Goal: Information Seeking & Learning: Learn about a topic

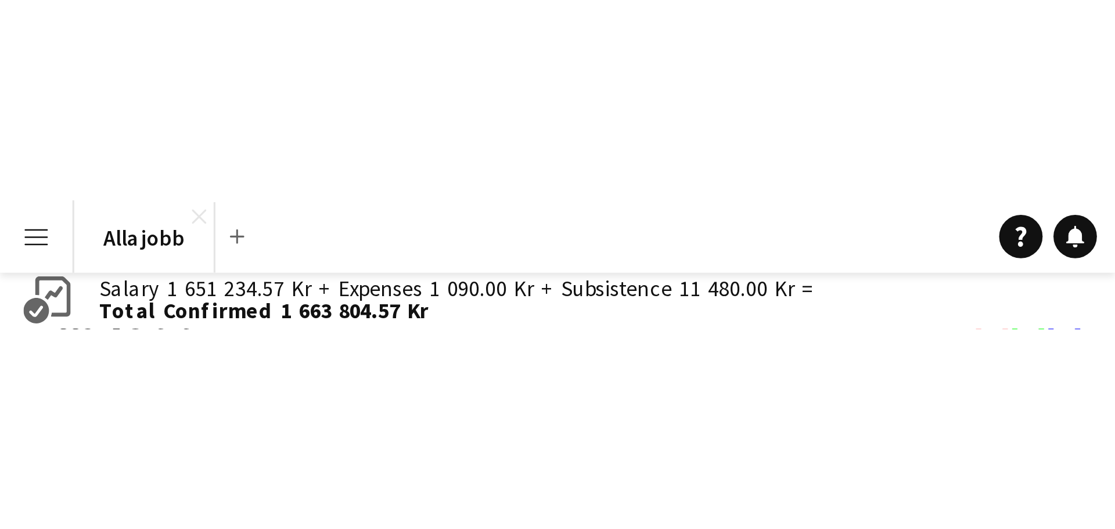
scroll to position [0, 278]
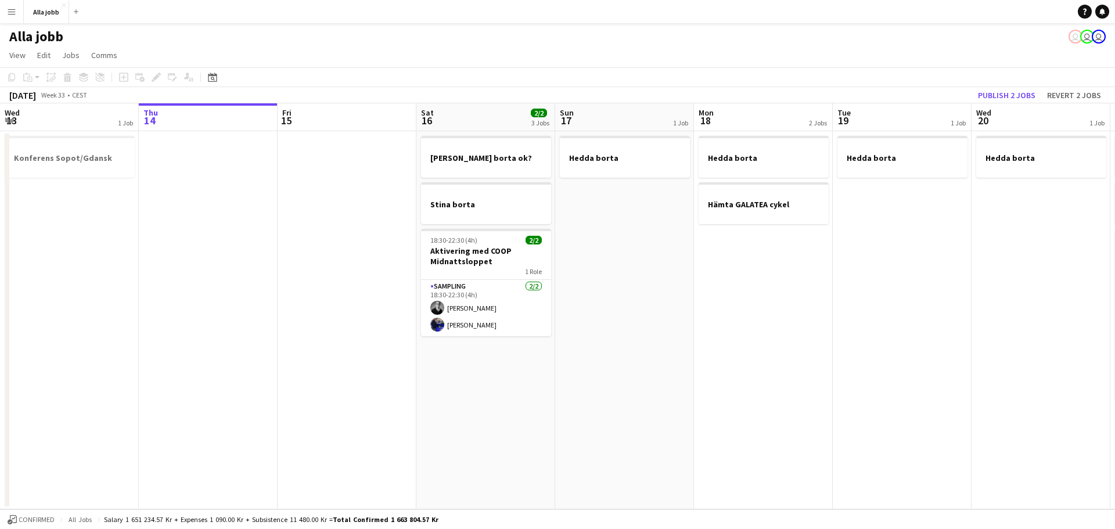
drag, startPoint x: 376, startPoint y: 312, endPoint x: 249, endPoint y: 266, distance: 135.2
click at [426, 317] on app-calendar-viewport "Mon 11 Tue 12 1 Job Wed 13 1 Job Thu 14 Fri 15 Sat 16 2/2 3 Jobs Sun 17 1 Job M…" at bounding box center [557, 306] width 1115 height 406
click at [842, 314] on app-calendar-viewport "Mon 11 Tue 12 1 Job Wed 13 1 Job Thu 14 Fri 15 Sat 16 2/2 3 Jobs Sun 17 1 Job M…" at bounding box center [557, 306] width 1115 height 406
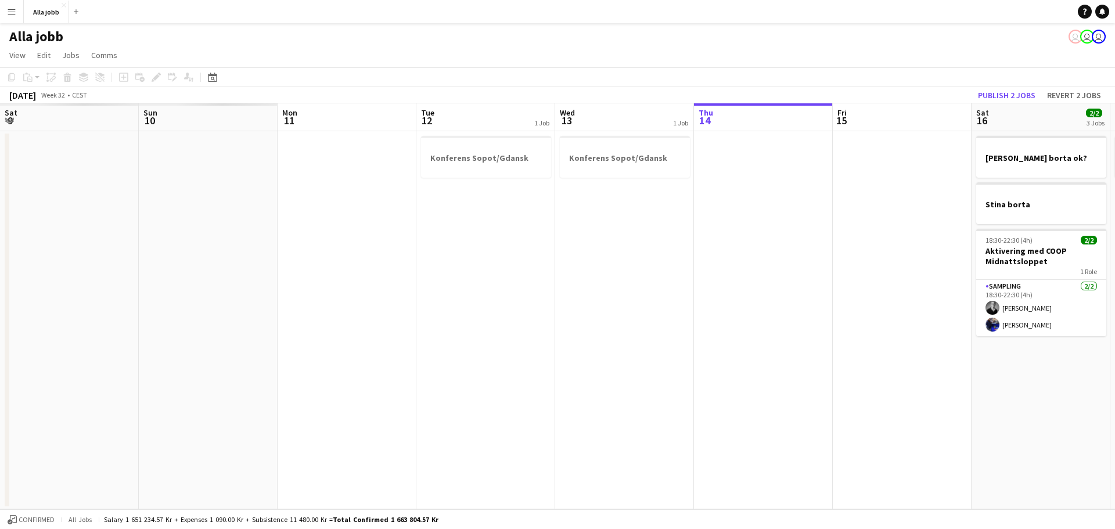
drag, startPoint x: 249, startPoint y: 266, endPoint x: 620, endPoint y: 284, distance: 371.6
click at [700, 288] on app-calendar-viewport "Thu 7 Fri 8 Sat 9 Sun 10 Mon 11 Tue 12 1 Job Wed 13 1 Job Thu 14 Fri 15 Sat 16 …" at bounding box center [557, 306] width 1115 height 406
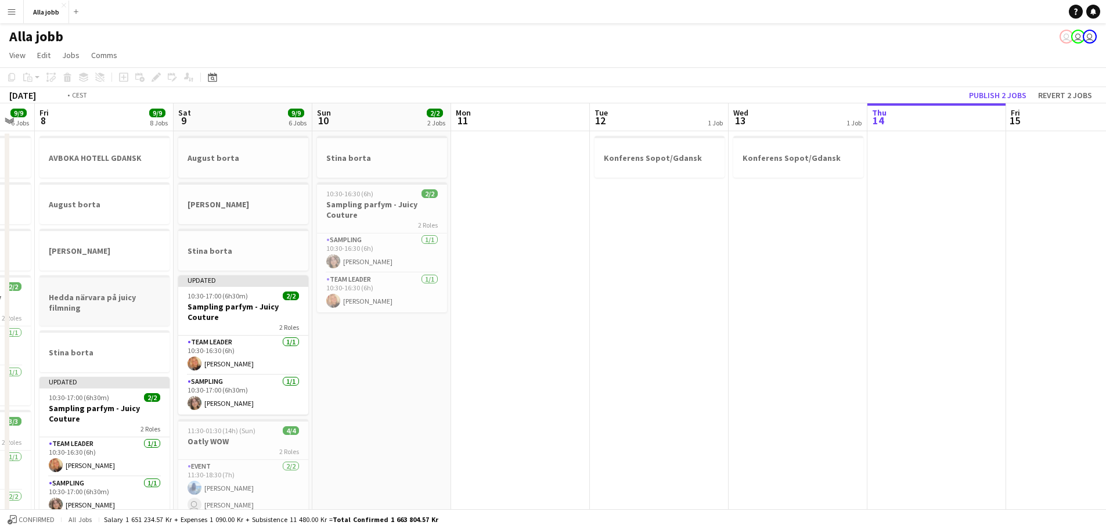
drag, startPoint x: 278, startPoint y: 285, endPoint x: 705, endPoint y: 296, distance: 426.4
click at [718, 296] on app-calendar-viewport "Tue 5 Wed 6 Thu 7 9/9 6 Jobs Fri 8 9/9 8 Jobs Sat 9 9/9 6 Jobs Sun 10 2/2 2 Job…" at bounding box center [553, 472] width 1106 height 739
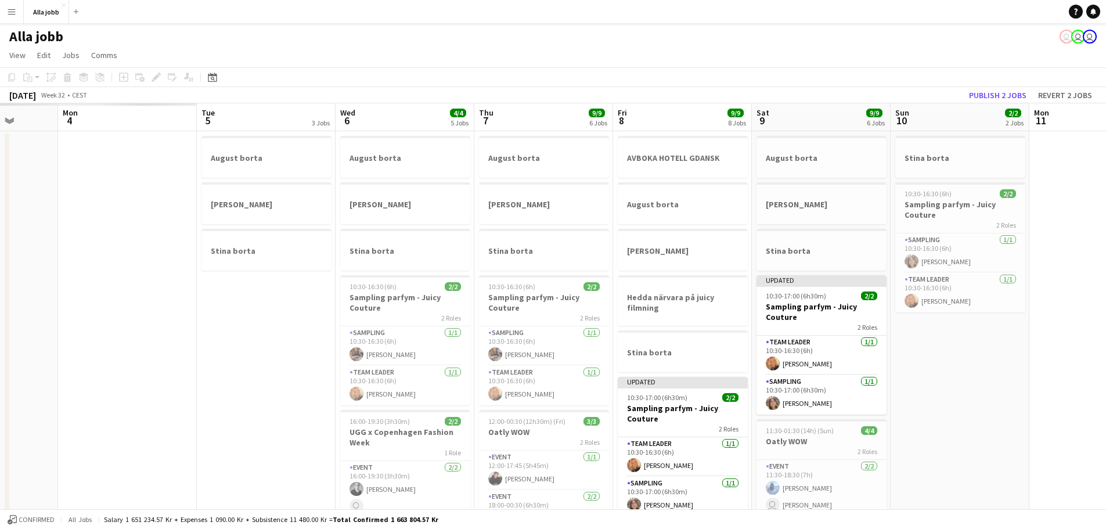
drag, startPoint x: 222, startPoint y: 283, endPoint x: 779, endPoint y: 288, distance: 556.4
click at [761, 287] on app-calendar-viewport "Fri 1 Sat 2 Sun 3 Mon 4 Tue 5 3 Jobs Wed 6 4/4 5 Jobs Thu 7 9/9 6 Jobs Fri 8 9/…" at bounding box center [553, 472] width 1106 height 739
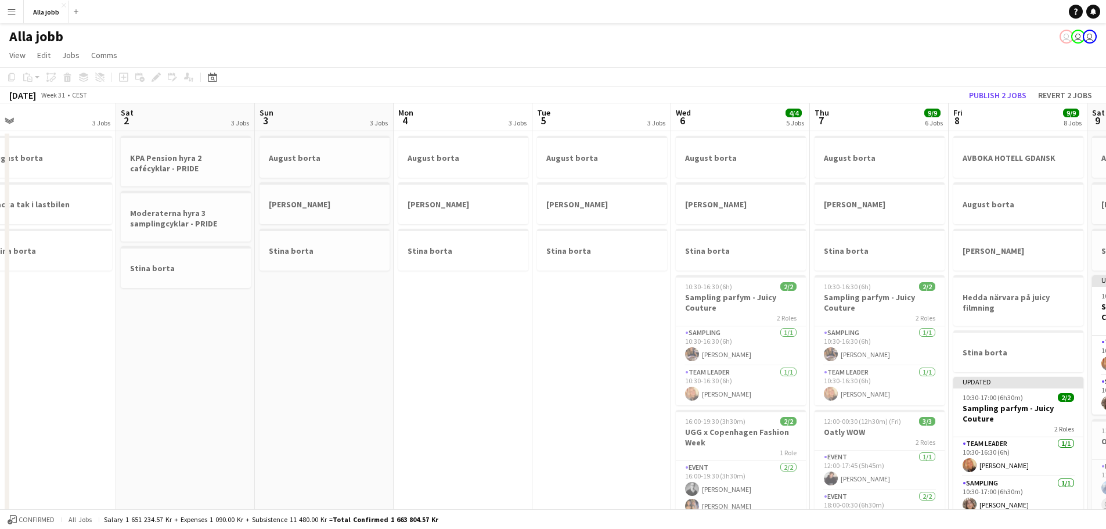
drag, startPoint x: 187, startPoint y: 290, endPoint x: 747, endPoint y: 302, distance: 560.0
click at [747, 302] on app-calendar-viewport "Wed 30 Thu 31 Fri 1 3 Jobs Sat 2 3 Jobs Sun 3 3 Jobs Mon 4 3 Jobs Tue 5 3 Jobs …" at bounding box center [553, 472] width 1106 height 739
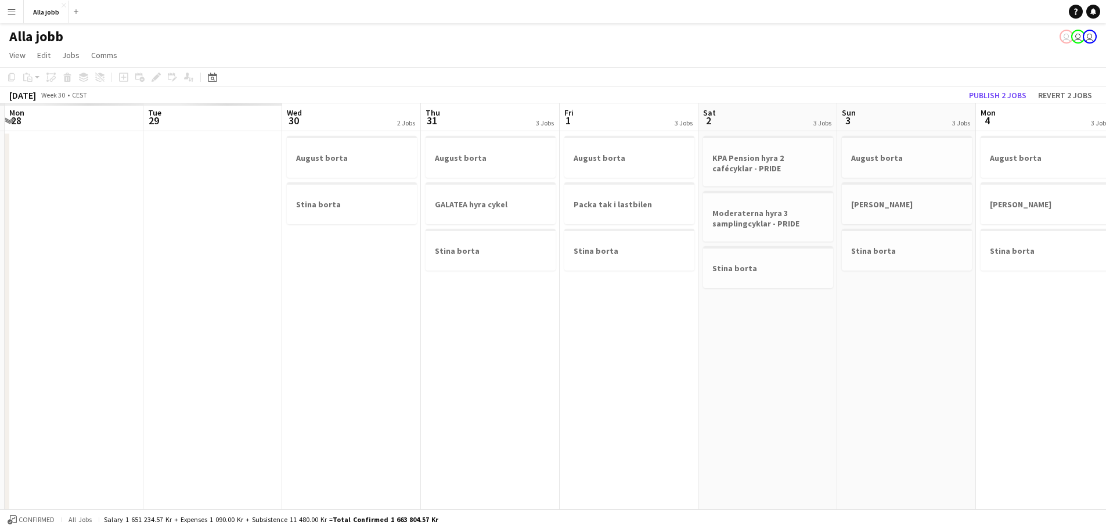
drag, startPoint x: 178, startPoint y: 280, endPoint x: 773, endPoint y: 293, distance: 594.9
click at [705, 290] on app-calendar-viewport "Sat 26 Sun 27 Mon 28 Tue 29 Wed 30 2 Jobs Thu 31 3 Jobs Fri 1 3 Jobs Sat 2 3 Jo…" at bounding box center [553, 472] width 1106 height 739
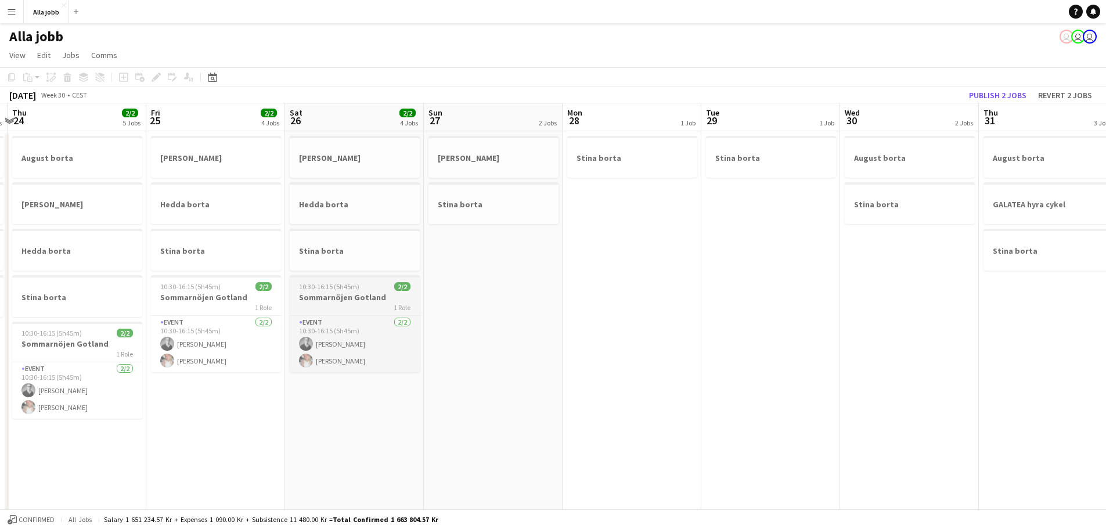
drag, startPoint x: 242, startPoint y: 283, endPoint x: 740, endPoint y: 286, distance: 497.7
click at [662, 283] on app-calendar-viewport "Tue 22 4 Jobs Wed 23 4 Jobs Thu 24 2/2 5 Jobs Fri 25 2/2 4 Jobs Sat 26 2/2 4 Jo…" at bounding box center [553, 472] width 1106 height 739
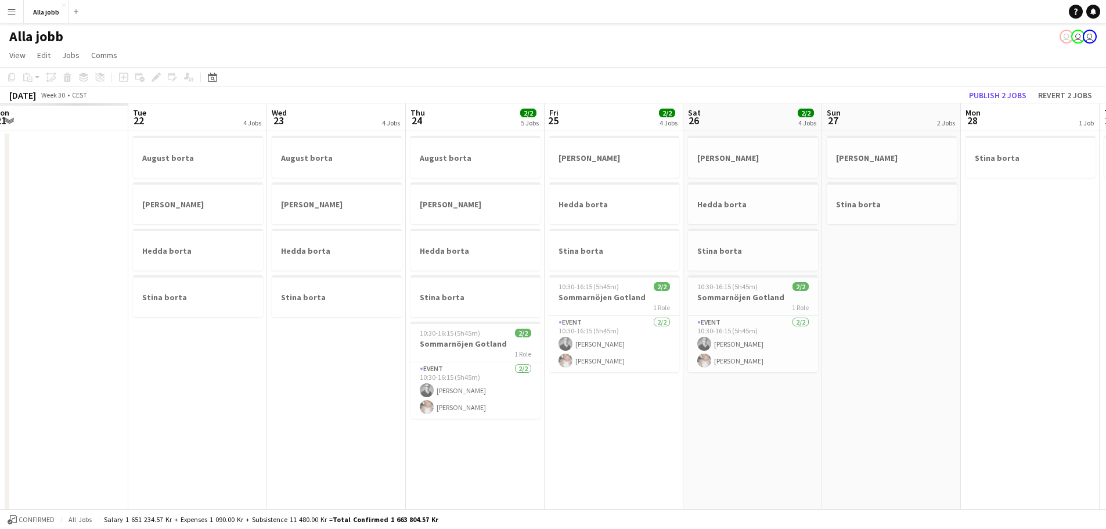
drag, startPoint x: 307, startPoint y: 296, endPoint x: 766, endPoint y: 296, distance: 459.4
click at [721, 296] on app-calendar-viewport "Sat 19 Sun 20 Mon 21 Tue 22 4 Jobs Wed 23 4 Jobs Thu 24 2/2 5 Jobs Fri 25 2/2 4…" at bounding box center [553, 472] width 1106 height 739
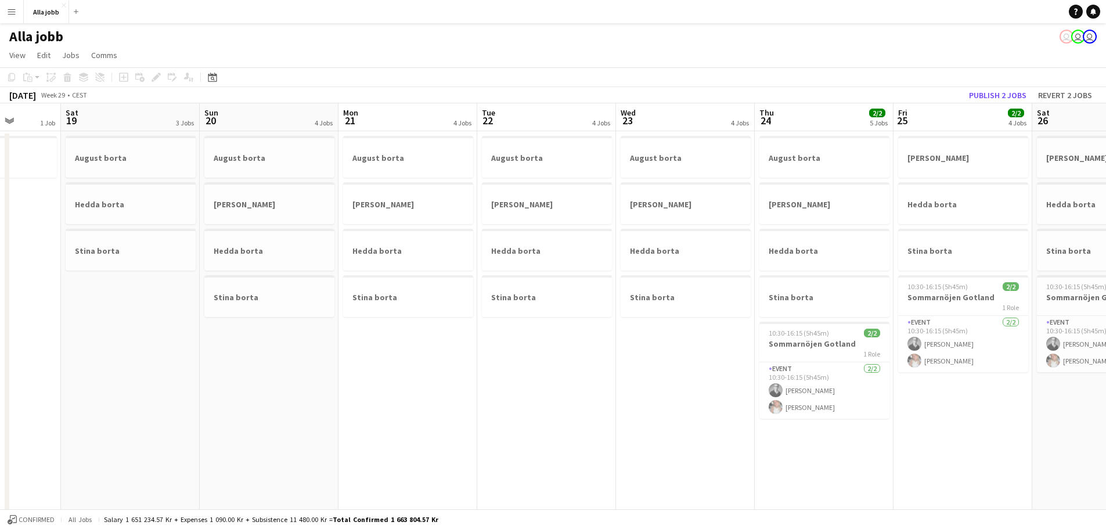
drag, startPoint x: 305, startPoint y: 297, endPoint x: 689, endPoint y: 303, distance: 383.4
click at [648, 302] on app-calendar-viewport "Wed 16 2 Jobs Thu 17 2 Jobs Fri 18 1 Job Sat 19 3 Jobs Sun 20 4 Jobs Mon 21 4 J…" at bounding box center [553, 472] width 1106 height 739
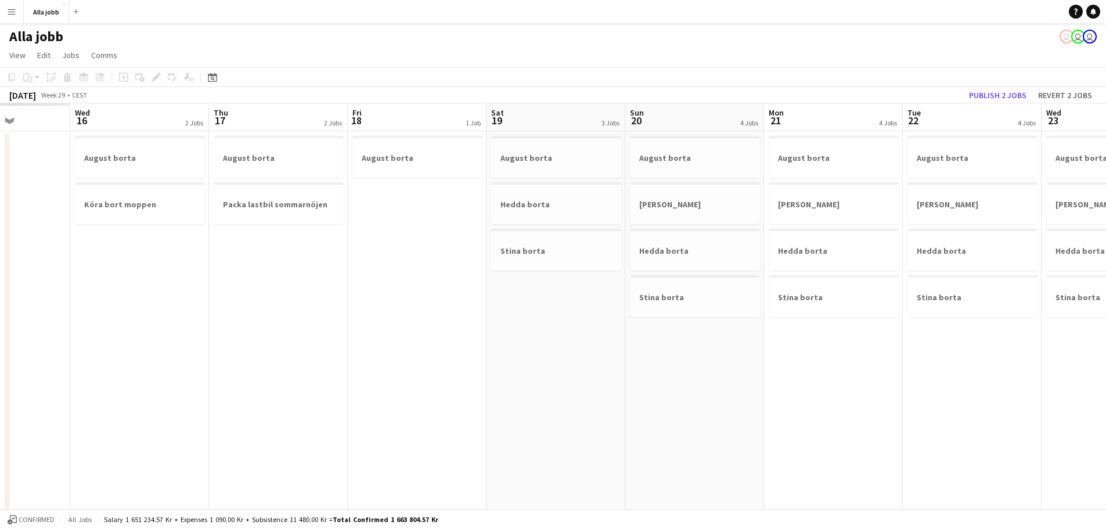
drag, startPoint x: 303, startPoint y: 278, endPoint x: 613, endPoint y: 270, distance: 309.7
click at [596, 271] on app-calendar-viewport "Sun 13 Mon 14 Tue 15 Wed 16 2 Jobs Thu 17 2 Jobs Fri 18 1 Job Sat 19 3 Jobs Sun…" at bounding box center [553, 472] width 1106 height 739
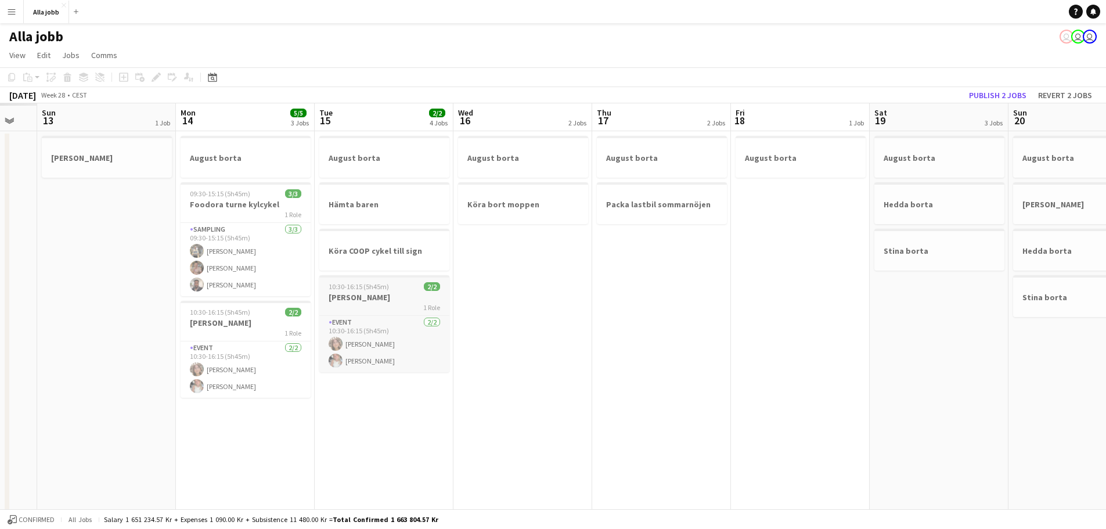
drag, startPoint x: 283, startPoint y: 269, endPoint x: 644, endPoint y: 277, distance: 360.8
click at [626, 276] on app-calendar-viewport "Fri 11 Sat 12 Sun 13 1 Job Mon 14 5/5 3 Jobs Tue 15 2/2 4 Jobs Wed 16 2 Jobs Th…" at bounding box center [553, 472] width 1106 height 739
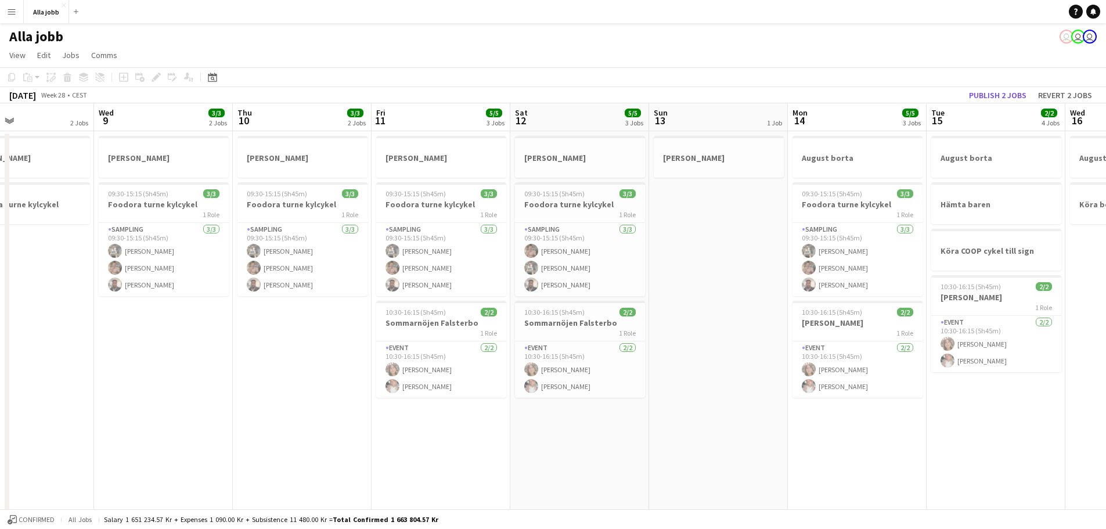
drag, startPoint x: 222, startPoint y: 282, endPoint x: 624, endPoint y: 290, distance: 402.0
click at [619, 290] on app-calendar-viewport "Sun 6 Mon 7 Tue 8 2 Jobs Wed 9 3/3 2 Jobs Thu 10 3/3 2 Jobs Fri 11 5/5 3 Jobs S…" at bounding box center [553, 472] width 1106 height 739
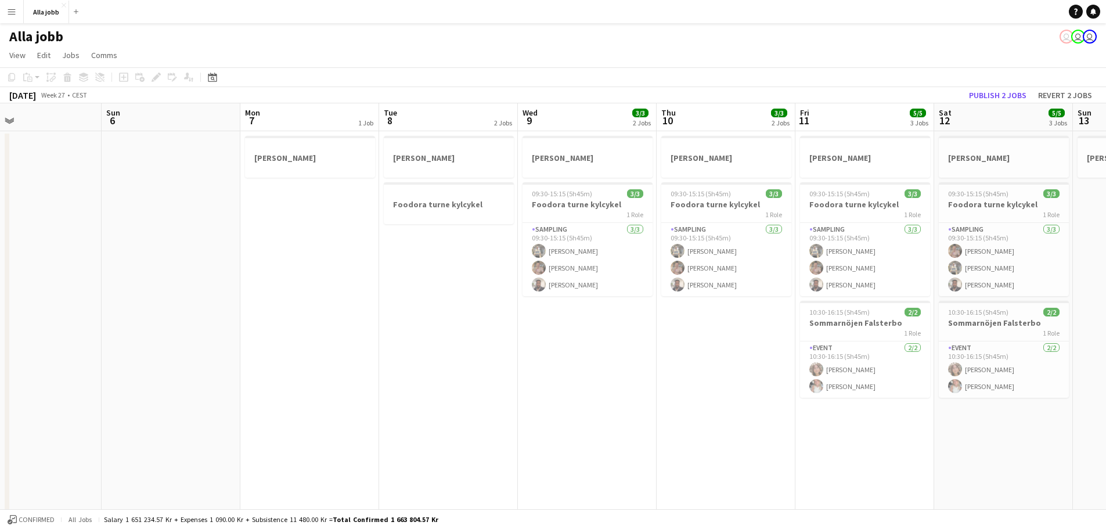
drag, startPoint x: 500, startPoint y: 290, endPoint x: 599, endPoint y: 294, distance: 99.4
click at [596, 294] on app-calendar-viewport "Thu 3 Fri 4 2 Jobs Sat 5 Sun 6 Mon 7 1 Job Tue 8 2 Jobs Wed 9 3/3 2 Jobs Thu 10…" at bounding box center [553, 472] width 1106 height 739
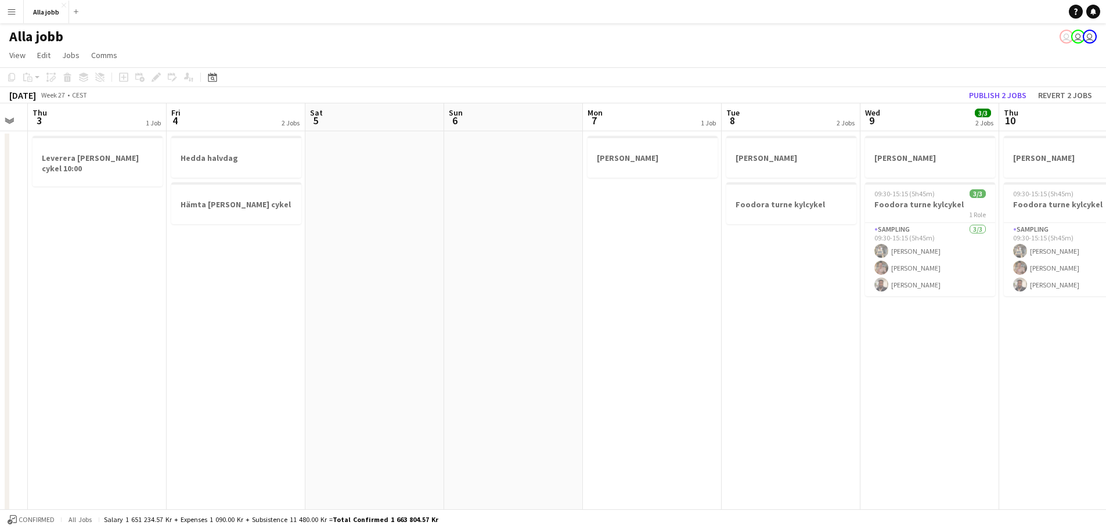
drag, startPoint x: 540, startPoint y: 296, endPoint x: 674, endPoint y: 292, distance: 134.2
click at [674, 292] on app-calendar-viewport "Tue 1 Wed 2 Thu 3 1 Job Fri 4 2 Jobs Sat 5 Sun 6 Mon 7 1 Job Tue 8 2 Jobs Wed 9…" at bounding box center [553, 472] width 1106 height 739
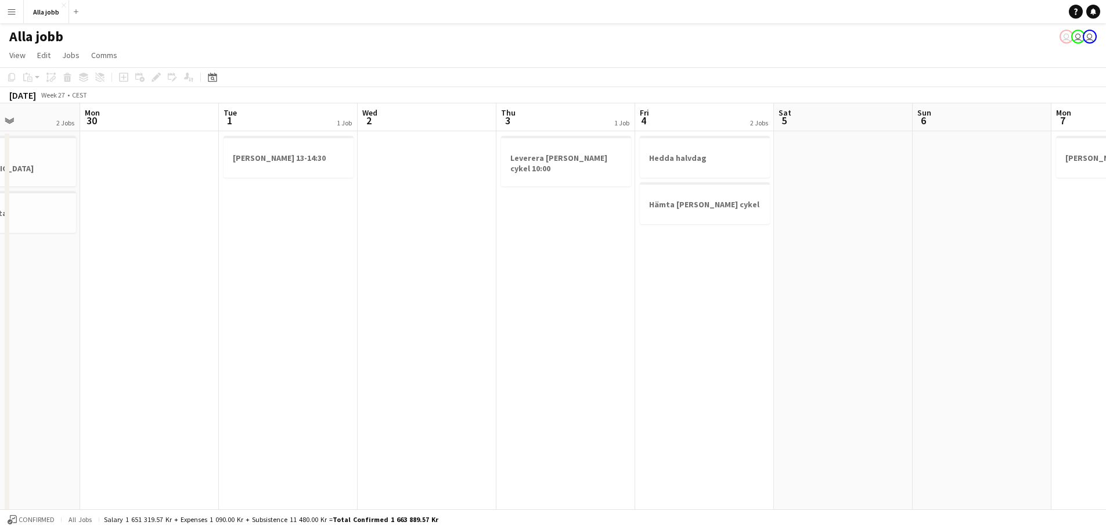
drag, startPoint x: 312, startPoint y: 296, endPoint x: 897, endPoint y: 206, distance: 592.4
click at [892, 206] on app-calendar-viewport "Fri 27 2 Jobs Sat 28 1/1 3 Jobs Sun 29 2 Jobs Mon 30 Tue 1 1 Job Wed 2 Thu 3 1 …" at bounding box center [553, 472] width 1106 height 739
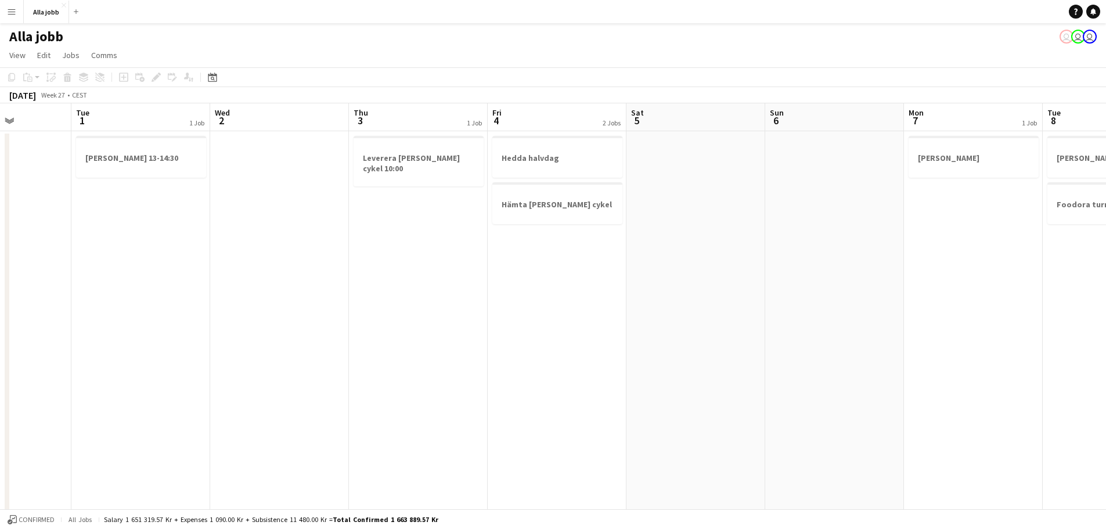
drag, startPoint x: 743, startPoint y: 224, endPoint x: 553, endPoint y: 275, distance: 196.1
click at [552, 275] on app-calendar-viewport "Fri 27 2 Jobs Sat 28 1/1 3 Jobs Sun 29 2 Jobs Mon 30 Tue 1 1 Job Wed 2 Thu 3 1 …" at bounding box center [553, 472] width 1106 height 739
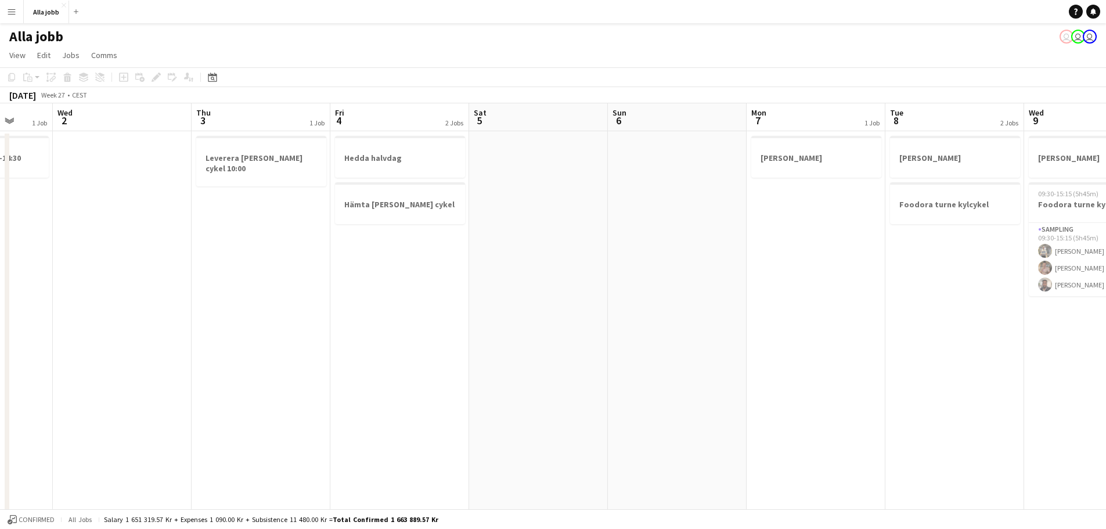
scroll to position [0, 371]
drag, startPoint x: 874, startPoint y: 214, endPoint x: 751, endPoint y: 249, distance: 127.4
click at [753, 248] on app-calendar-viewport "Sun 29 2 Jobs Mon 30 Tue 1 1 Job Wed 2 Thu 3 1 Job Fri 4 2 Jobs Sat 5 Sun 6 Mon…" at bounding box center [553, 472] width 1106 height 739
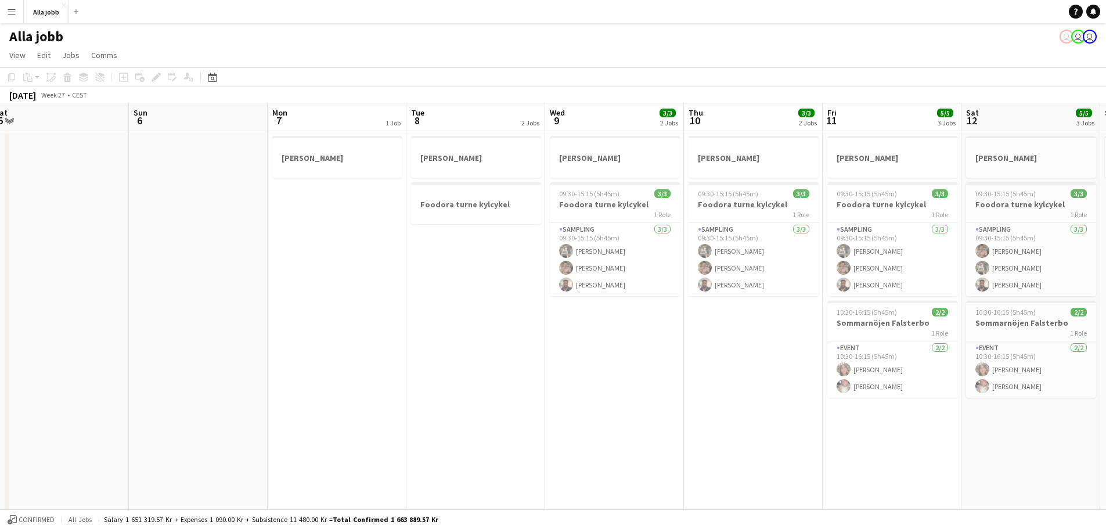
drag, startPoint x: 860, startPoint y: 275, endPoint x: 351, endPoint y: 324, distance: 510.5
click at [337, 332] on app-calendar-viewport "Tue 1 1 Job Wed 2 Thu 3 1 Job Fri 4 2 Jobs Sat 5 Sun 6 Mon 7 1 Job Tue 8 2 Jobs…" at bounding box center [553, 472] width 1106 height 739
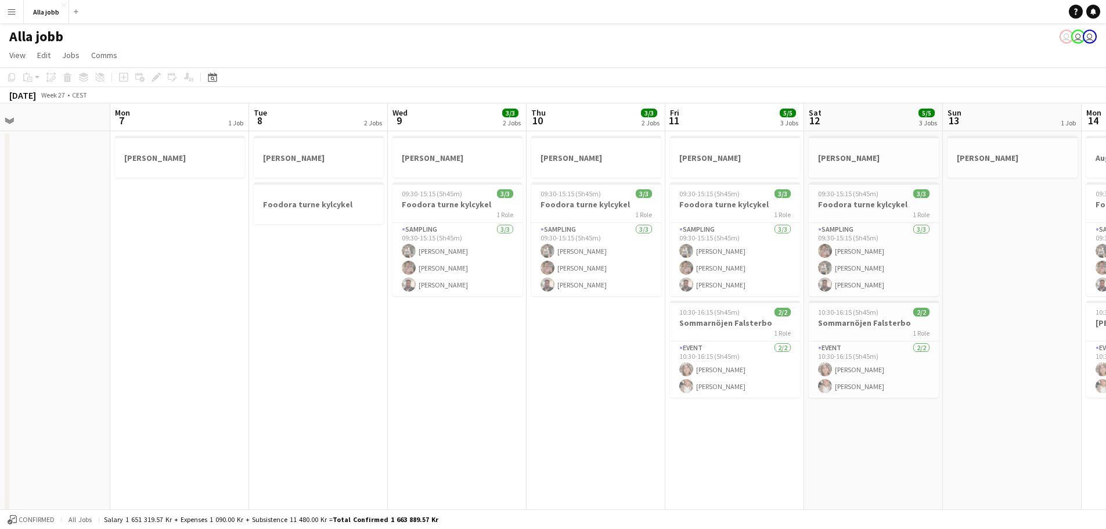
drag, startPoint x: 527, startPoint y: 321, endPoint x: 421, endPoint y: 332, distance: 106.9
click at [421, 332] on app-calendar-viewport "Thu 3 1 Job Fri 4 2 Jobs Sat 5 Sun 6 Mon 7 1 Job Tue 8 2 Jobs Wed 9 3/3 2 Jobs …" at bounding box center [553, 472] width 1106 height 739
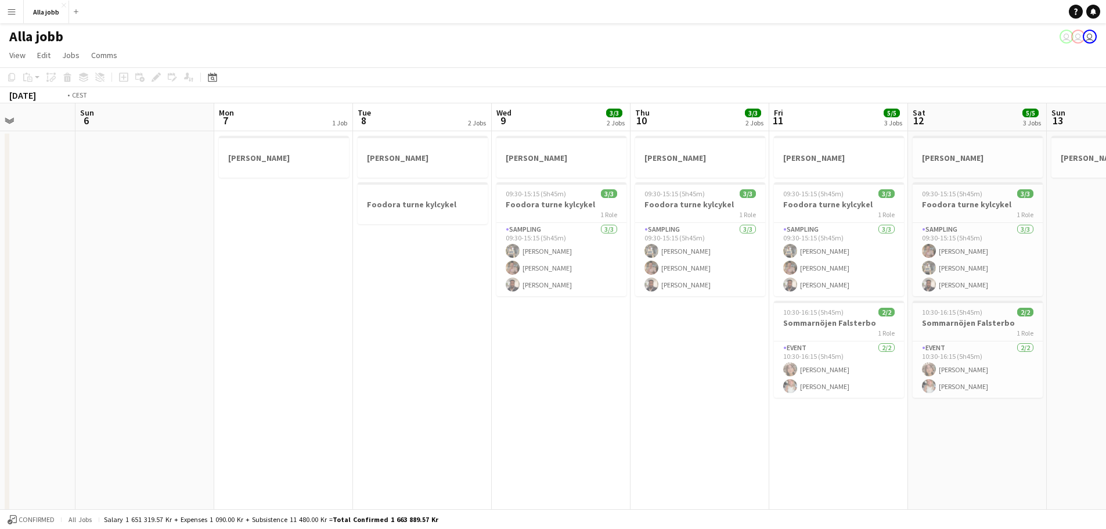
scroll to position [0, 368]
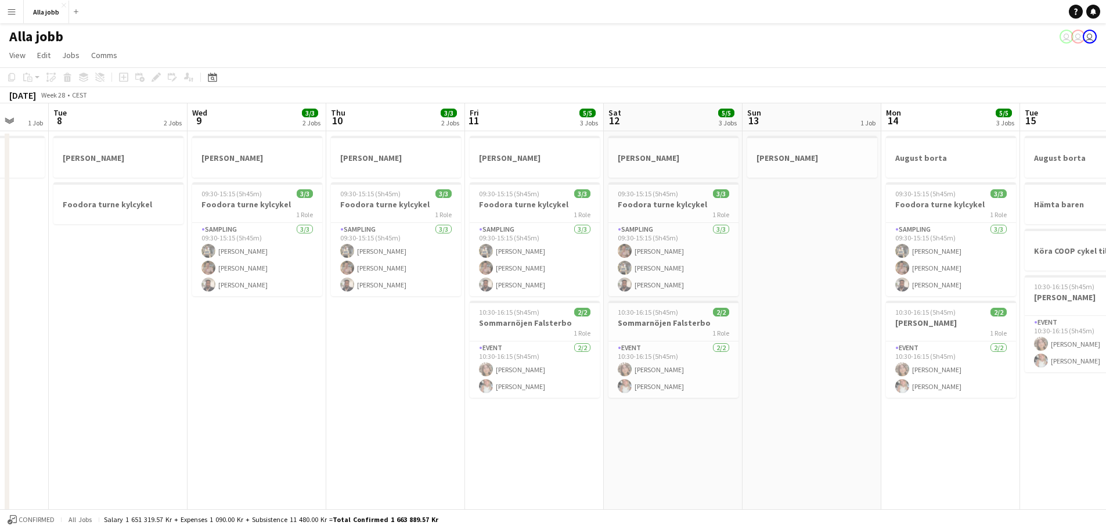
drag, startPoint x: 764, startPoint y: 297, endPoint x: 563, endPoint y: 308, distance: 201.3
click at [563, 308] on app-calendar-viewport "Sat 5 Sun 6 Mon 7 1 Job Tue 8 2 Jobs Wed 9 3/3 2 Jobs Thu 10 3/3 2 Jobs Fri 11 …" at bounding box center [553, 472] width 1106 height 739
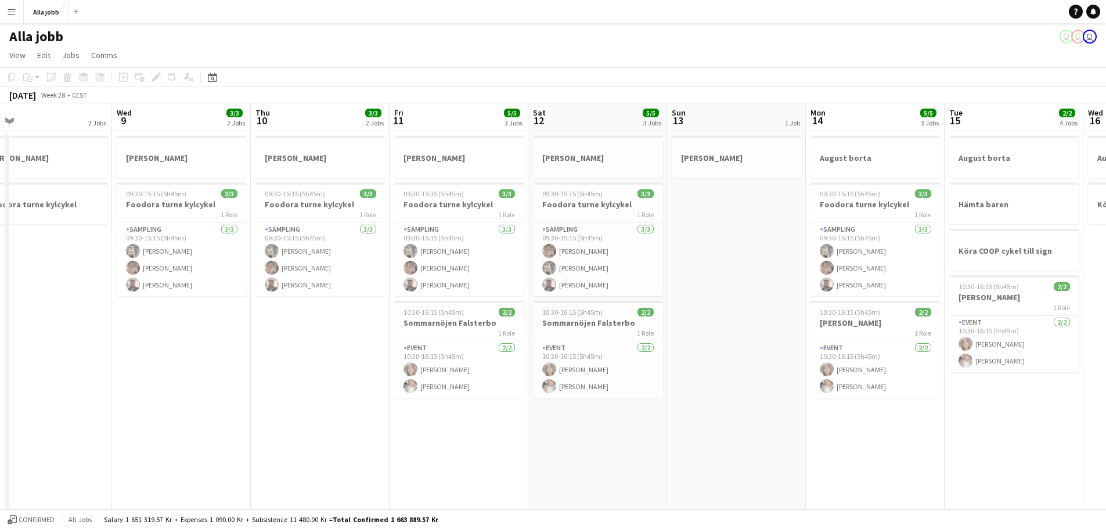
scroll to position [0, 477]
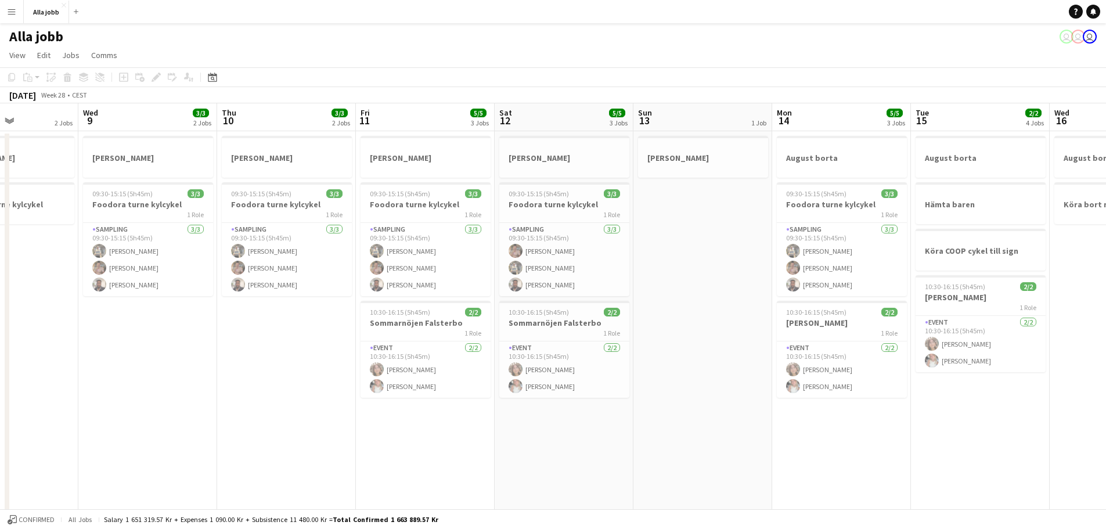
drag, startPoint x: 835, startPoint y: 298, endPoint x: 726, endPoint y: 315, distance: 110.5
click at [726, 315] on app-calendar-viewport "Sat 5 Sun 6 Mon 7 1 Job Tue 8 2 Jobs Wed 9 3/3 2 Jobs Thu 10 3/3 2 Jobs Fri 11 …" at bounding box center [553, 472] width 1106 height 739
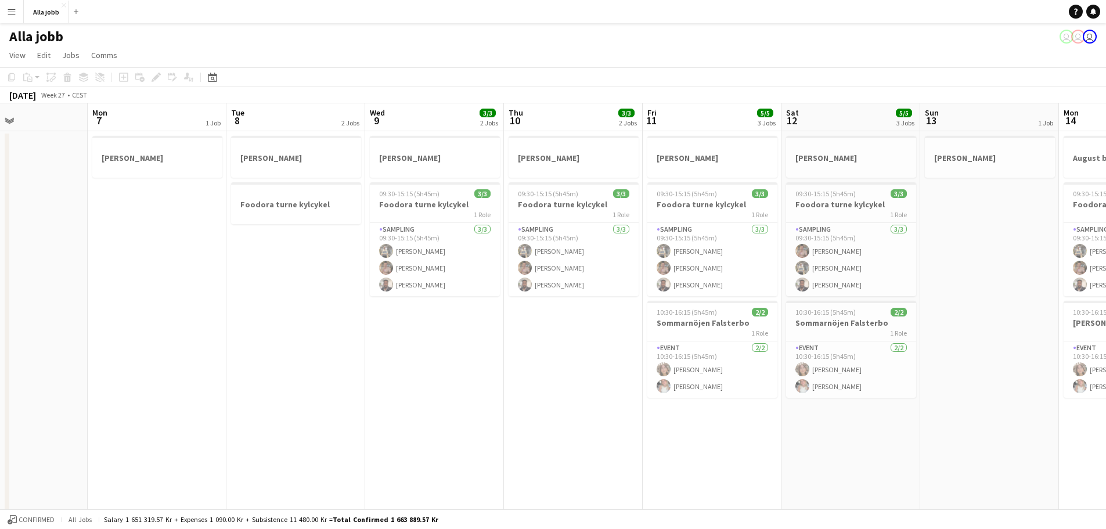
drag, startPoint x: 526, startPoint y: 405, endPoint x: 549, endPoint y: 409, distance: 23.1
click at [553, 403] on app-calendar-viewport "Thu 3 1 Job Fri 4 2 Jobs Sat 5 Sun 6 Mon 7 1 Job Tue 8 2 Jobs Wed 9 3/3 2 Jobs …" at bounding box center [553, 472] width 1106 height 739
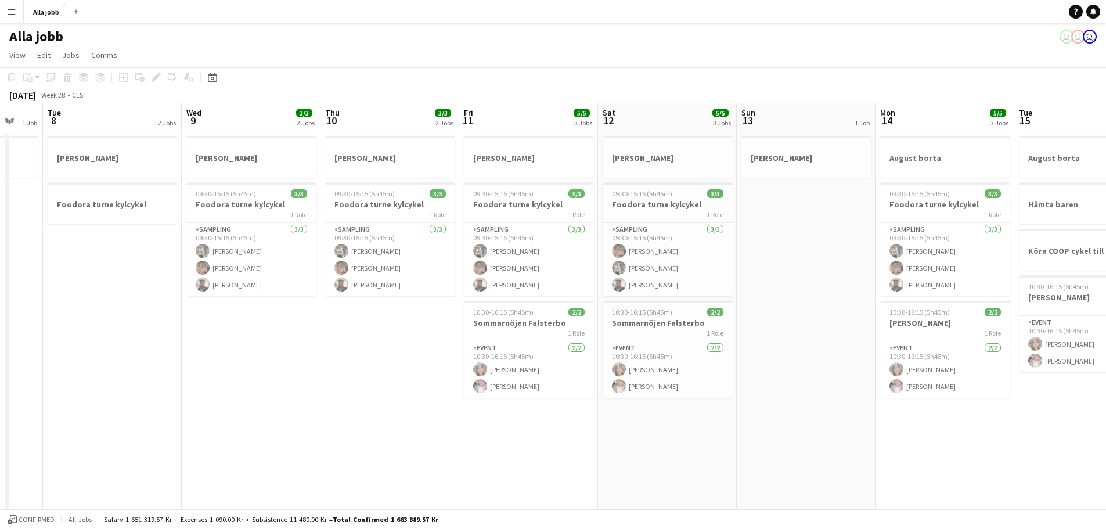
scroll to position [0, 377]
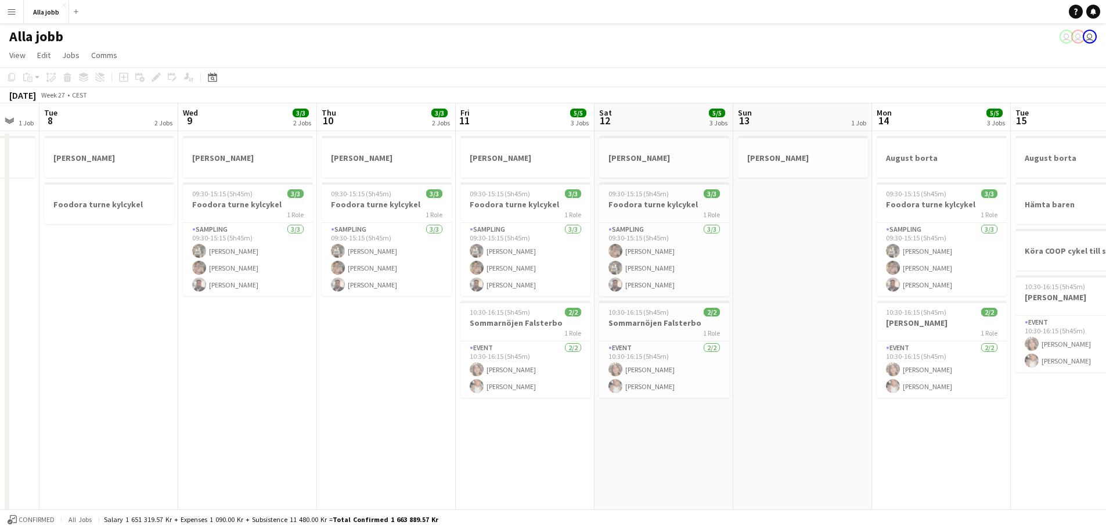
drag, startPoint x: 866, startPoint y: 265, endPoint x: 680, endPoint y: 298, distance: 188.8
click at [680, 298] on app-calendar-viewport "Sat 5 Sun 6 Mon 7 1 Job Tue 8 2 Jobs Wed 9 3/3 2 Jobs Thu 10 3/3 2 Jobs Fri 11 …" at bounding box center [553, 472] width 1106 height 739
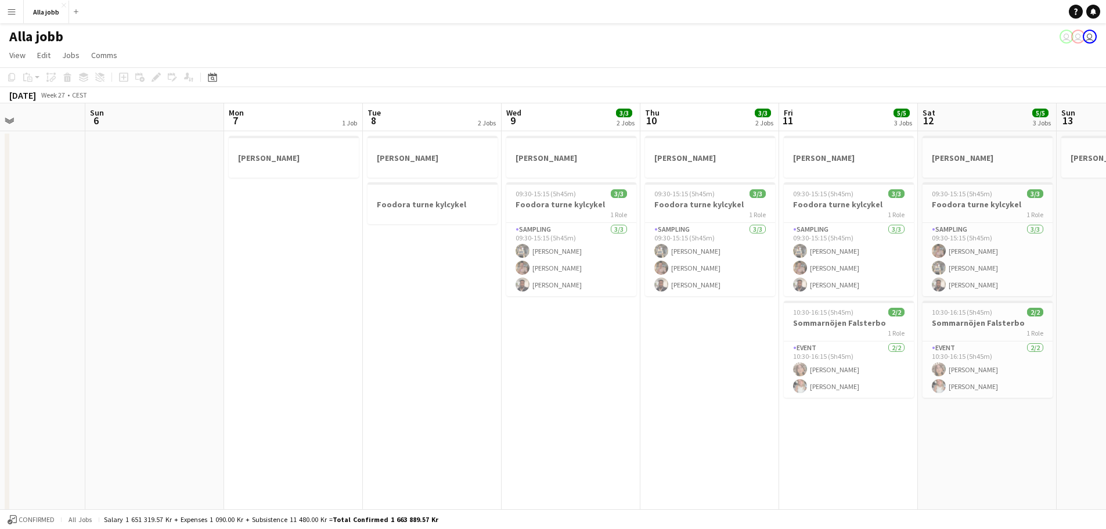
drag, startPoint x: 558, startPoint y: 410, endPoint x: 882, endPoint y: 419, distance: 323.6
click at [882, 403] on app-calendar-viewport "Thu 3 1 Job Fri 4 2 Jobs Sat 5 Sun 6 Mon 7 1 Job Tue 8 2 Jobs Wed 9 3/3 2 Jobs …" at bounding box center [553, 472] width 1106 height 739
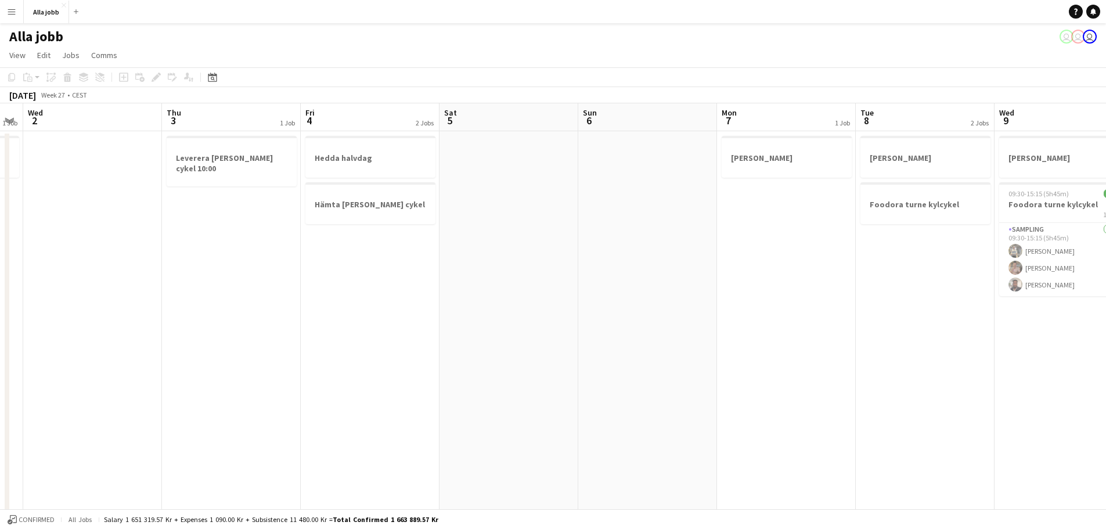
drag, startPoint x: 454, startPoint y: 428, endPoint x: 939, endPoint y: 396, distance: 485.4
click at [892, 396] on app-calendar-viewport "Mon 30 Tue 1 1 Job Wed 2 Thu 3 1 Job Fri 4 2 Jobs Sat 5 Sun 6 Mon 7 1 Job Tue 8…" at bounding box center [553, 472] width 1106 height 739
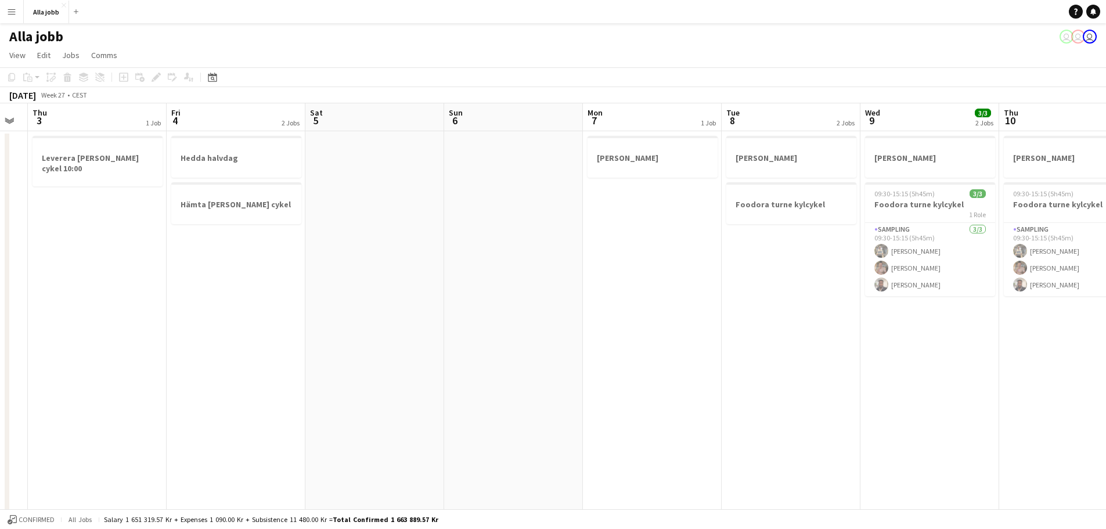
drag, startPoint x: 490, startPoint y: 402, endPoint x: 323, endPoint y: 398, distance: 166.7
click at [323, 398] on app-calendar-viewport "Sun 29 2 Jobs Mon 30 Tue 1 1 Job Wed 2 Thu 3 1 Job Fri 4 2 Jobs Sat 5 Sun 6 Mon…" at bounding box center [553, 472] width 1106 height 739
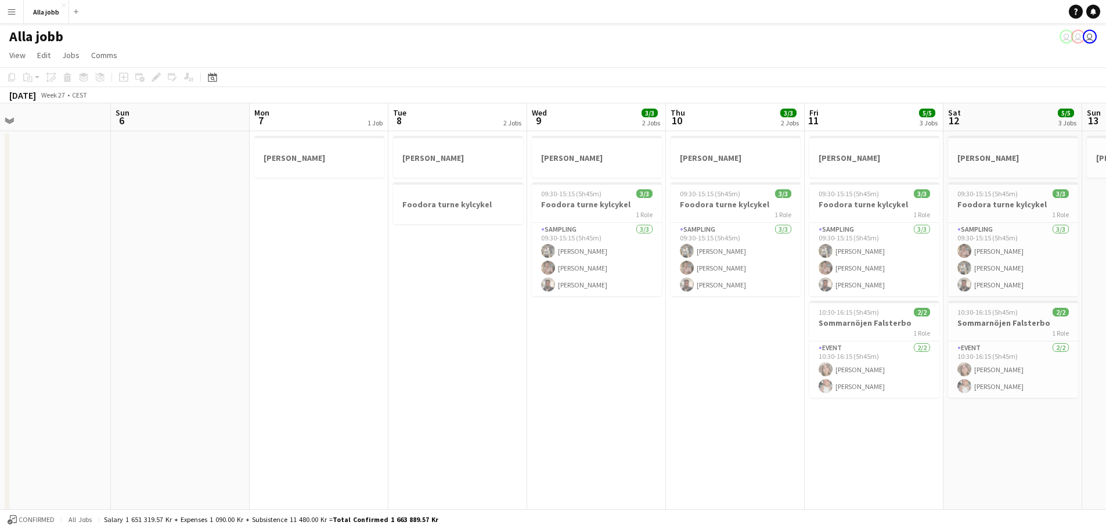
drag, startPoint x: 730, startPoint y: 366, endPoint x: 388, endPoint y: 385, distance: 342.6
click at [333, 386] on app-calendar-viewport "Tue 1 1 Job Wed 2 Thu 3 1 Job Fri 4 2 Jobs Sat 5 Sun 6 Mon 7 1 Job Tue 8 2 Jobs…" at bounding box center [553, 472] width 1106 height 739
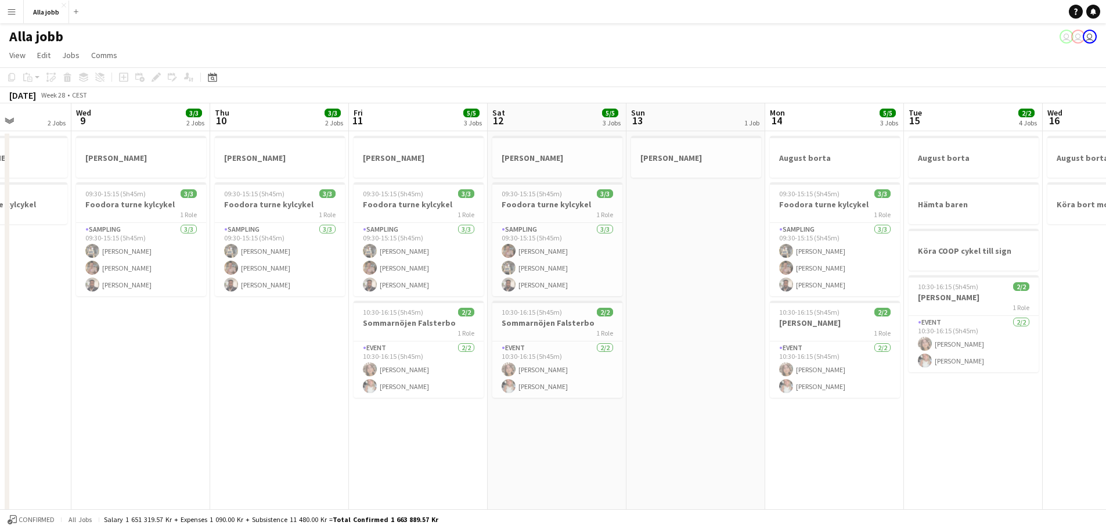
scroll to position [0, 319]
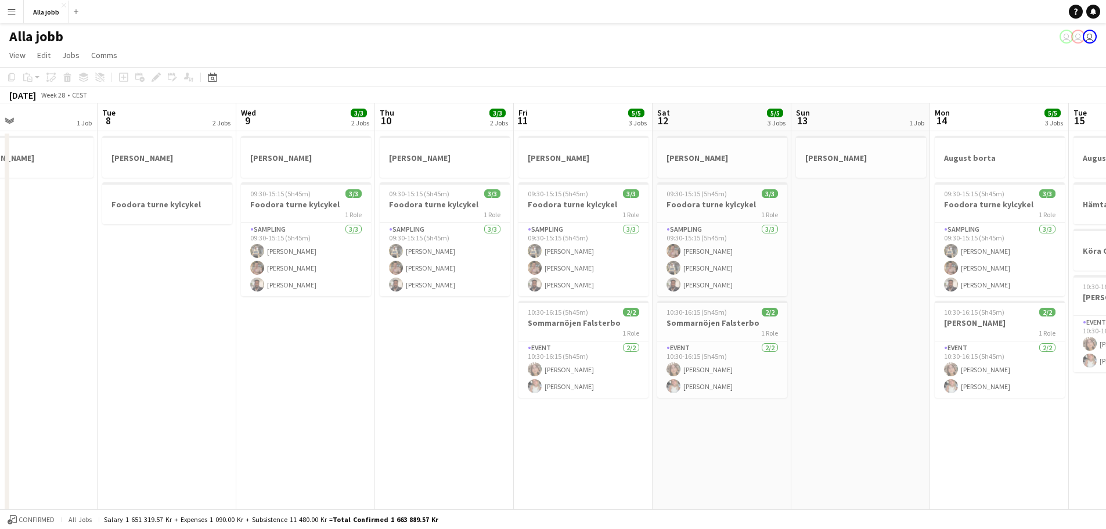
drag, startPoint x: 711, startPoint y: 368, endPoint x: 599, endPoint y: 369, distance: 112.7
click at [599, 369] on app-calendar-viewport "Sat 5 Sun 6 Mon 7 1 Job Tue 8 2 Jobs Wed 9 3/3 2 Jobs Thu 10 3/3 2 Jobs Fri 11 …" at bounding box center [553, 472] width 1106 height 739
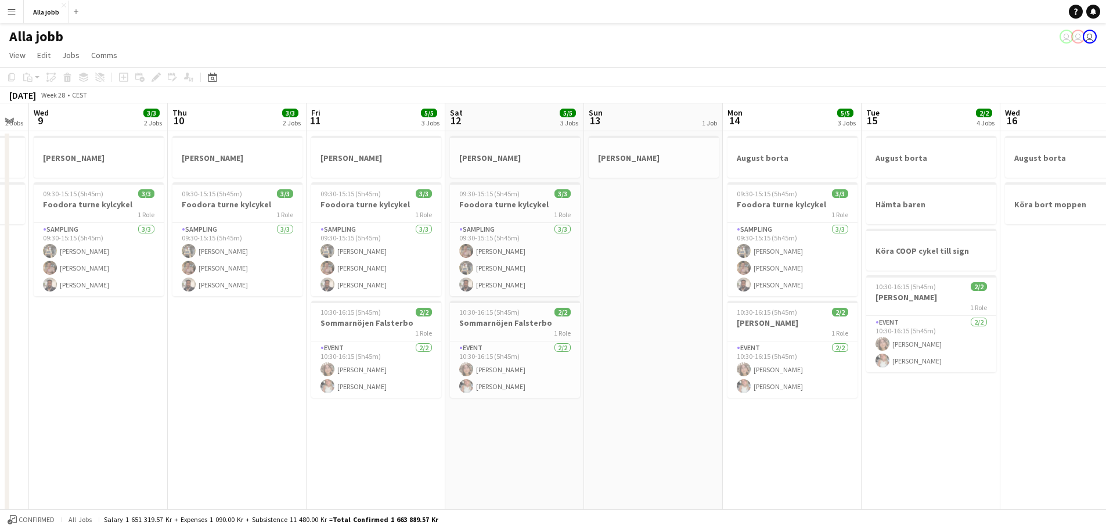
scroll to position [0, 537]
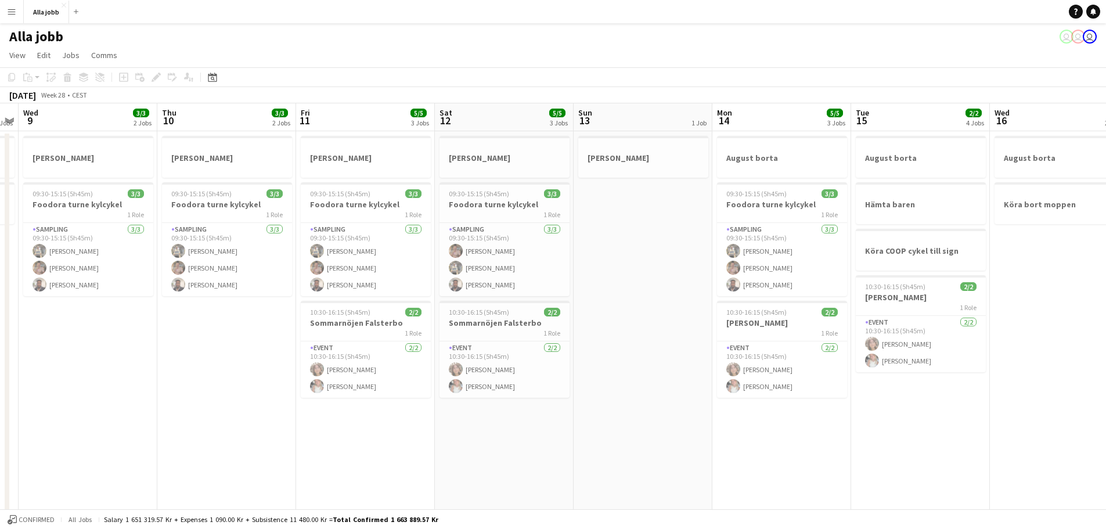
drag, startPoint x: 698, startPoint y: 322, endPoint x: 480, endPoint y: 337, distance: 218.3
click at [480, 337] on app-calendar-viewport "Sat 5 Sun 6 Mon 7 1 Job Tue 8 2 Jobs Wed 9 3/3 2 Jobs Thu 10 3/3 2 Jobs Fri 11 …" at bounding box center [553, 472] width 1106 height 739
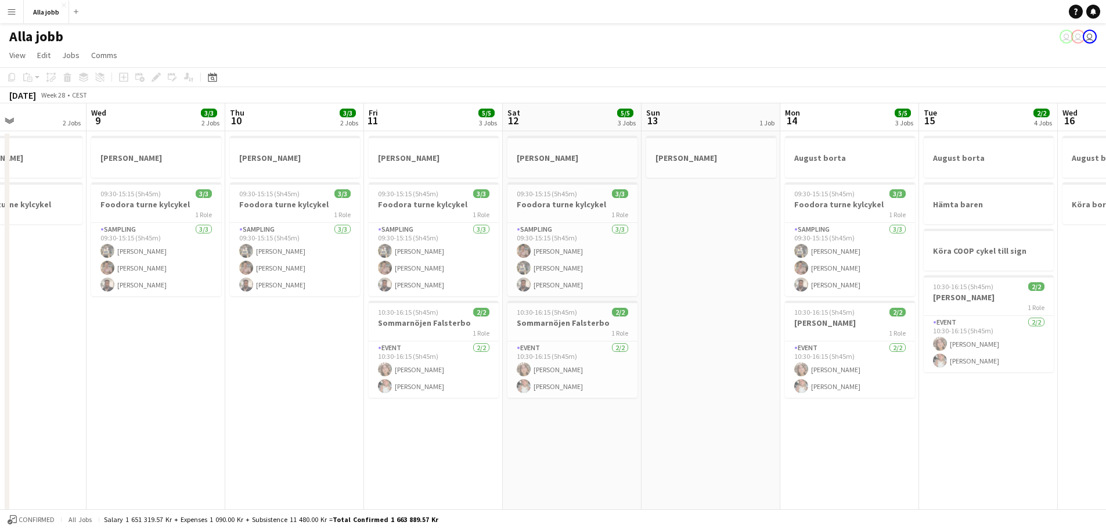
scroll to position [0, 461]
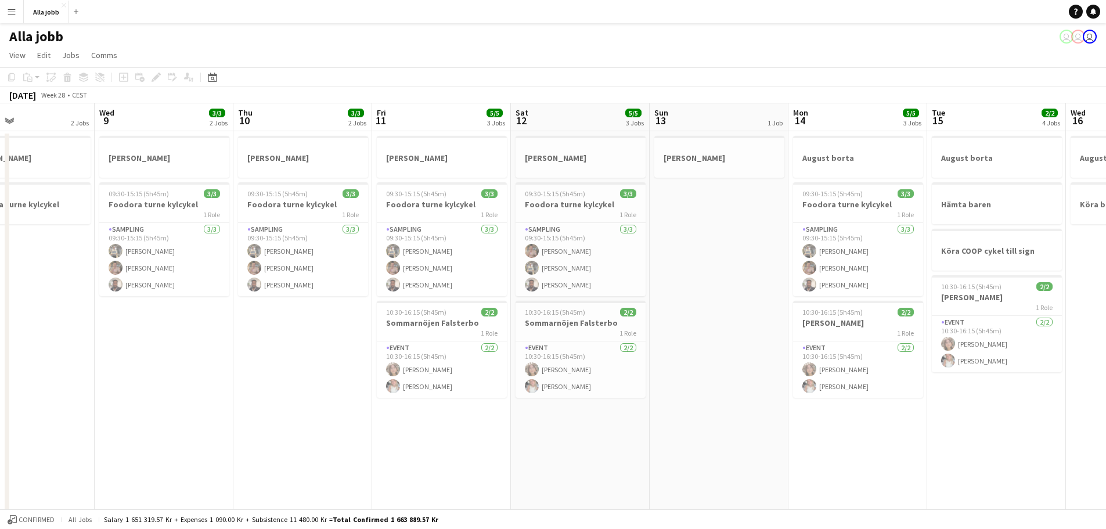
drag, startPoint x: 438, startPoint y: 324, endPoint x: 515, endPoint y: 336, distance: 77.1
click at [515, 336] on app-calendar-viewport "Sat 5 Sun 6 Mon 7 1 Job Tue 8 2 Jobs Wed 9 3/3 2 Jobs Thu 10 3/3 2 Jobs Fri 11 …" at bounding box center [553, 472] width 1106 height 739
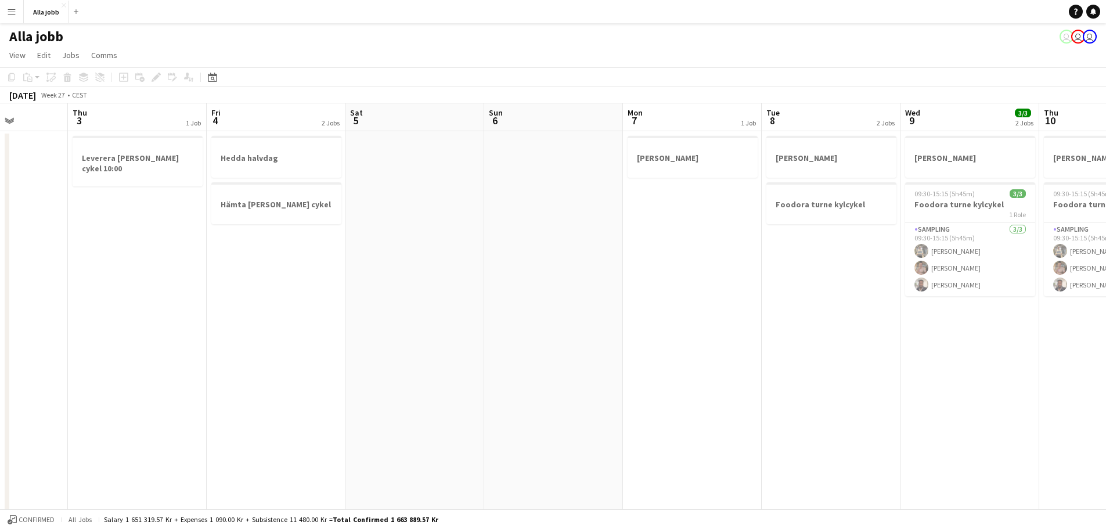
drag, startPoint x: 754, startPoint y: 269, endPoint x: 1067, endPoint y: 300, distance: 314.6
click at [892, 300] on app-calendar-viewport "Tue 1 1 Job Wed 2 Thu 3 1 Job Fri 4 2 Jobs Sat 5 Sun 6 Mon 7 1 Job Tue 8 2 Jobs…" at bounding box center [553, 472] width 1106 height 739
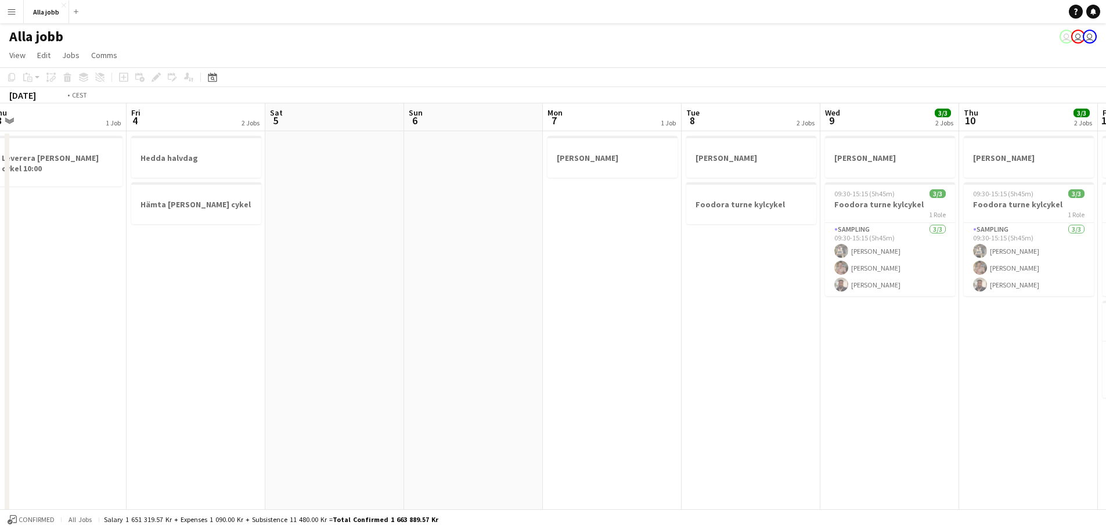
drag, startPoint x: 350, startPoint y: 325, endPoint x: 531, endPoint y: 328, distance: 181.2
click at [875, 369] on app-calendar-viewport "Tue 1 1 Job Wed 2 Thu 3 1 Job Fri 4 2 Jobs Sat 5 Sun 6 Mon 7 1 Job Tue 8 2 Jobs…" at bounding box center [553, 472] width 1106 height 739
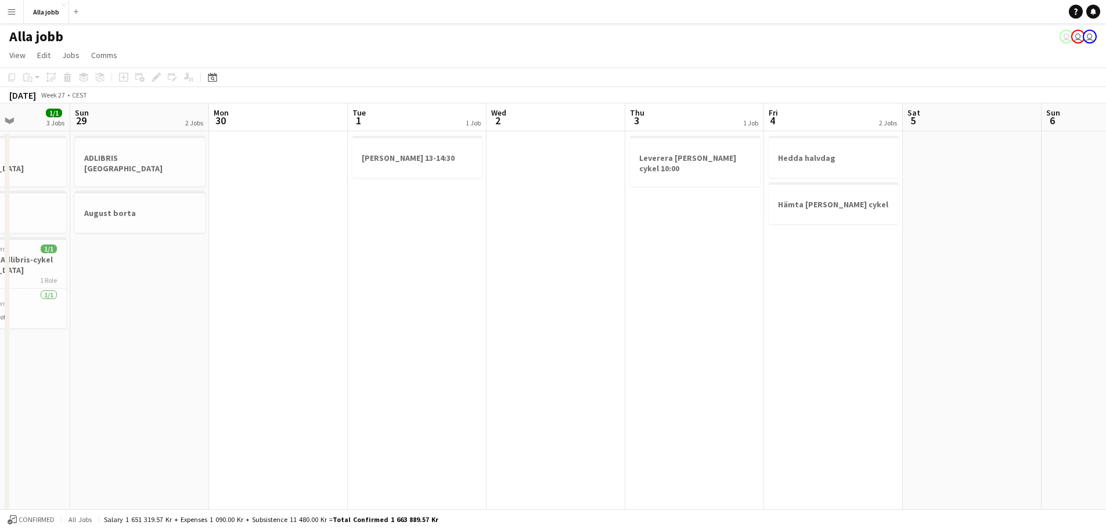
drag, startPoint x: 384, startPoint y: 326, endPoint x: 526, endPoint y: 321, distance: 142.4
click at [716, 332] on app-calendar-viewport "Thu 26 12/12 5 Jobs Fri 27 2 Jobs Sat 28 1/1 3 Jobs Sun 29 2 Jobs Mon 30 Tue 1 …" at bounding box center [553, 472] width 1106 height 739
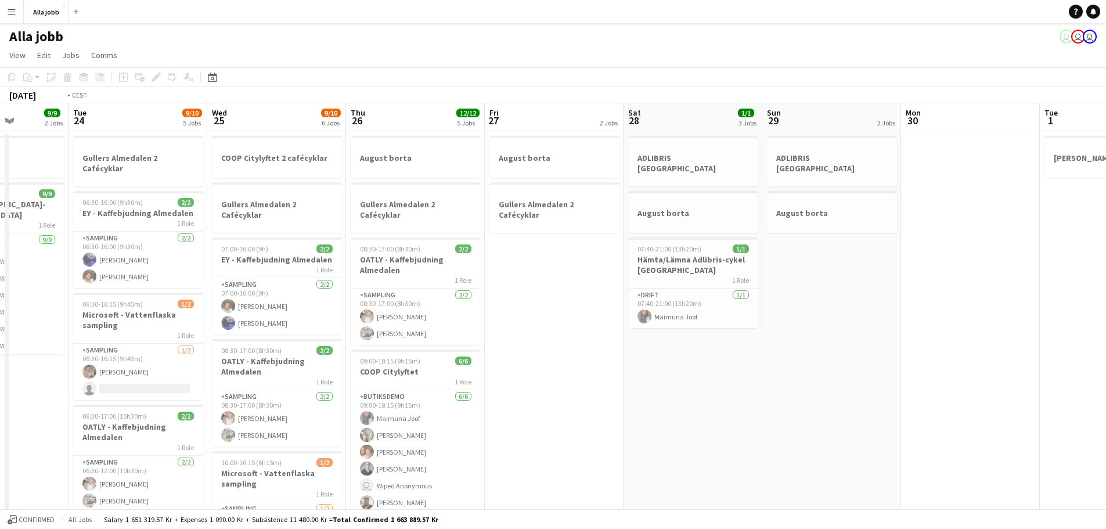
scroll to position [0, 334]
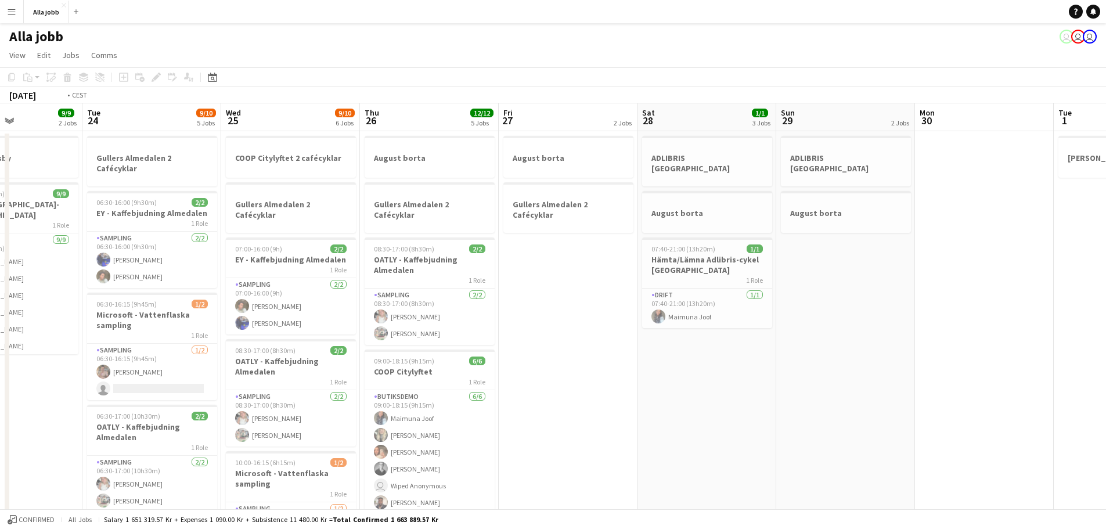
drag, startPoint x: 276, startPoint y: 326, endPoint x: 598, endPoint y: 351, distance: 322.7
click at [598, 351] on app-calendar-viewport "Sat 21 Sun 22 Mon 23 9/9 2 Jobs Tue 24 9/10 5 Jobs Wed 25 9/10 6 Jobs Thu 26 12…" at bounding box center [553, 472] width 1106 height 739
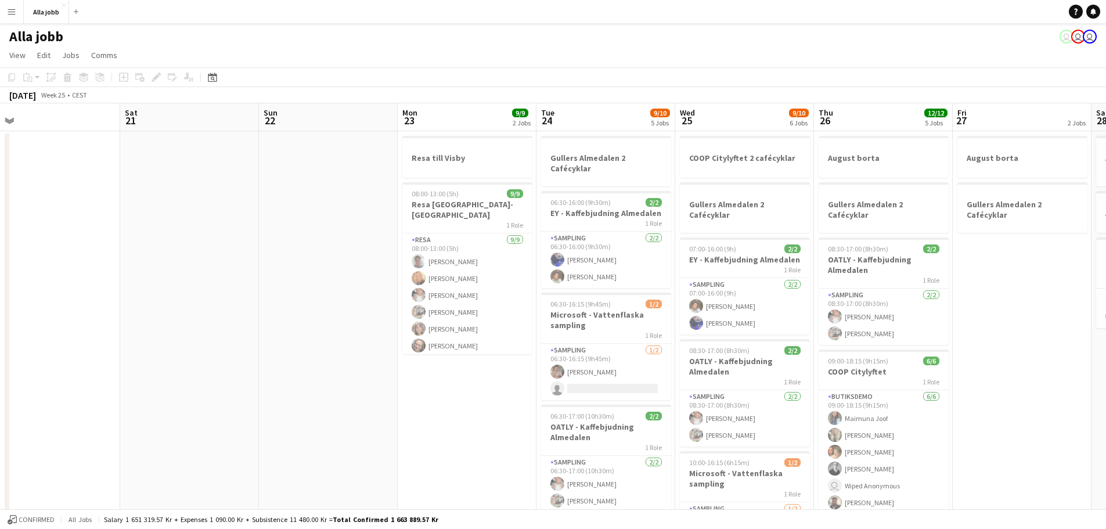
drag, startPoint x: 436, startPoint y: 322, endPoint x: 751, endPoint y: 335, distance: 315.6
click at [751, 335] on app-calendar-viewport "Wed 18 Thu 19 Fri 20 Sat 21 Sun 22 Mon 23 9/9 2 Jobs Tue 24 9/10 5 Jobs Wed 25 …" at bounding box center [553, 472] width 1106 height 739
drag, startPoint x: 613, startPoint y: 347, endPoint x: 934, endPoint y: 352, distance: 321.8
click at [879, 352] on app-calendar-viewport "Wed 18 2/2 4 Jobs Thu 19 1 Job Fri 20 Sat 21 Sun 22 Mon 23 9/9 2 Jobs Tue 24 9/…" at bounding box center [553, 472] width 1106 height 739
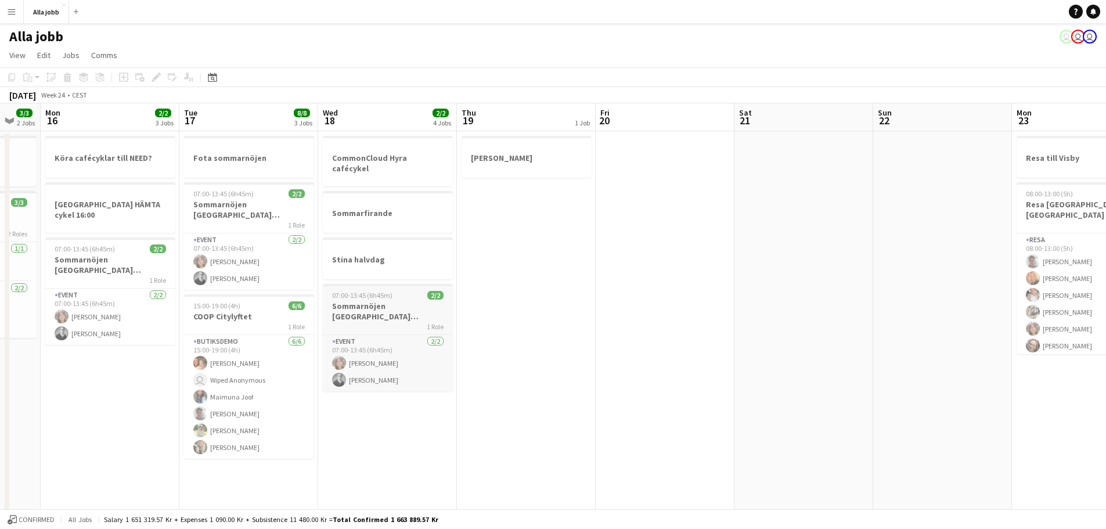
click at [636, 314] on app-calendar-viewport "Fri 13 2/2 3 Jobs Sat 14 4/4 4 Jobs Sun 15 3/3 2 Jobs Mon 16 2/2 3 Jobs Tue 17 …" at bounding box center [553, 472] width 1106 height 739
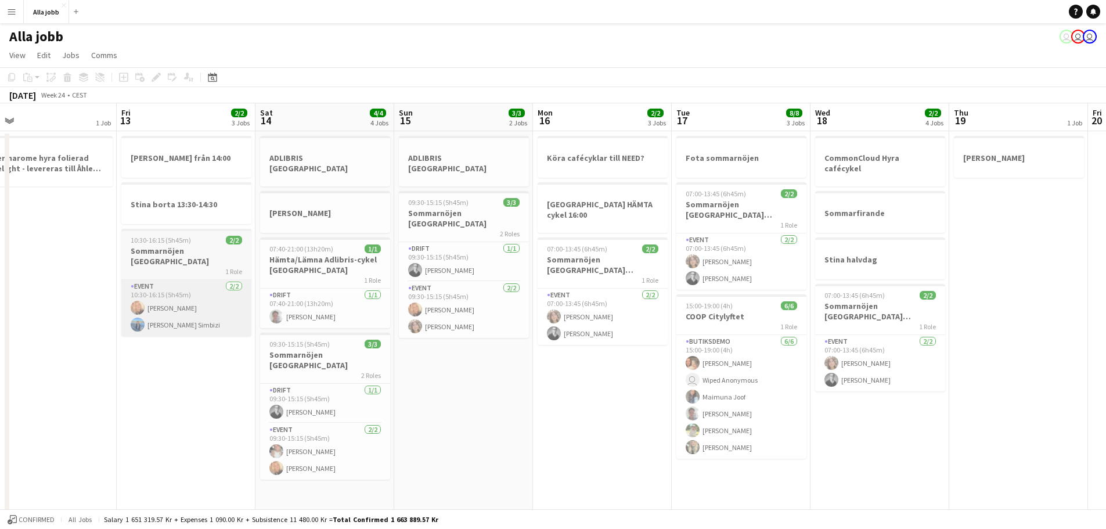
drag, startPoint x: 209, startPoint y: 261, endPoint x: 678, endPoint y: 291, distance: 470.2
click at [811, 308] on app-calendar-viewport "Wed 11 2 Jobs Thu 12 1 Job Fri 13 2/2 3 Jobs Sat 14 4/4 4 Jobs Sun 15 3/3 2 Job…" at bounding box center [553, 472] width 1106 height 739
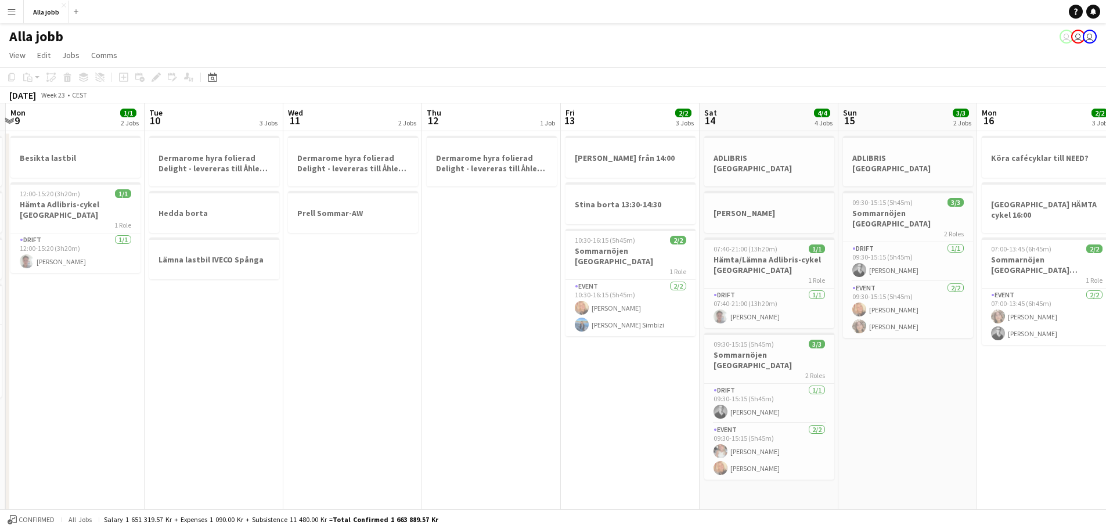
click at [639, 285] on app-calendar-viewport "Sat 7 3/3 5 Jobs Sun 8 3/3 4 Jobs Mon 9 1/1 2 Jobs Tue 10 3 Jobs Wed 11 2 Jobs …" at bounding box center [553, 472] width 1106 height 739
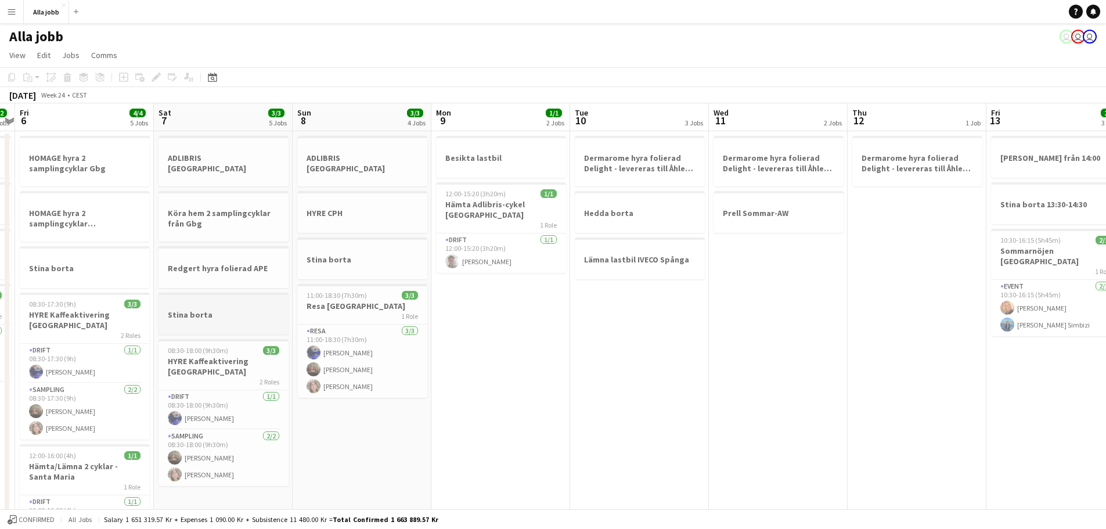
click at [672, 297] on app-calendar-viewport "Tue 3 1 Job Wed 4 2/2 2 Jobs Thu 5 2/2 4 Jobs Fri 6 4/4 5 Jobs Sat 7 3/3 5 Jobs…" at bounding box center [553, 472] width 1106 height 739
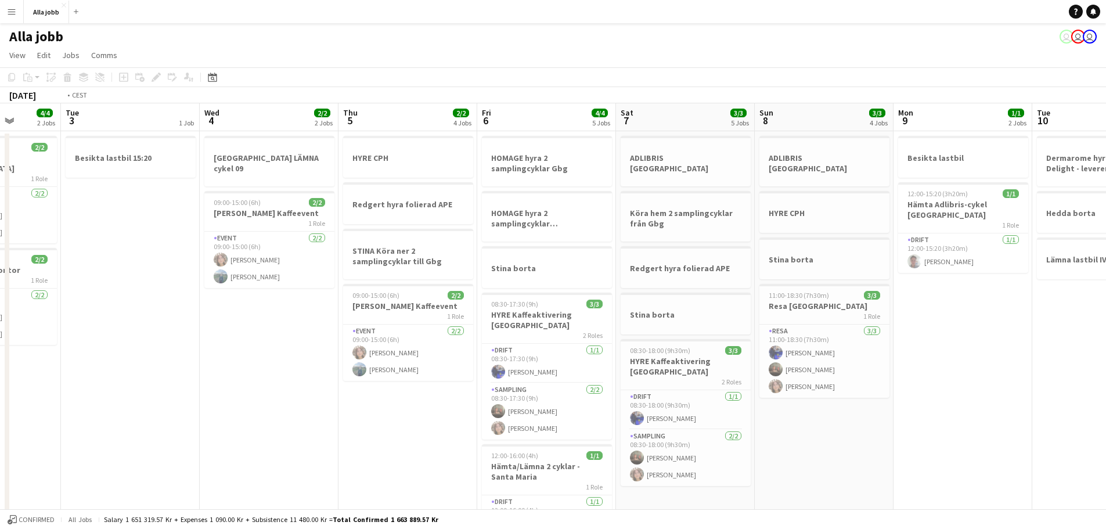
drag, startPoint x: 677, startPoint y: 318, endPoint x: 413, endPoint y: 305, distance: 264.5
click at [838, 332] on app-calendar-viewport "Sat 31 4/4 4 Jobs Sun 1 2/2 2 Jobs Mon 2 4/4 2 Jobs Tue 3 1 Job Wed 4 2/2 2 Job…" at bounding box center [553, 472] width 1106 height 739
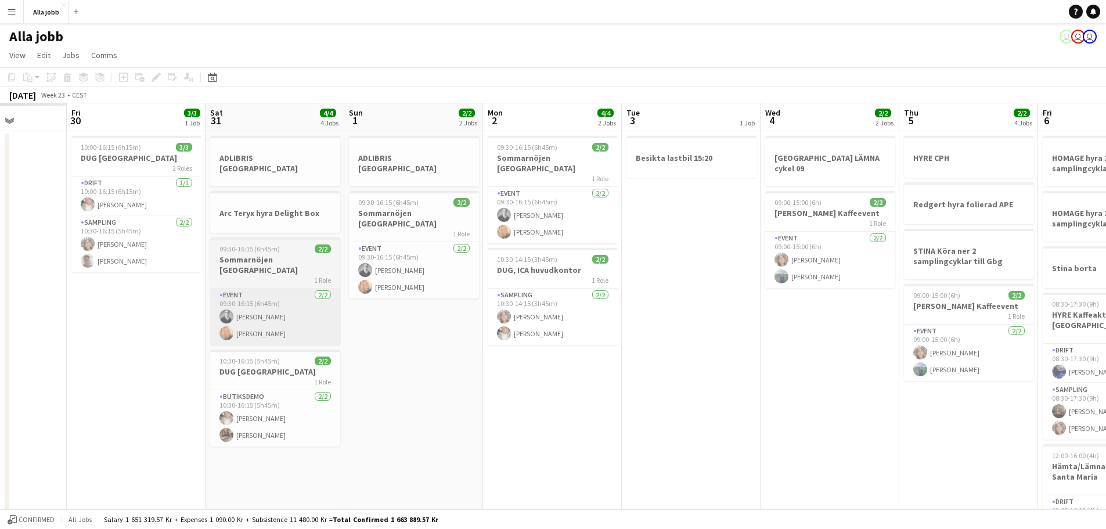
drag, startPoint x: 229, startPoint y: 292, endPoint x: 718, endPoint y: 324, distance: 490.1
click at [628, 317] on app-calendar-viewport "Tue 27 Wed 28 Thu 29 Fri 30 3/3 1 Job Sat 31 4/4 4 Jobs Sun 1 2/2 2 Jobs Mon 2 …" at bounding box center [553, 472] width 1106 height 739
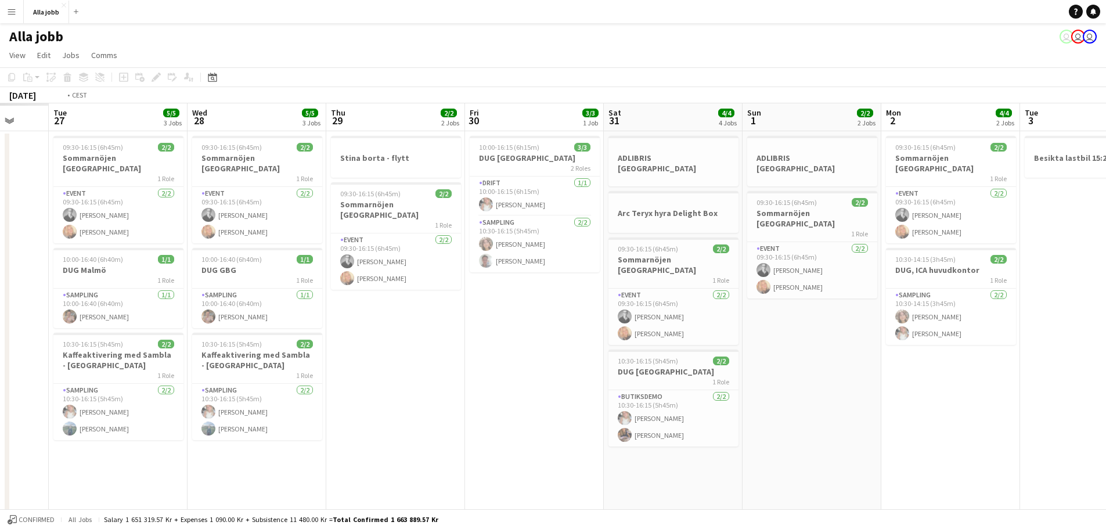
drag, startPoint x: 484, startPoint y: 314, endPoint x: 759, endPoint y: 322, distance: 275.4
click at [700, 321] on app-calendar-viewport "Sat 24 Sun 25 Mon 26 Tue 27 5/5 3 Jobs Wed 28 5/5 3 Jobs Thu 29 2/2 2 Jobs Fri …" at bounding box center [553, 472] width 1106 height 739
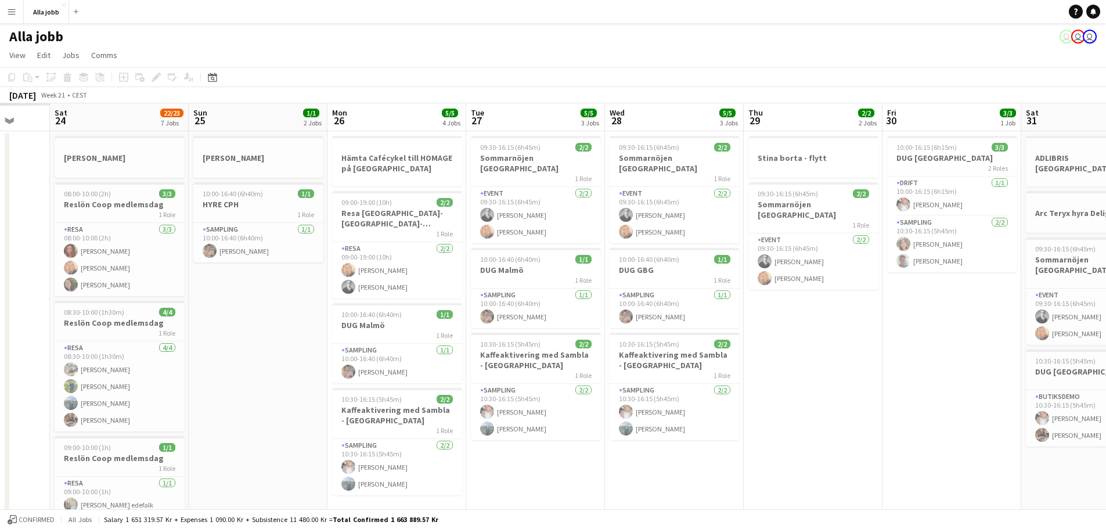
click at [688, 337] on app-calendar-viewport "Wed 21 Thu 22 Fri 23 Sat 24 22/23 7 Jobs Sun 25 1/1 2 Jobs Mon 26 5/5 4 Jobs Tu…" at bounding box center [553, 520] width 1106 height 835
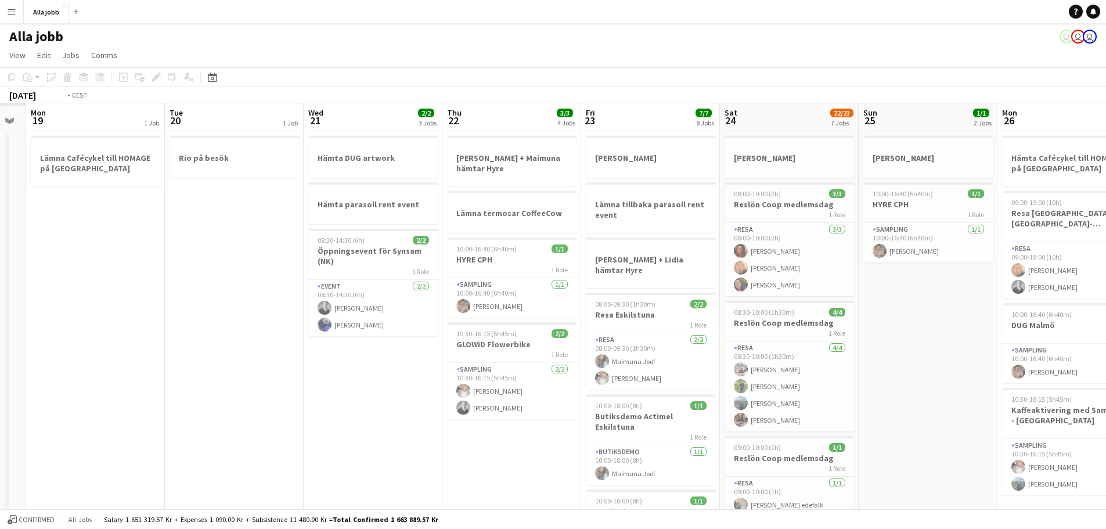
drag, startPoint x: 299, startPoint y: 314, endPoint x: 524, endPoint y: 328, distance: 226.4
click at [521, 328] on app-calendar-viewport "Sat 17 Sun 18 Mon 19 1 Job Tue 20 1 Job Wed 21 2/2 3 Jobs Thu 22 3/3 4 Jobs Fri…" at bounding box center [553, 520] width 1106 height 835
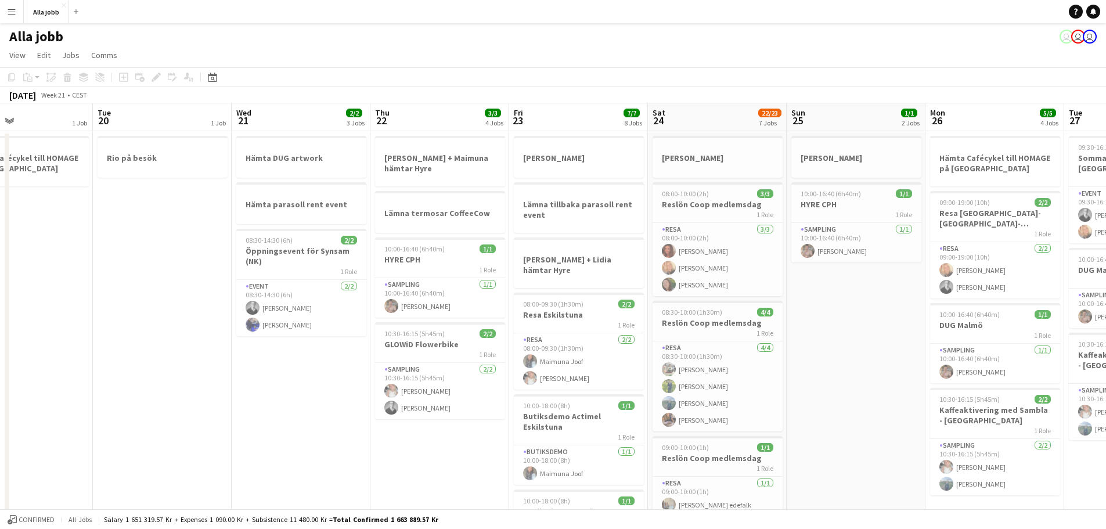
drag, startPoint x: 584, startPoint y: 333, endPoint x: 491, endPoint y: 343, distance: 93.4
click at [491, 343] on app-calendar-viewport "Fri 16 1/1 5 Jobs Sat 17 4/4 6 Jobs Sun 18 3/3 3 Jobs Mon 19 1 Job Tue 20 1 Job…" at bounding box center [553, 520] width 1106 height 835
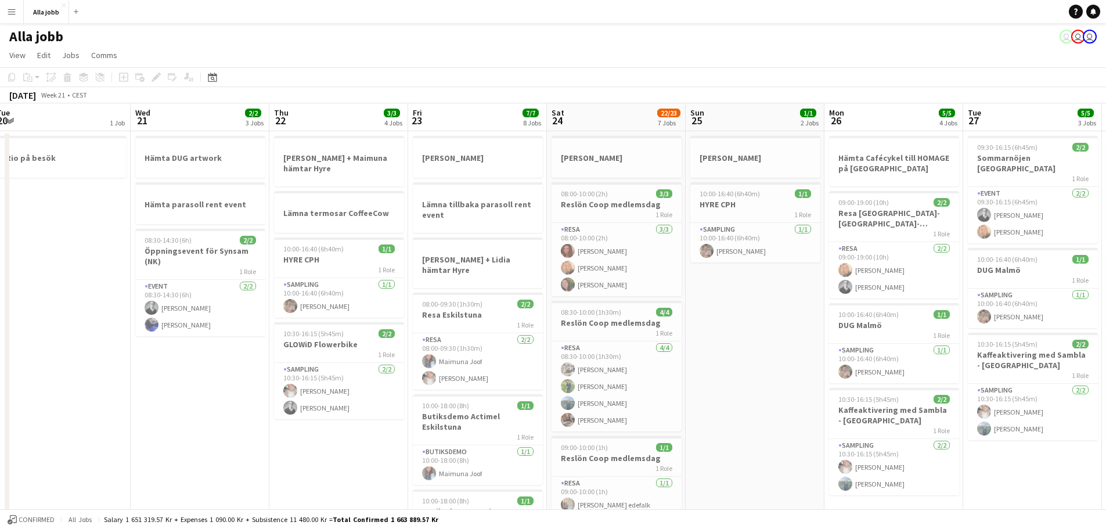
drag, startPoint x: 674, startPoint y: 344, endPoint x: 573, endPoint y: 347, distance: 101.1
click at [573, 347] on app-calendar-viewport "Fri 16 1/1 5 Jobs Sat 17 4/4 6 Jobs Sun 18 3/3 3 Jobs Mon 19 1 Job Tue 20 1 Job…" at bounding box center [553, 520] width 1106 height 835
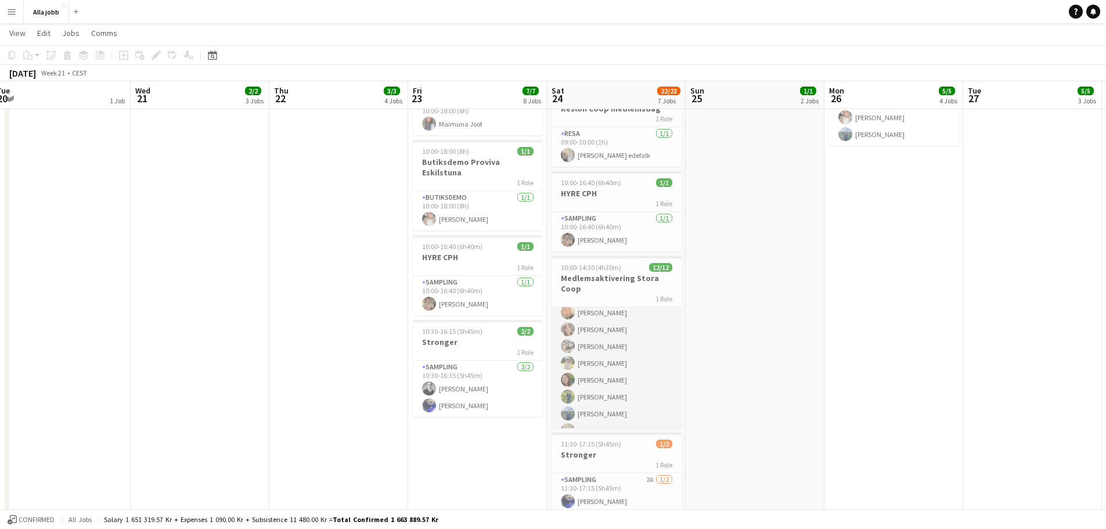
scroll to position [58, 0]
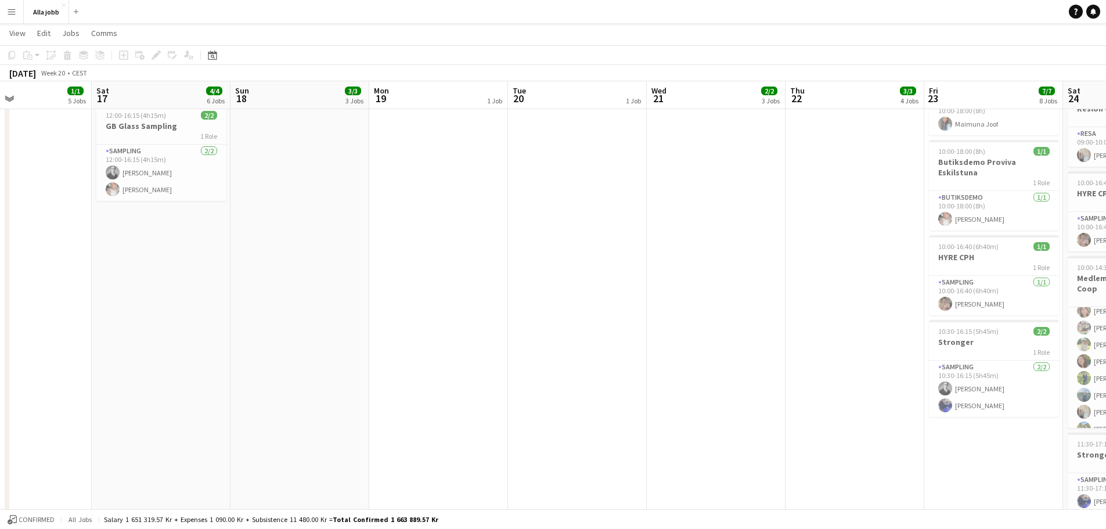
drag, startPoint x: 326, startPoint y: 329, endPoint x: 853, endPoint y: 342, distance: 526.9
click at [853, 342] on app-calendar-viewport "Wed 14 Thu 15 Fri 16 1/1 5 Jobs Sat 17 4/4 6 Jobs Sun 18 3/3 3 Jobs Mon 19 1 Jo…" at bounding box center [553, 143] width 1106 height 892
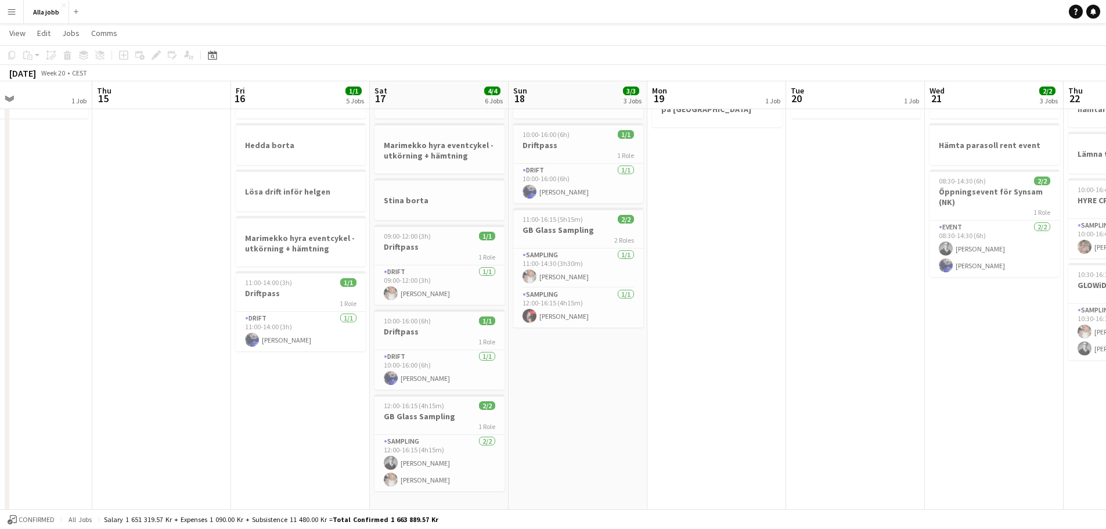
drag, startPoint x: 408, startPoint y: 339, endPoint x: 675, endPoint y: 338, distance: 267.7
click at [675, 338] on app-calendar-viewport "Mon 12 2 Jobs Tue 13 1/1 1 Job Wed 14 1 Job Thu 15 Fri 16 1/1 5 Jobs Sat 17 4/4…" at bounding box center [553, 433] width 1106 height 892
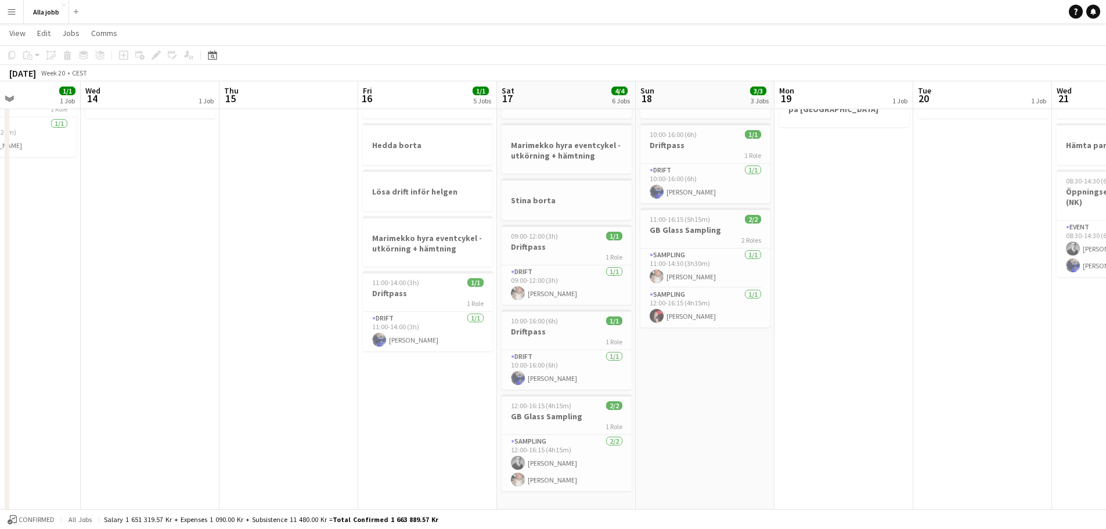
drag, startPoint x: 553, startPoint y: 342, endPoint x: 680, endPoint y: 346, distance: 127.3
click at [680, 346] on app-calendar-viewport "Sun 11 1 Job Mon 12 2 Jobs Tue 13 1/1 1 Job Wed 14 1 Job Thu 15 Fri 16 1/1 5 Jo…" at bounding box center [553, 433] width 1106 height 892
drag, startPoint x: 292, startPoint y: 351, endPoint x: 977, endPoint y: 360, distance: 685.4
click at [892, 360] on app-calendar-viewport "Sun 11 1 Job Mon 12 2 Jobs Tue 13 1/1 1 Job Wed 14 1 Job Thu 15 Fri 16 1/1 5 Jo…" at bounding box center [553, 433] width 1106 height 892
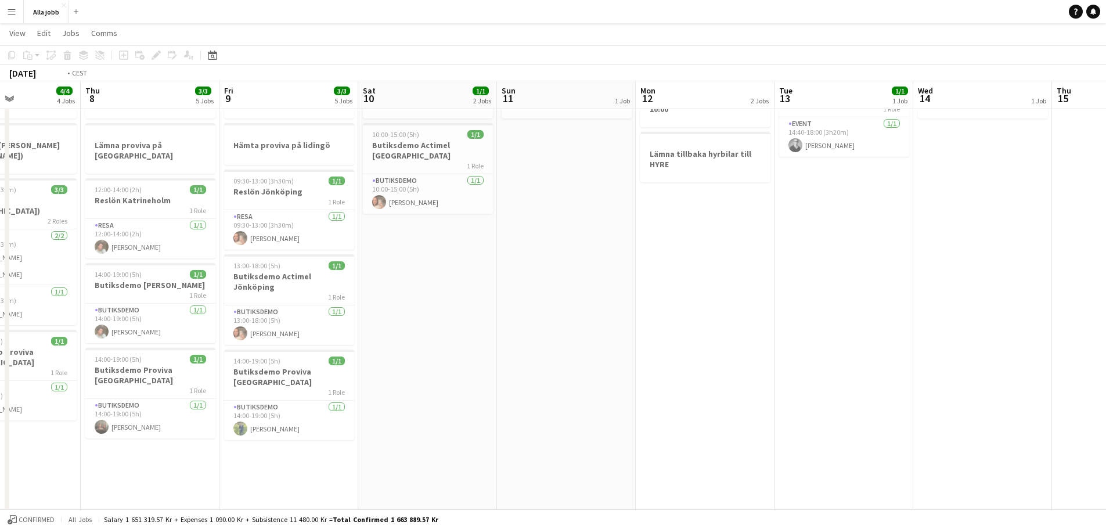
scroll to position [0, 391]
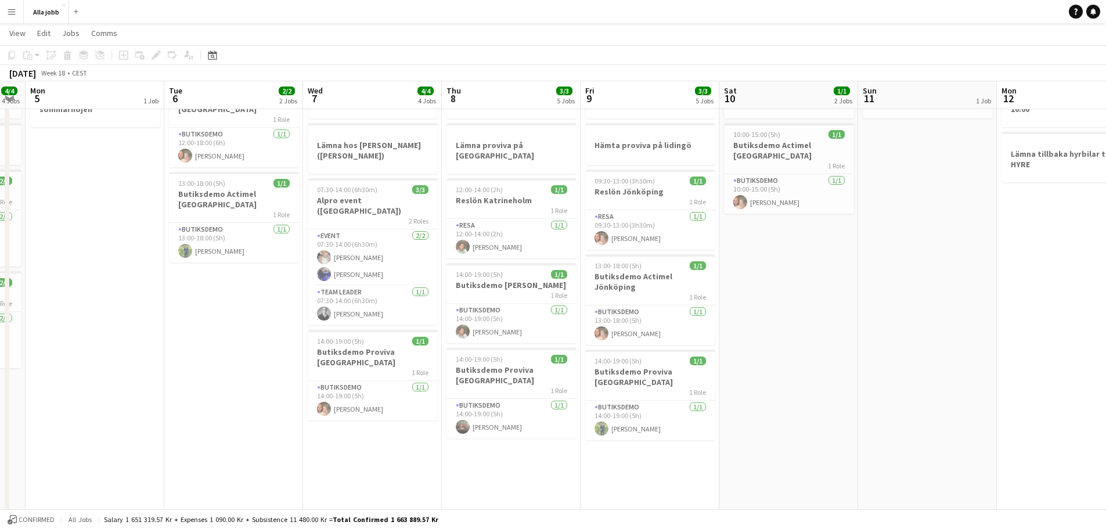
drag, startPoint x: 390, startPoint y: 340, endPoint x: 900, endPoint y: 344, distance: 510.0
click at [892, 344] on app-calendar-viewport "Fri 2 7/7 6 Jobs Sat 3 6/6 4 Jobs Sun 4 4/4 4 Jobs Mon 5 1 Job Tue 6 2/2 2 Jobs…" at bounding box center [553, 433] width 1106 height 892
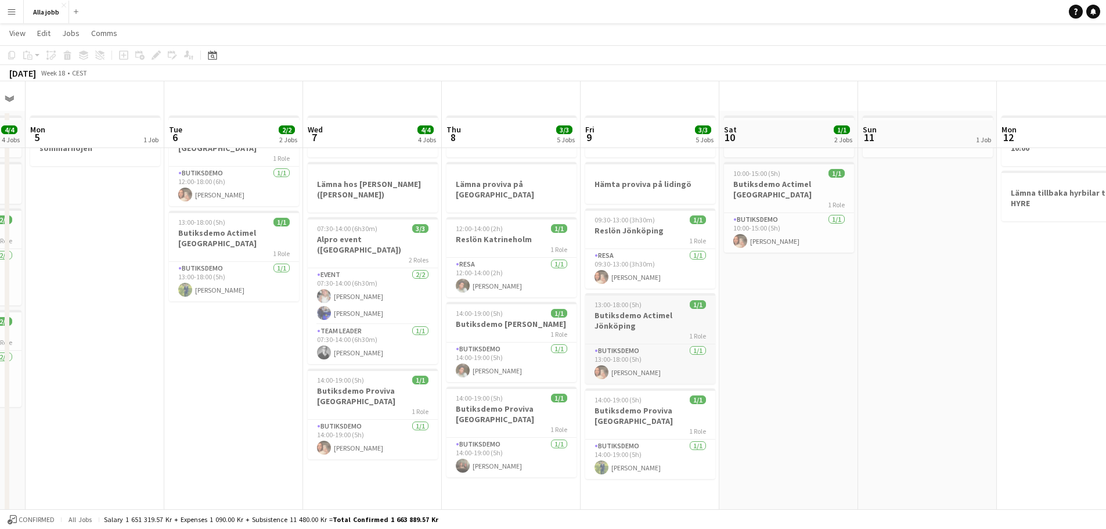
scroll to position [0, 0]
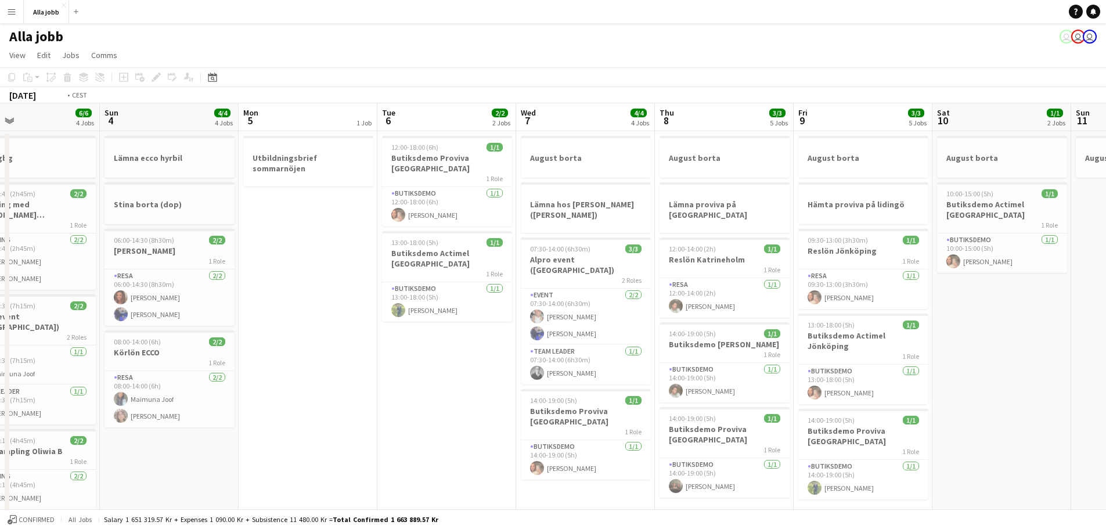
drag, startPoint x: 483, startPoint y: 340, endPoint x: 235, endPoint y: 354, distance: 248.4
click at [138, 360] on app-calendar-viewport "Wed 30 4/4 3 Jobs Thu 1 6/6 6 Jobs Fri 2 7/7 6 Jobs Sat 3 6/6 4 Jobs Sun 4 4/4 …" at bounding box center [553, 520] width 1106 height 835
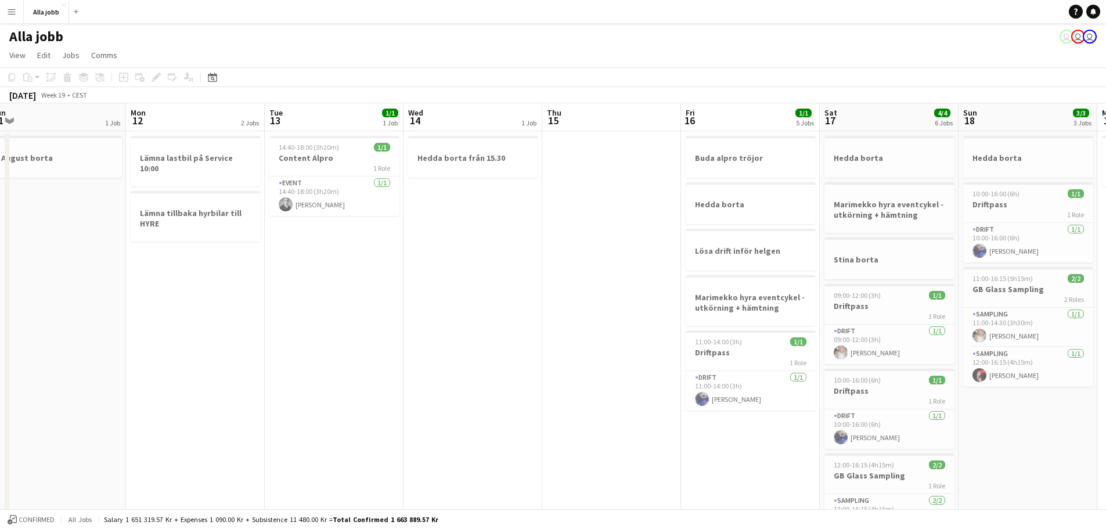
drag, startPoint x: 685, startPoint y: 359, endPoint x: 185, endPoint y: 340, distance: 500.4
click at [184, 340] on app-calendar-viewport "Thu 8 3/3 5 Jobs Fri 9 3/3 5 Jobs Sat 10 1/1 2 Jobs Sun 11 1 Job Mon 12 2 Jobs …" at bounding box center [553, 520] width 1106 height 835
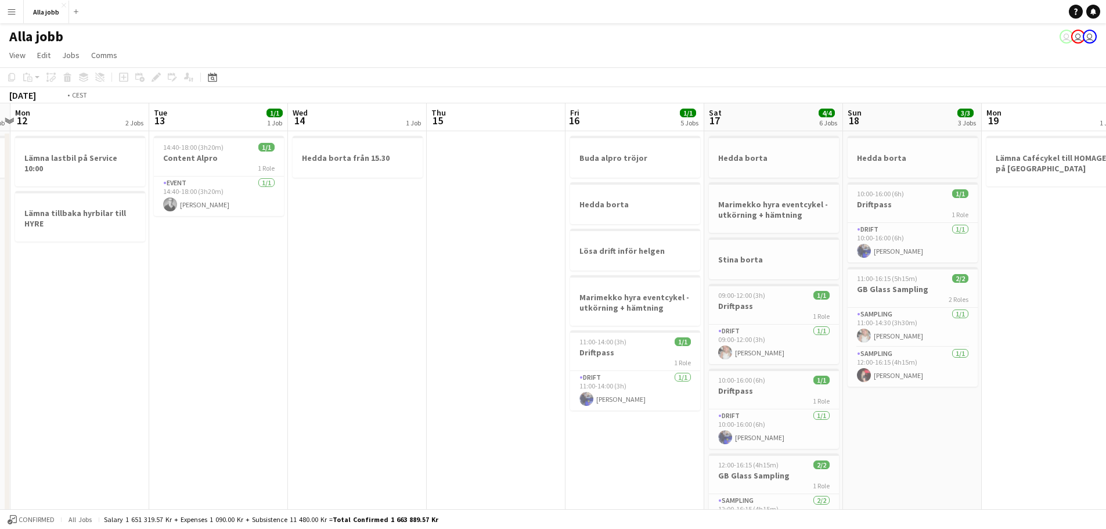
drag, startPoint x: 725, startPoint y: 340, endPoint x: 227, endPoint y: 325, distance: 498.0
click at [227, 325] on app-calendar-viewport "Thu 8 3/3 5 Jobs Fri 9 3/3 5 Jobs Sat 10 1/1 2 Jobs Sun 11 1 Job Mon 12 2 Jobs …" at bounding box center [553, 520] width 1106 height 835
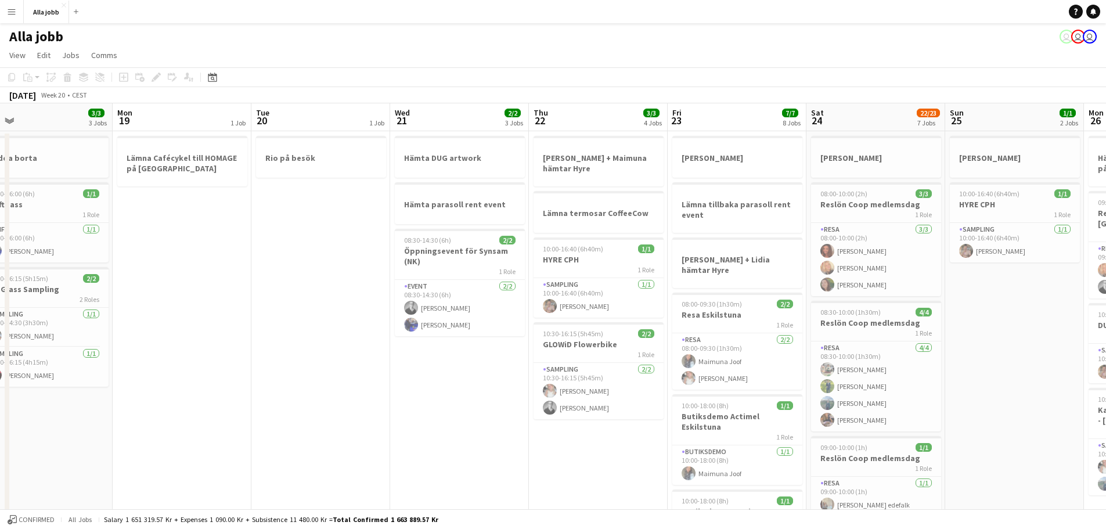
drag, startPoint x: 613, startPoint y: 319, endPoint x: 101, endPoint y: 319, distance: 512.3
click at [104, 319] on app-calendar-viewport "Thu 15 Fri 16 1/1 5 Jobs Sat 17 4/4 6 Jobs Sun 18 3/3 3 Jobs Mon 19 1 Job Tue 2…" at bounding box center [553, 520] width 1106 height 835
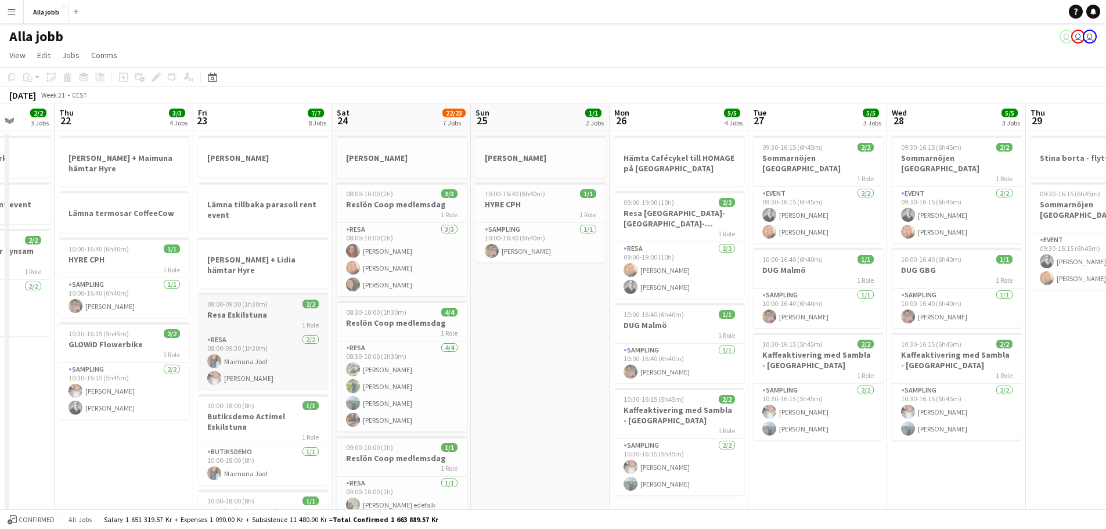
drag, startPoint x: 738, startPoint y: 315, endPoint x: 320, endPoint y: 321, distance: 418.2
click at [320, 321] on app-calendar-viewport "Mon 19 1 Job Tue 20 1 Job Wed 21 2/2 3 Jobs Thu 22 3/3 4 Jobs Fri 23 7/7 8 Jobs…" at bounding box center [553, 520] width 1106 height 835
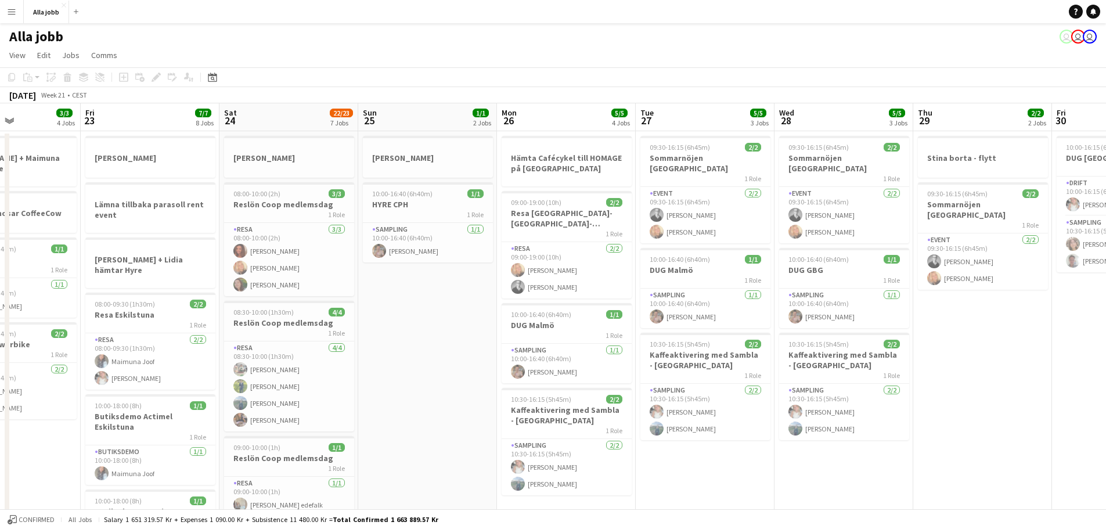
scroll to position [0, 544]
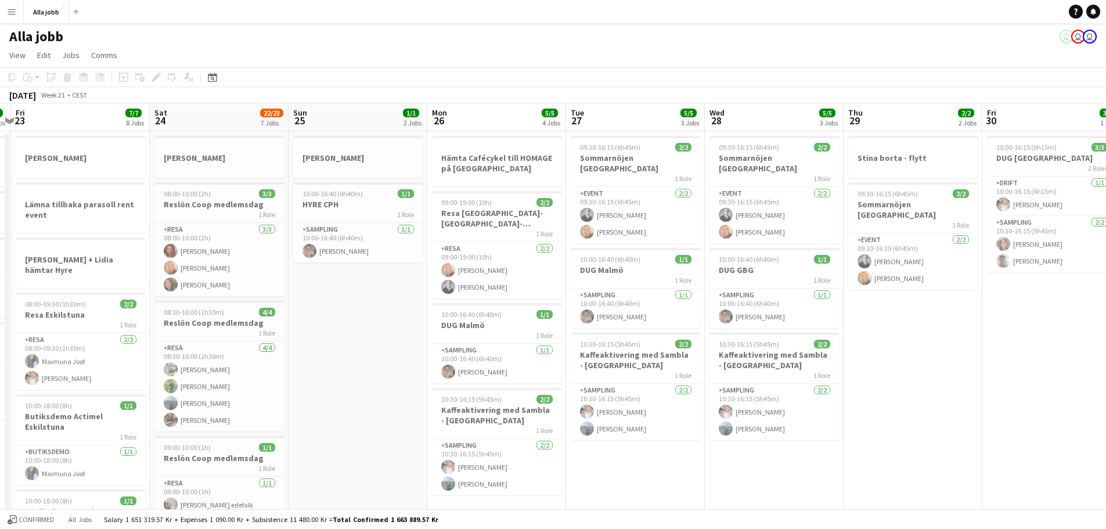
drag, startPoint x: 764, startPoint y: 329, endPoint x: 582, endPoint y: 331, distance: 182.4
click at [582, 331] on app-calendar-viewport "Mon 19 1 Job Tue 20 1 Job Wed 21 2/2 3 Jobs Thu 22 3/3 4 Jobs Fri 23 7/7 8 Jobs…" at bounding box center [553, 520] width 1106 height 835
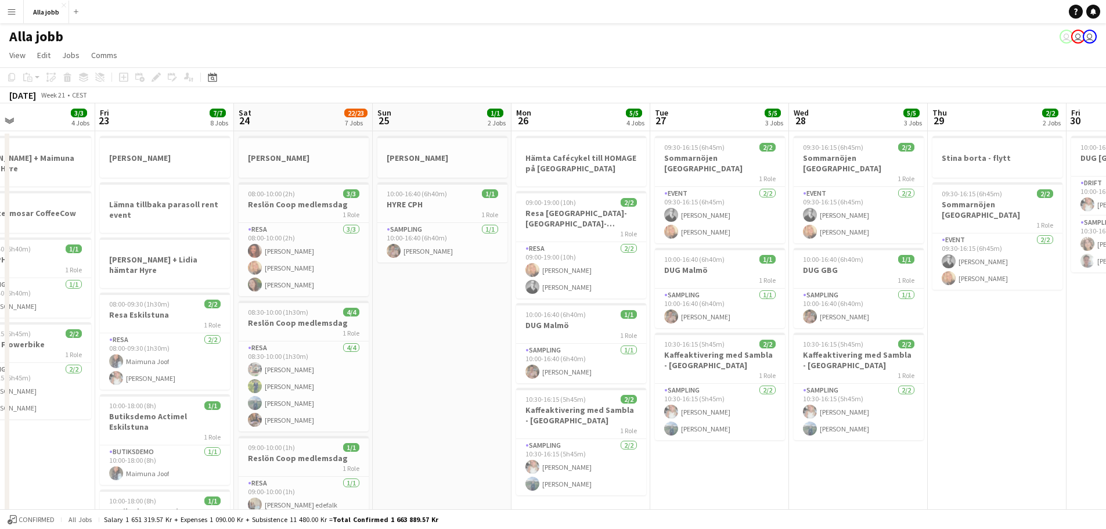
scroll to position [0, 468]
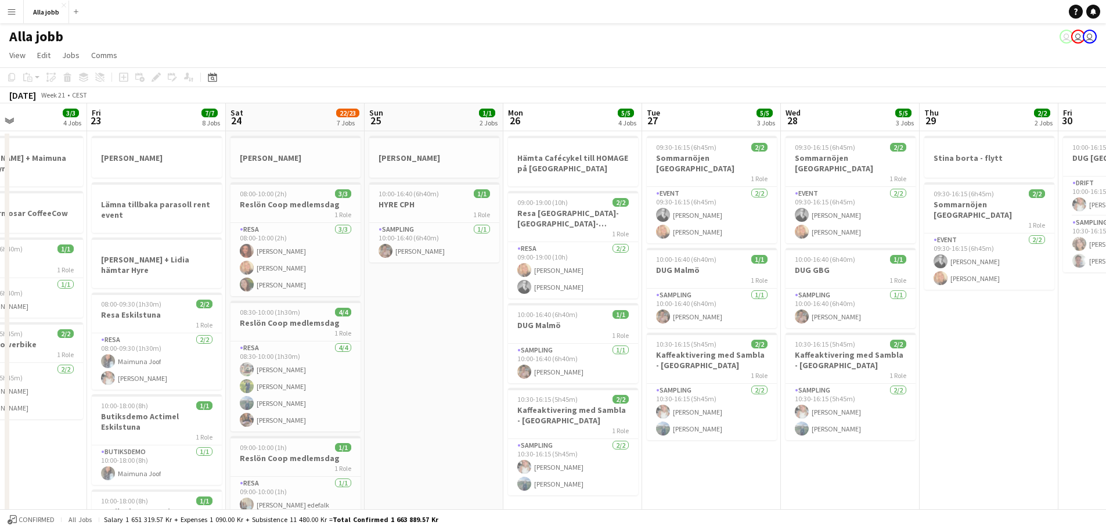
drag, startPoint x: 462, startPoint y: 336, endPoint x: 499, endPoint y: 320, distance: 40.0
click at [538, 337] on app-calendar-viewport "Mon 19 1 Job Tue 20 1 Job Wed 21 2/2 3 Jobs Thu 22 3/3 4 Jobs Fri 23 7/7 8 Jobs…" at bounding box center [553, 520] width 1106 height 835
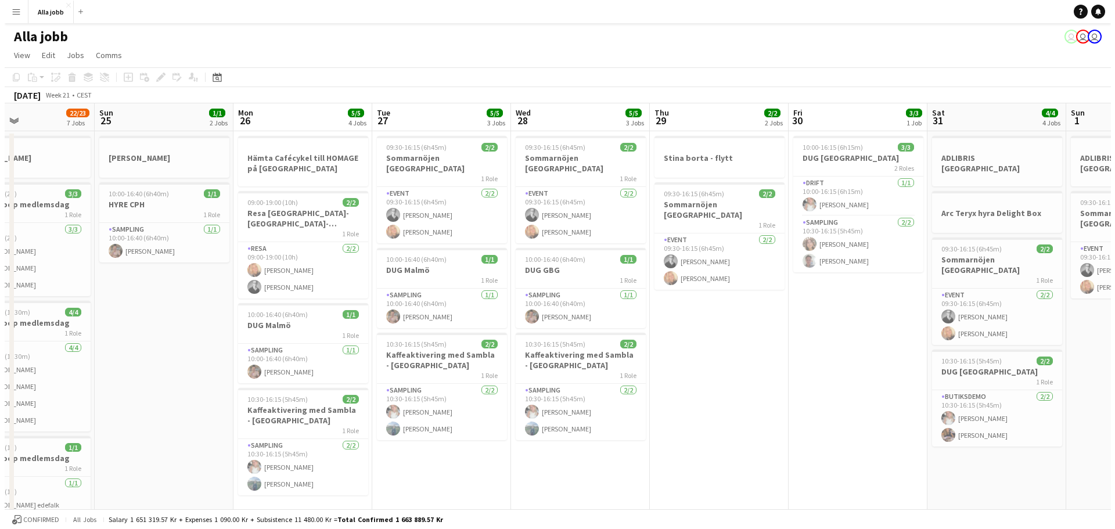
scroll to position [0, 476]
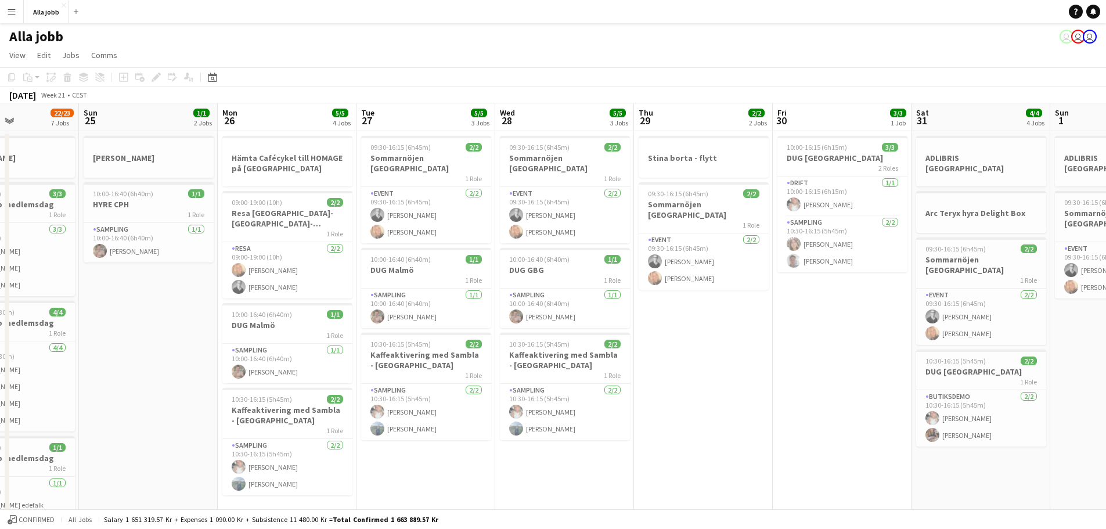
drag, startPoint x: 851, startPoint y: 299, endPoint x: 565, endPoint y: 307, distance: 285.9
click at [565, 307] on app-calendar-viewport "Wed 21 2/2 3 Jobs Thu 22 3/3 4 Jobs Fri 23 7/7 8 Jobs Sat 24 22/23 7 Jobs Sun 2…" at bounding box center [553, 520] width 1106 height 835
click at [57, 14] on button "Alla jobb Close" at bounding box center [46, 12] width 45 height 23
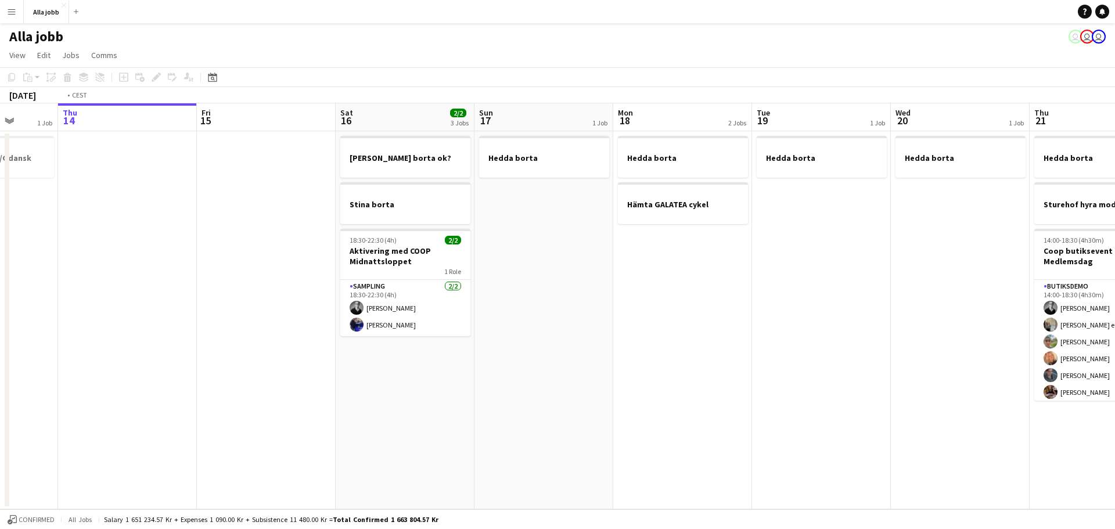
drag, startPoint x: 664, startPoint y: 263, endPoint x: 1087, endPoint y: 284, distance: 423.3
click at [892, 279] on html "Menu Boards Boards Boards All jobs Status Workforce Workforce My Workforce Recr…" at bounding box center [557, 264] width 1115 height 529
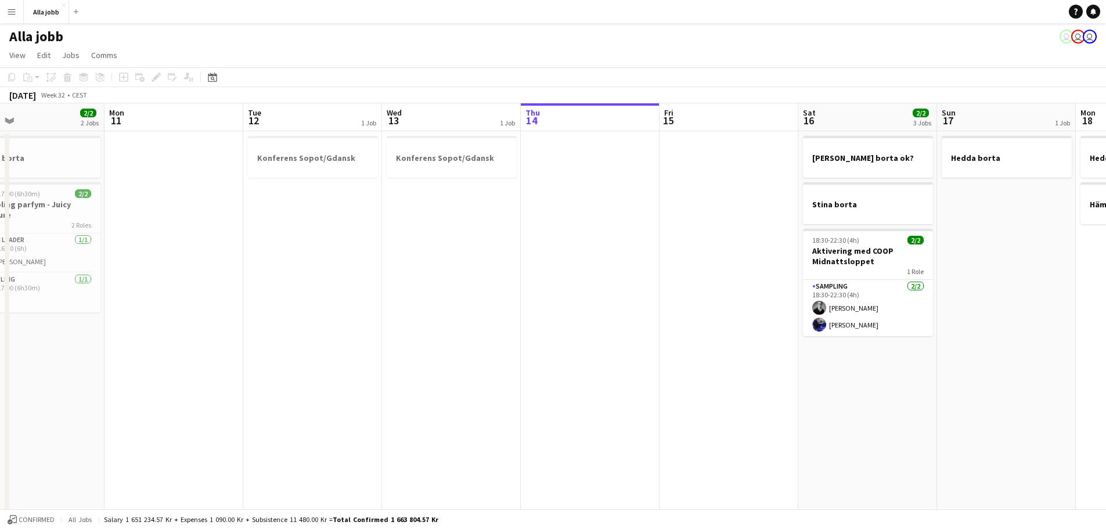
drag, startPoint x: 434, startPoint y: 292, endPoint x: 1071, endPoint y: 314, distance: 637.5
click at [892, 313] on app-calendar-viewport "Fri 8 Sat 9 9/9 6 Jobs Sun 10 2/2 2 Jobs Mon 11 Tue 12 1 Job Wed 13 1 Job Thu 1…" at bounding box center [553, 405] width 1106 height 605
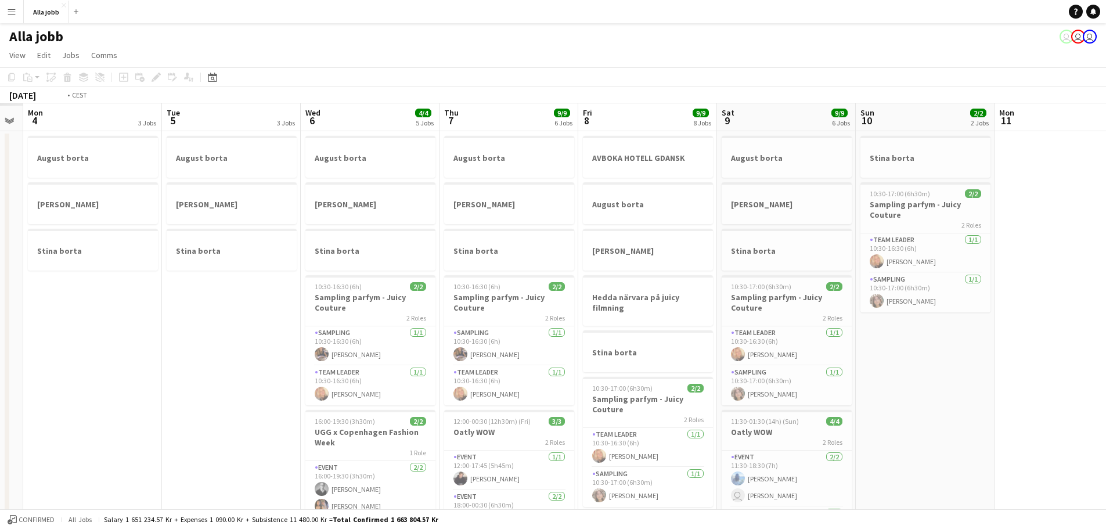
drag, startPoint x: 954, startPoint y: 332, endPoint x: 518, endPoint y: 313, distance: 436.6
click at [892, 331] on app-calendar-viewport "Sat 2 Sun 3 Mon 4 3 Jobs Tue 5 3 Jobs Wed 6 4/4 5 Jobs Thu 7 9/9 6 Jobs Fri 8 9…" at bounding box center [553, 467] width 1106 height 729
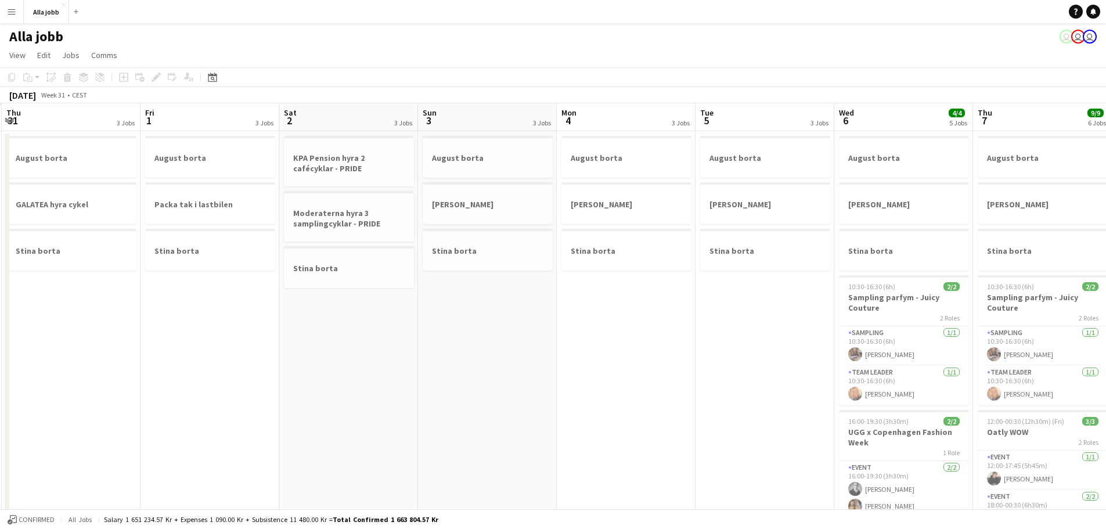
drag, startPoint x: 663, startPoint y: 324, endPoint x: 1089, endPoint y: 347, distance: 426.9
click at [892, 338] on app-calendar-viewport "Tue 29 Wed 30 Thu 31 3 Jobs Fri 1 3 Jobs Sat 2 3 Jobs Sun 3 3 Jobs Mon 4 3 Jobs…" at bounding box center [553, 467] width 1106 height 729
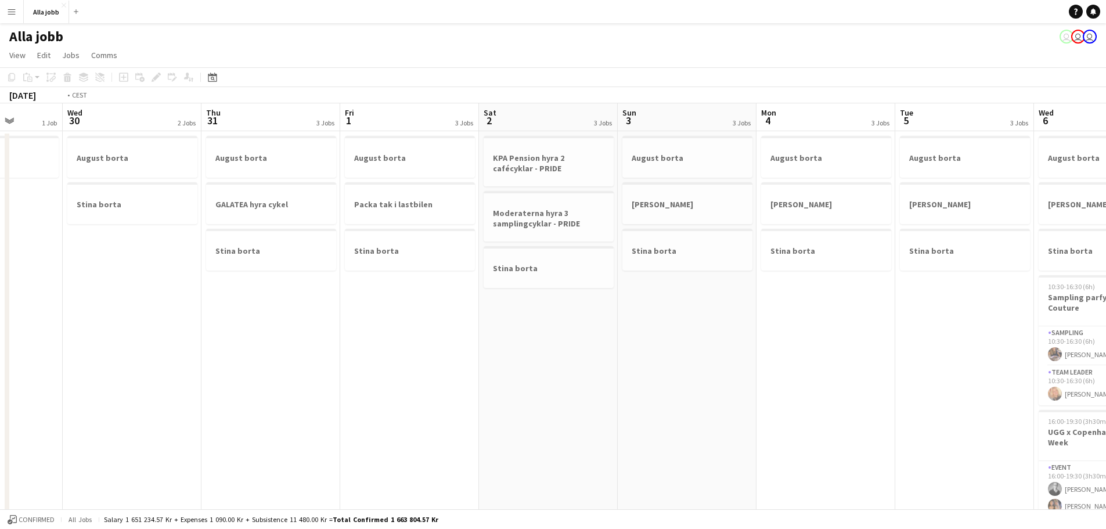
drag
click at [892, 324] on app-calendar-viewport "Sun 27 2 Jobs Mon 28 1 Job Tue 29 1 Job Wed 30 2 Jobs Thu 31 3 Jobs Fri 1 3 Job…" at bounding box center [553, 467] width 1106 height 729
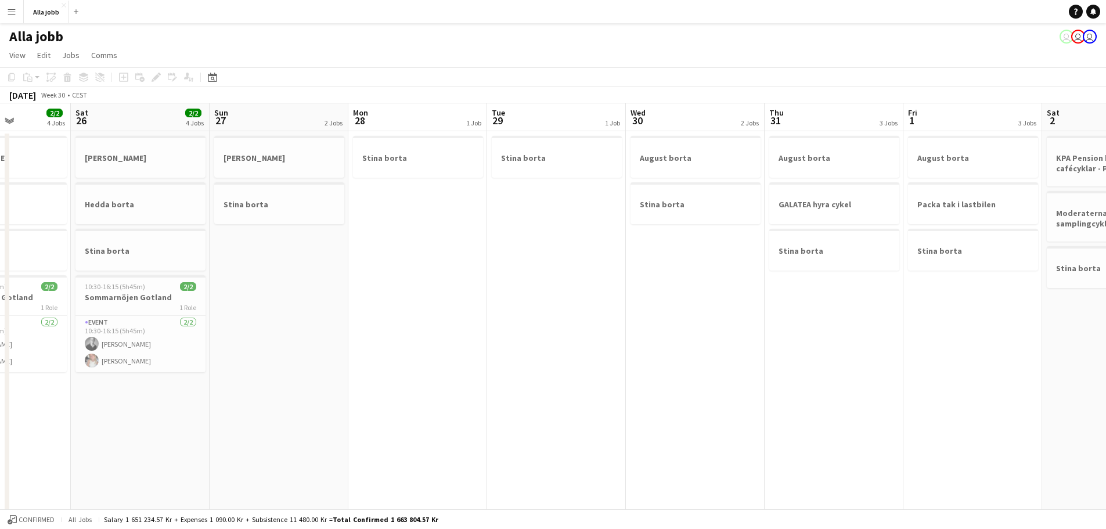
click at [887, 301] on app-calendar-viewport "Wed 23 4 Jobs Thu 24 2/2 5 Jobs Fri 25 2/2 4 Jobs Sat 26 2/2 4 Jobs Sun 27 2 Jo…" at bounding box center [553, 467] width 1106 height 729
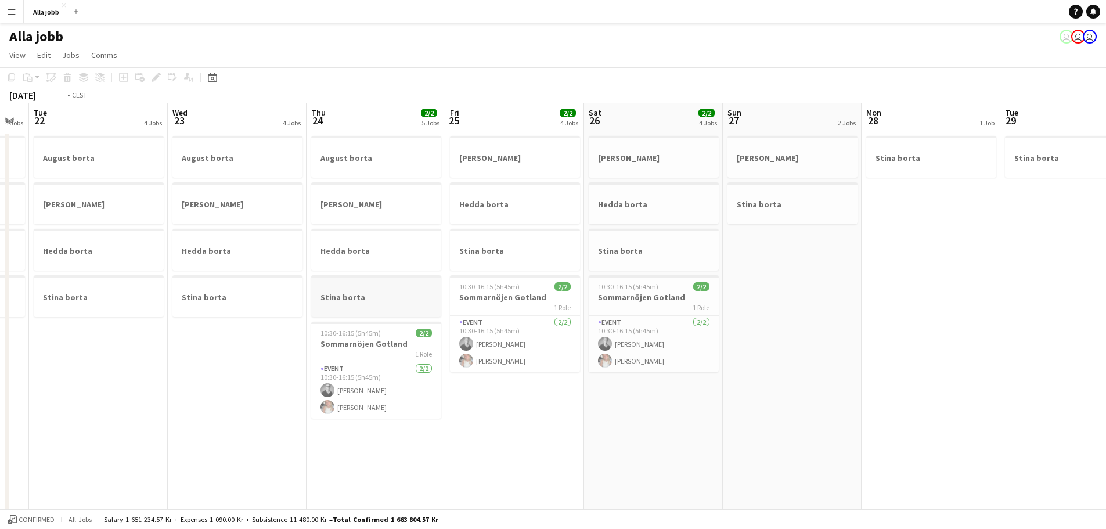
click at [778, 285] on app-calendar-viewport "Sat 19 3 Jobs Sun 20 4 Jobs Mon 21 4 Jobs Tue 22 4 Jobs Wed 23 4 Jobs Thu 24 2/…" at bounding box center [553, 467] width 1106 height 729
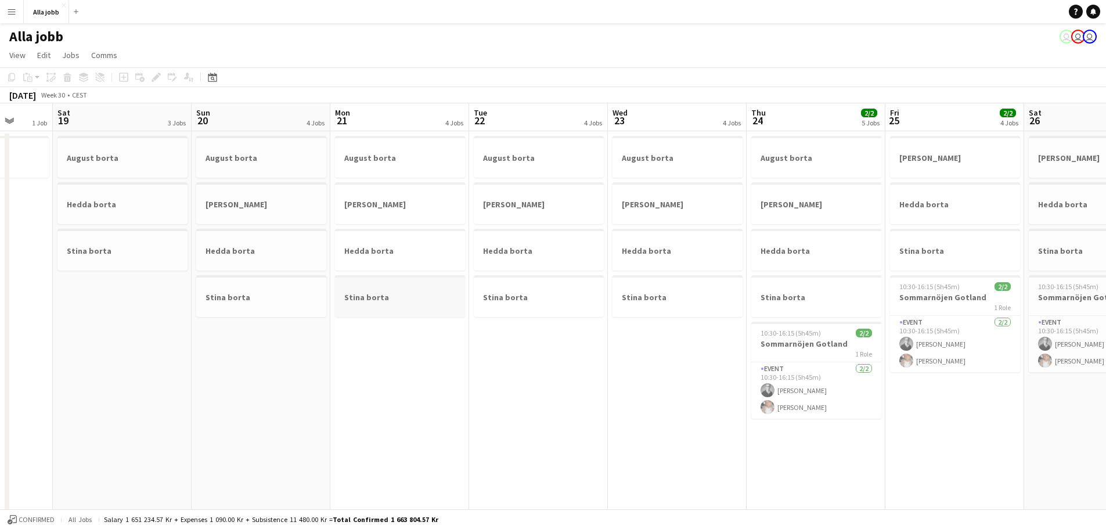
click at [774, 283] on app-calendar-viewport "Wed 16 2 Jobs Thu 17 2 Jobs Fri 18 1 Job Sat 19 3 Jobs Sun 20 4 Jobs Mon 21 4 J…" at bounding box center [553, 467] width 1106 height 729
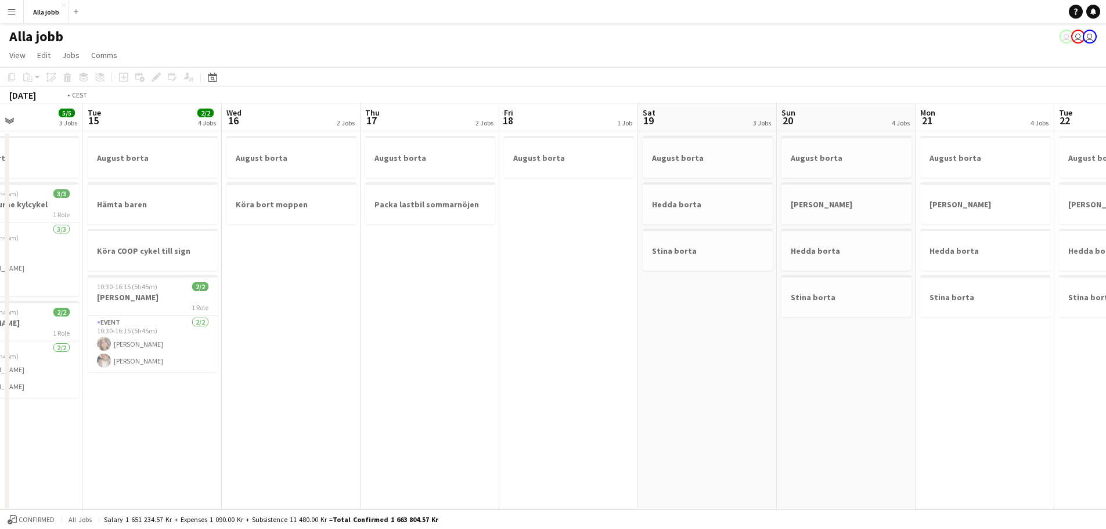
click at [892, 281] on app-calendar-viewport "Sun 13 1 Job Mon 14 5/5 3 Jobs Tue 15 2/2 4 Jobs Wed 16 2 Jobs Thu 17 2 Jobs Fr…" at bounding box center [553, 467] width 1106 height 729
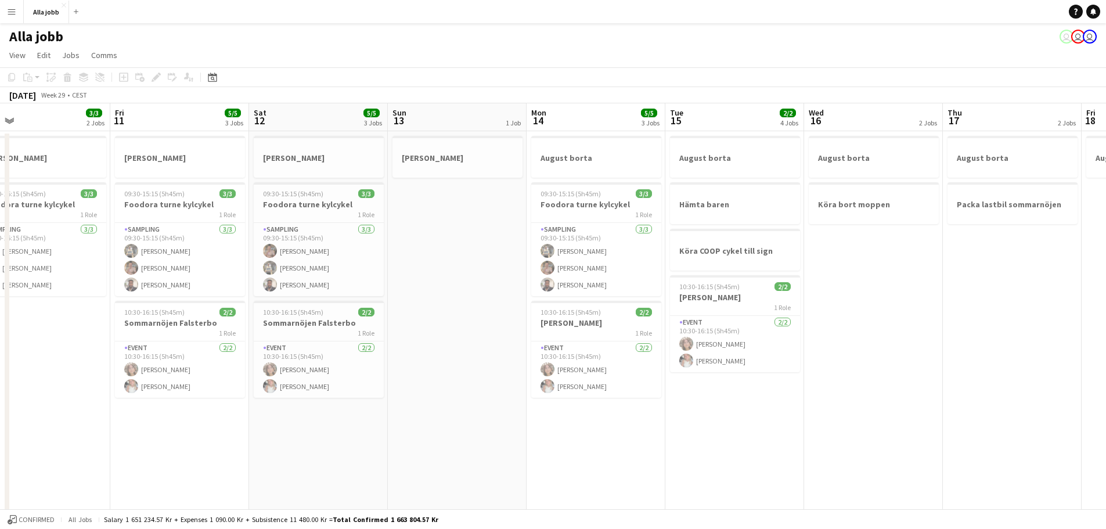
click at [735, 267] on app-calendar-viewport "Tue 8 2 Jobs Wed 9 3/3 2 Jobs Thu 10 3/3 2 Jobs Fri 11 5/5 3 Jobs Sat 12 5/5 3 …" at bounding box center [553, 467] width 1106 height 729
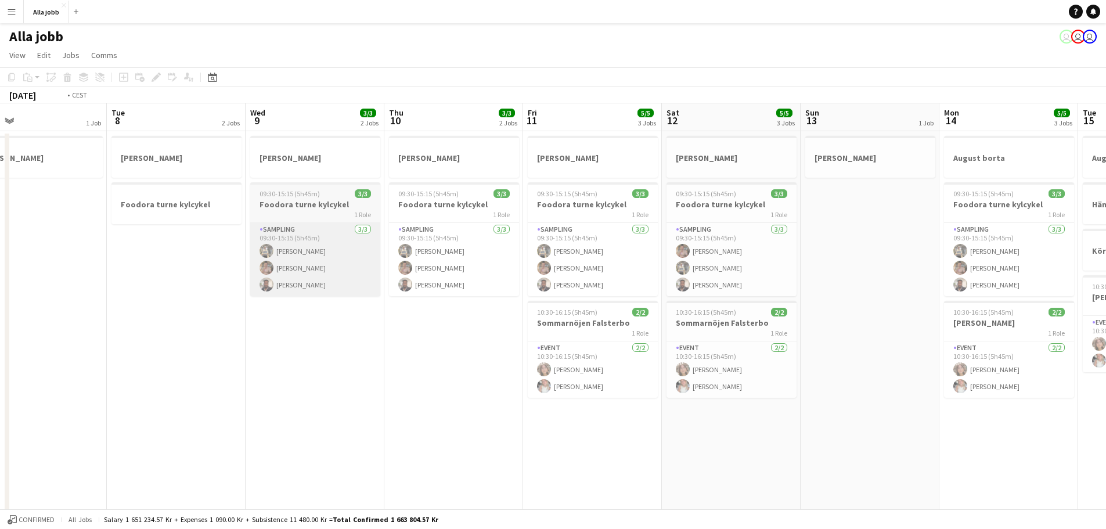
click at [738, 272] on app-calendar-viewport "Sun 6 Mon 7 1 Job Tue 8 2 Jobs Wed 9 3/3 2 Jobs Thu 10 3/3 2 Jobs Fri 11 5/5 3 …" at bounding box center [553, 467] width 1106 height 729
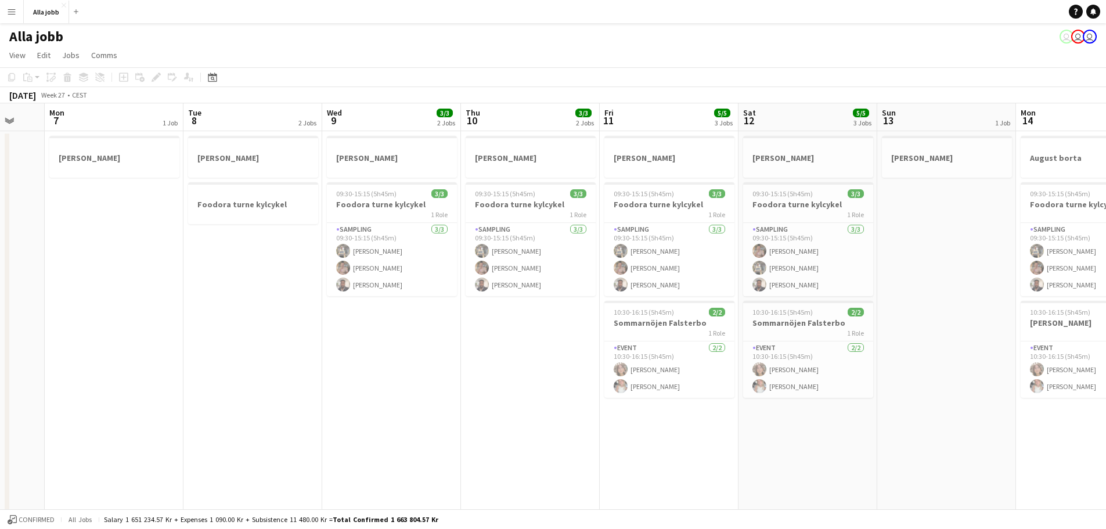
click at [296, 302] on app-calendar-viewport "Fri 4 2 Jobs Sat 5 Sun 6 Mon 7 1 Job Tue 8 2 Jobs Wed 9 3/3 2 Jobs Thu 10 3/3 2…" at bounding box center [553, 467] width 1106 height 729
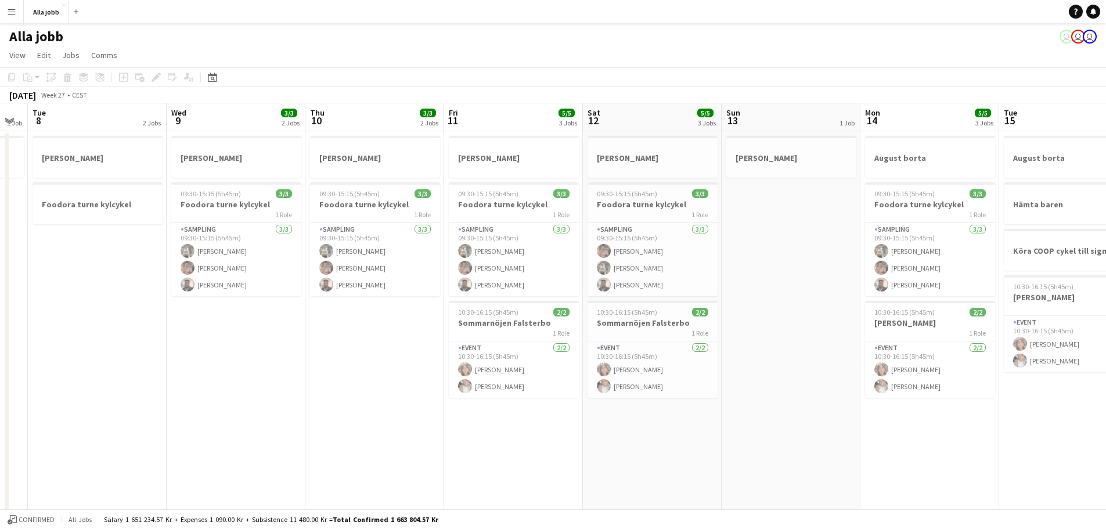
click at [434, 308] on app-calendar-viewport "Sat 5 Sun 6 Mon 7 1 Job Tue 8 2 Jobs Wed 9 3/3 2 Jobs Thu 10 3/3 2 Jobs Fri 11 …" at bounding box center [553, 467] width 1106 height 729
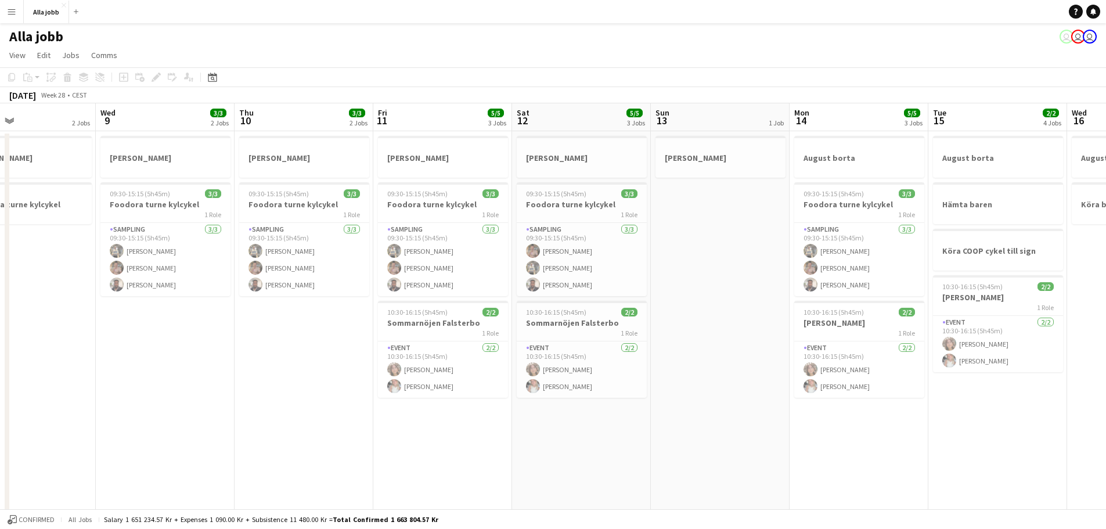
click at [497, 296] on app-calendar-viewport "Sat 5 Sun 6 Mon 7 1 Job Tue 8 2 Jobs Wed 9 3/3 2 Jobs Thu 10 3/3 2 Jobs Fri 11 …" at bounding box center [553, 467] width 1106 height 729
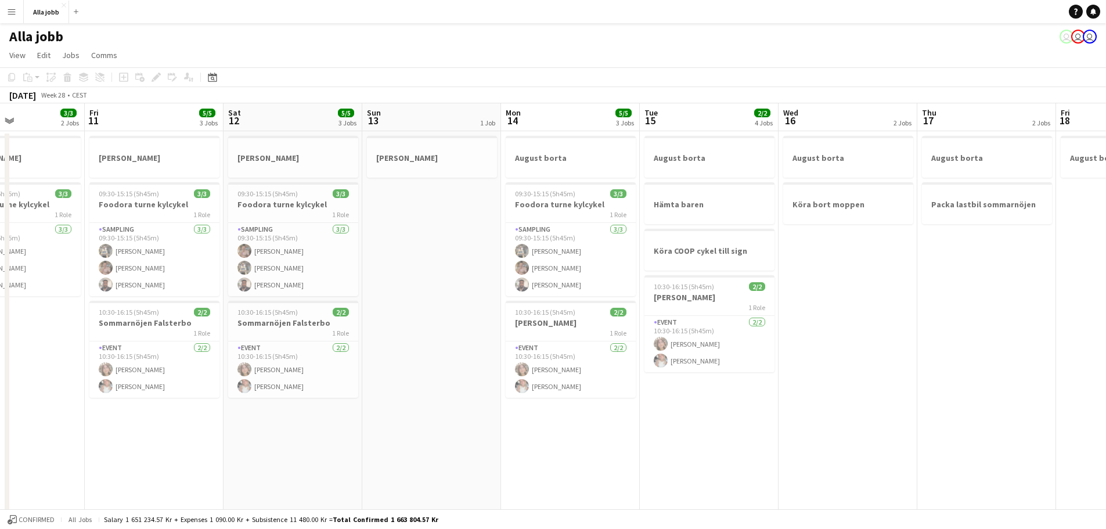
scroll to position [0, 358]
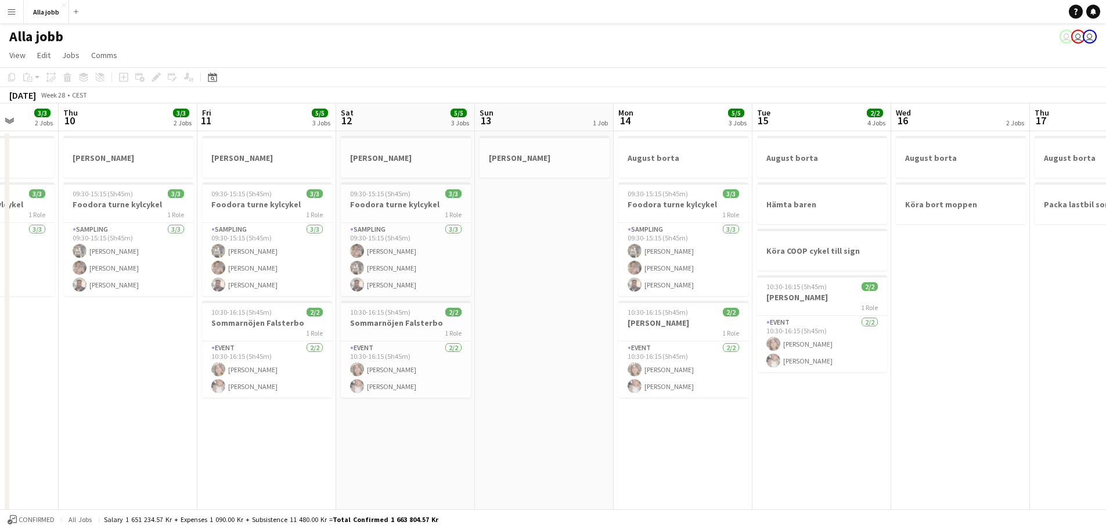
click at [411, 303] on app-calendar-viewport "Mon 7 1 Job Tue 8 2 Jobs Wed 9 3/3 2 Jobs Thu 10 3/3 2 Jobs Fri 11 5/5 3 Jobs S…" at bounding box center [553, 467] width 1106 height 729
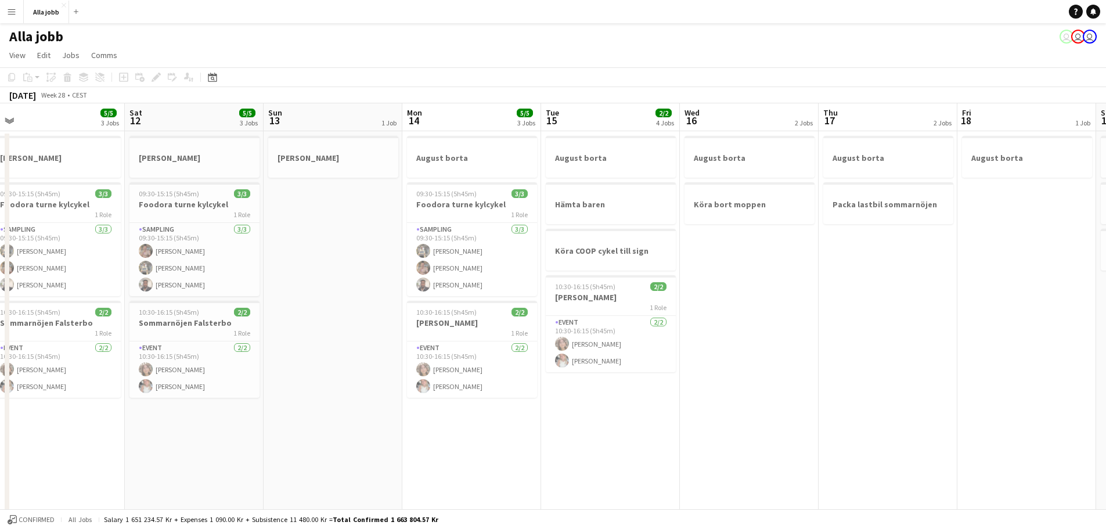
click at [713, 272] on app-calendar-viewport "Tue 8 2 Jobs Wed 9 3/3 2 Jobs Thu 10 3/3 2 Jobs Fri 11 5/5 3 Jobs Sat 12 5/5 3 …" at bounding box center [553, 467] width 1106 height 729
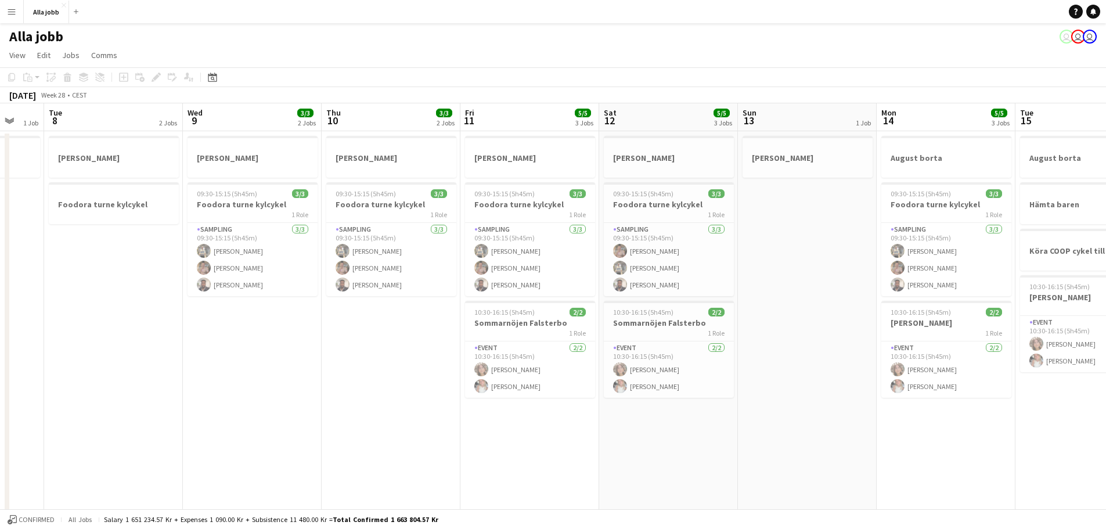
scroll to position [0, 300]
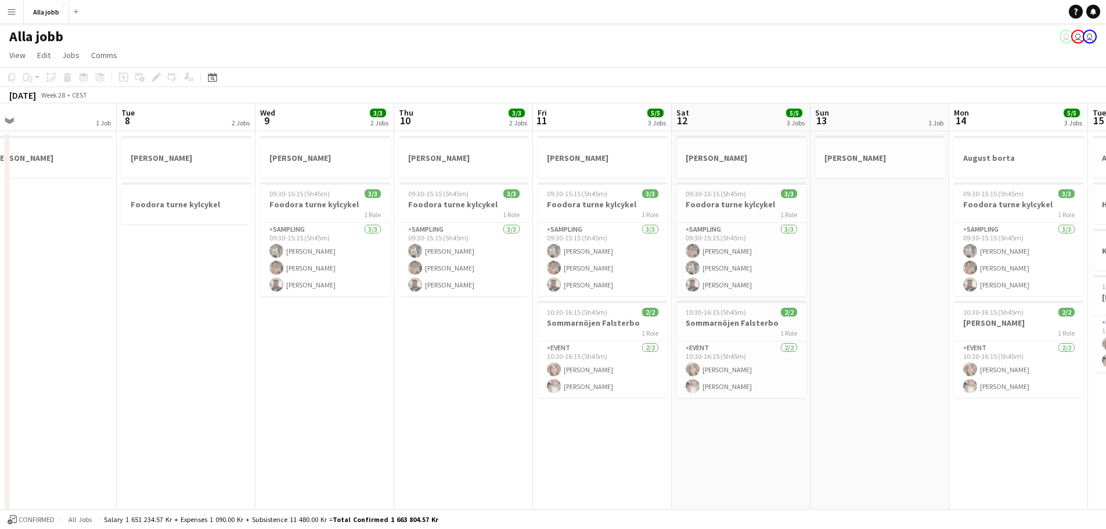
drag, startPoint x: 381, startPoint y: 350, endPoint x: 746, endPoint y: 363, distance: 365.0
click at [746, 363] on app-calendar-viewport "Sat 5 Sun 6 Mon 7 1 Job Tue 8 2 Jobs Wed 9 3/3 2 Jobs Thu 10 3/3 2 Jobs Fri 11 …" at bounding box center [553, 467] width 1106 height 729
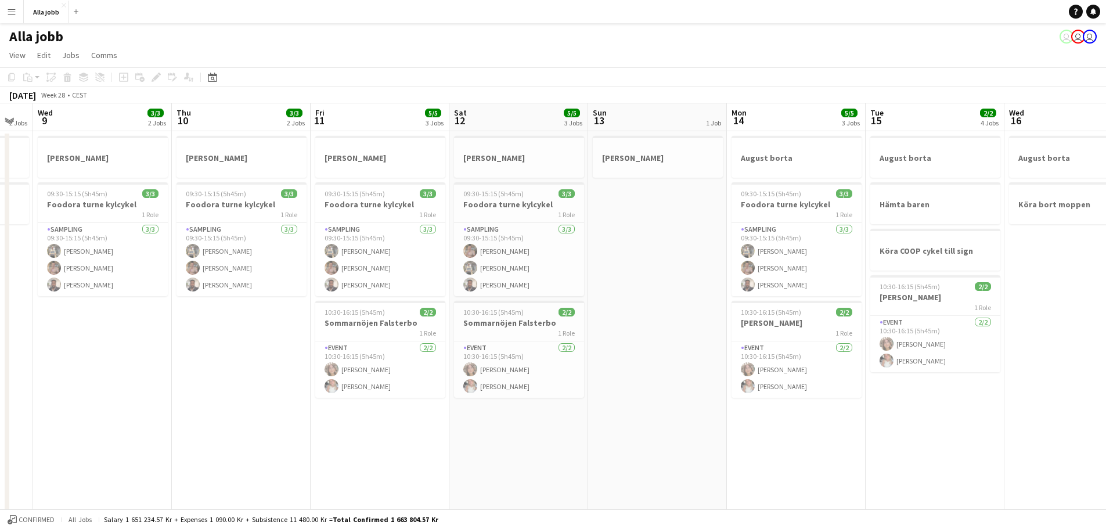
drag, startPoint x: 854, startPoint y: 387, endPoint x: 731, endPoint y: 398, distance: 123.7
click at [731, 398] on app-calendar-viewport "Sun 6 Mon 7 1 Job Tue 8 2 Jobs Wed 9 3/3 2 Jobs Thu 10 3/3 2 Jobs Fri 11 5/5 3 …" at bounding box center [553, 467] width 1106 height 729
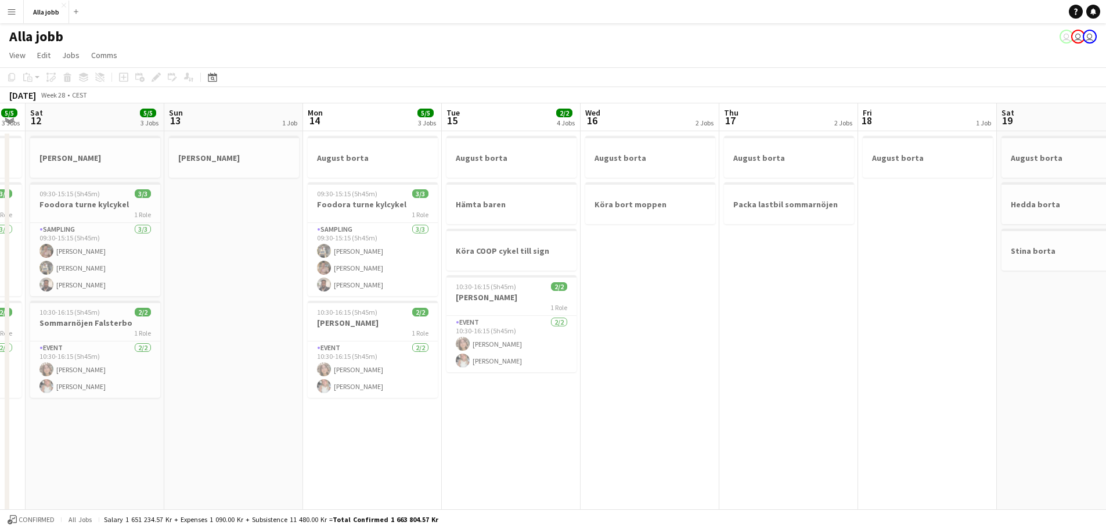
drag, startPoint x: 685, startPoint y: 279, endPoint x: 253, endPoint y: 303, distance: 432.2
click at [253, 303] on app-calendar-viewport "Wed 9 3/3 2 Jobs Thu 10 3/3 2 Jobs Fri 11 5/5 3 Jobs Sat 12 5/5 3 Jobs Sun 13 1…" at bounding box center [553, 467] width 1106 height 729
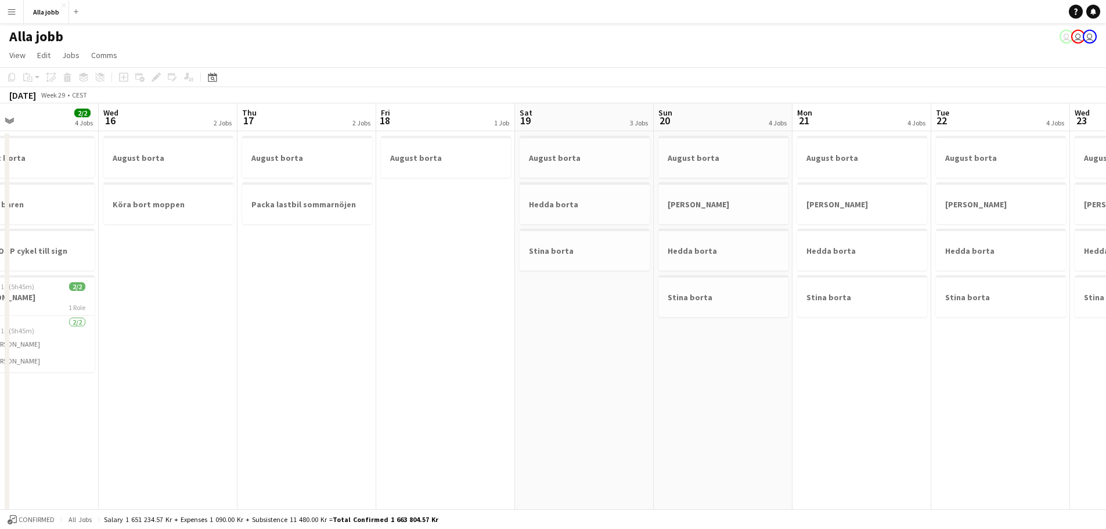
drag, startPoint x: 717, startPoint y: 296, endPoint x: 379, endPoint y: 305, distance: 338.1
click at [379, 305] on app-calendar-viewport "Sat 12 5/5 3 Jobs Sun 13 1 Job Mon 14 5/5 3 Jobs Tue 15 2/2 4 Jobs Wed 16 2 Job…" at bounding box center [553, 467] width 1106 height 729
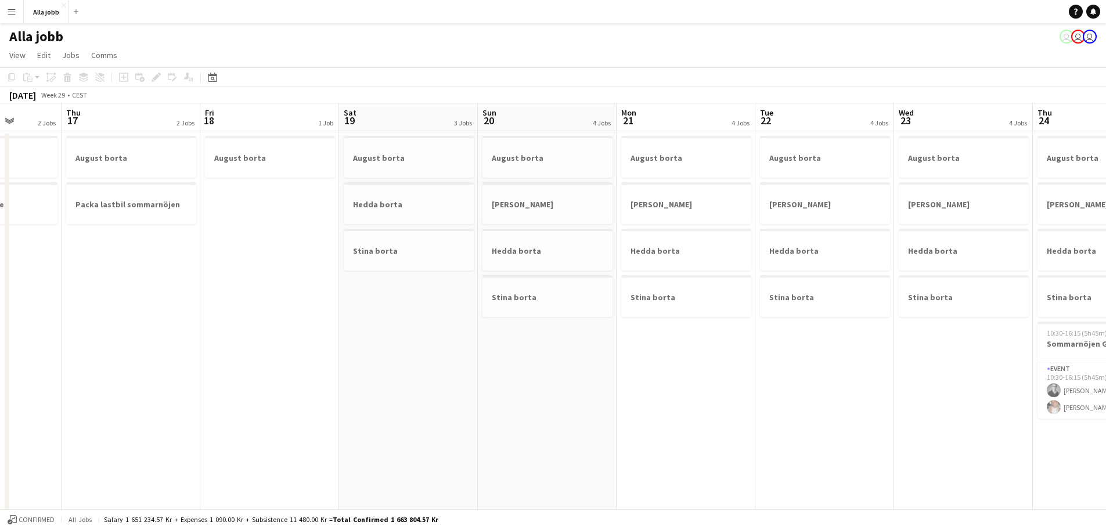
drag, startPoint x: 748, startPoint y: 300, endPoint x: 324, endPoint y: 314, distance: 424.8
click at [324, 314] on app-calendar-viewport "Mon 14 5/5 3 Jobs Tue 15 2/2 4 Jobs Wed 16 2 Jobs Thu 17 2 Jobs Fri 18 1 Job Sa…" at bounding box center [553, 467] width 1106 height 729
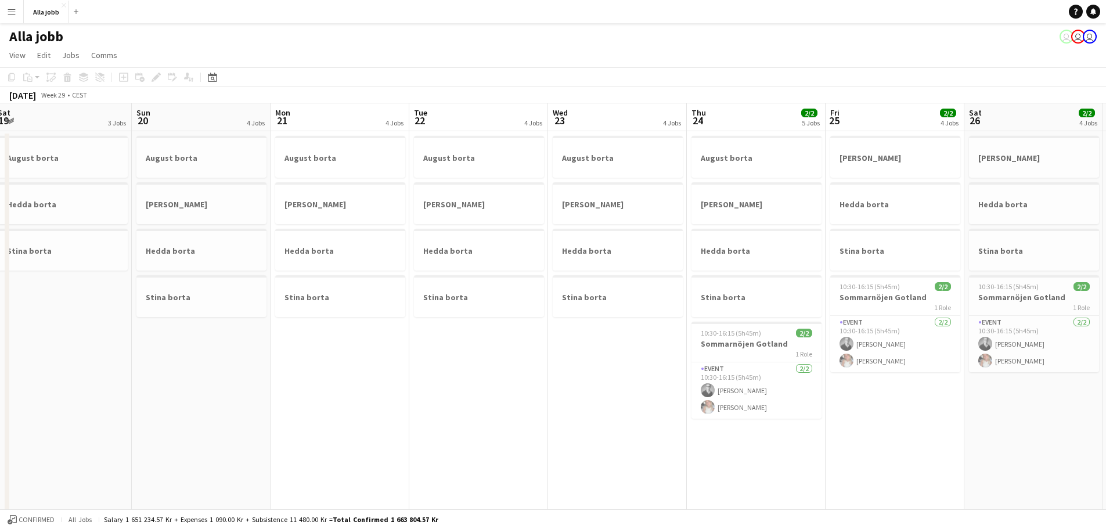
drag, startPoint x: 671, startPoint y: 304, endPoint x: 299, endPoint y: 324, distance: 372.2
click at [299, 324] on app-calendar-viewport "Wed 16 2 Jobs Thu 17 2 Jobs Fri 18 1 Job Sat 19 3 Jobs Sun 20 4 Jobs Mon 21 4 J…" at bounding box center [553, 467] width 1106 height 729
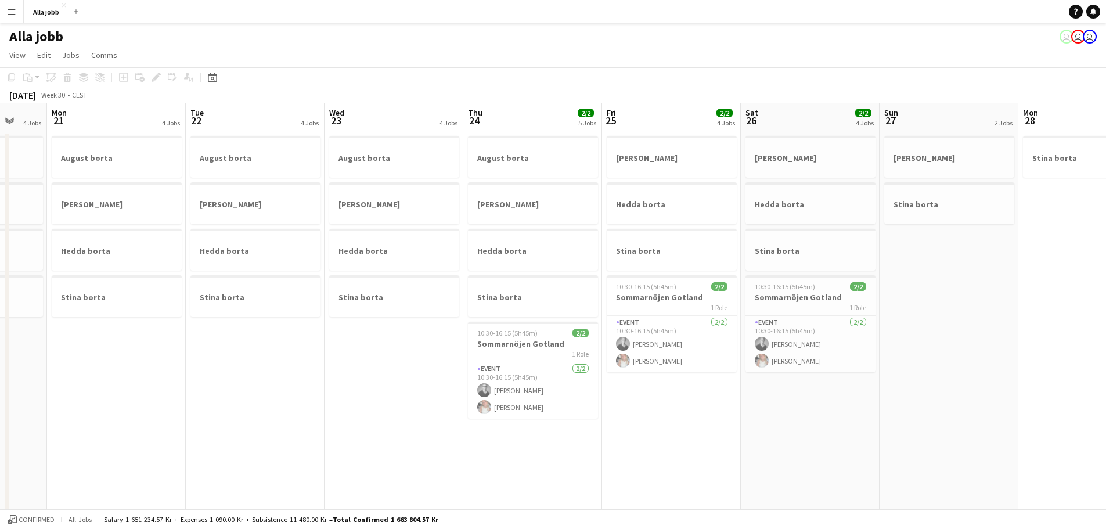
drag, startPoint x: 535, startPoint y: 312, endPoint x: 320, endPoint y: 327, distance: 215.4
click at [320, 327] on app-calendar-viewport "Fri 18 1 Job Sat 19 3 Jobs Sun 20 4 Jobs Mon 21 4 Jobs Tue 22 4 Jobs Wed 23 4 J…" at bounding box center [553, 467] width 1106 height 729
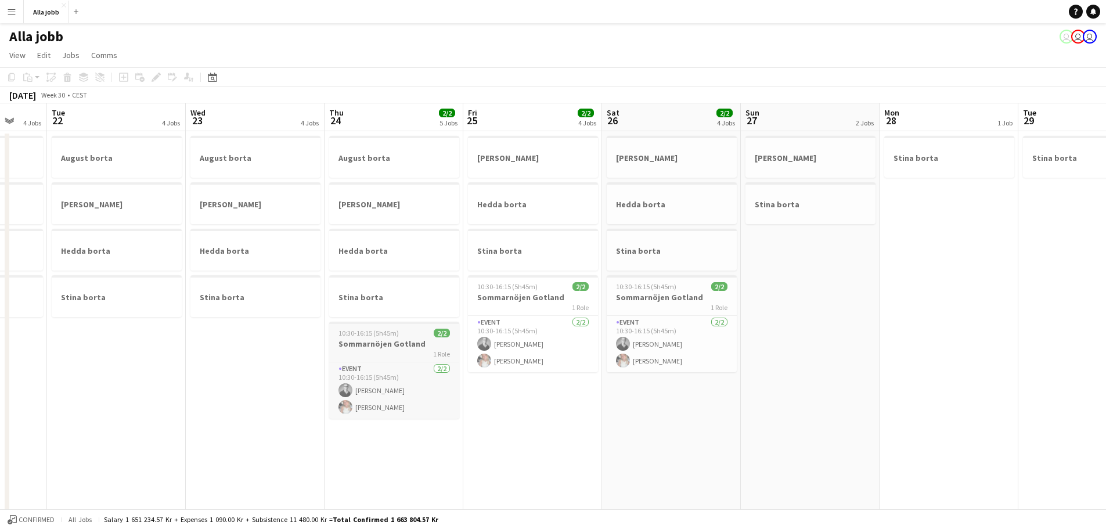
scroll to position [0, 370]
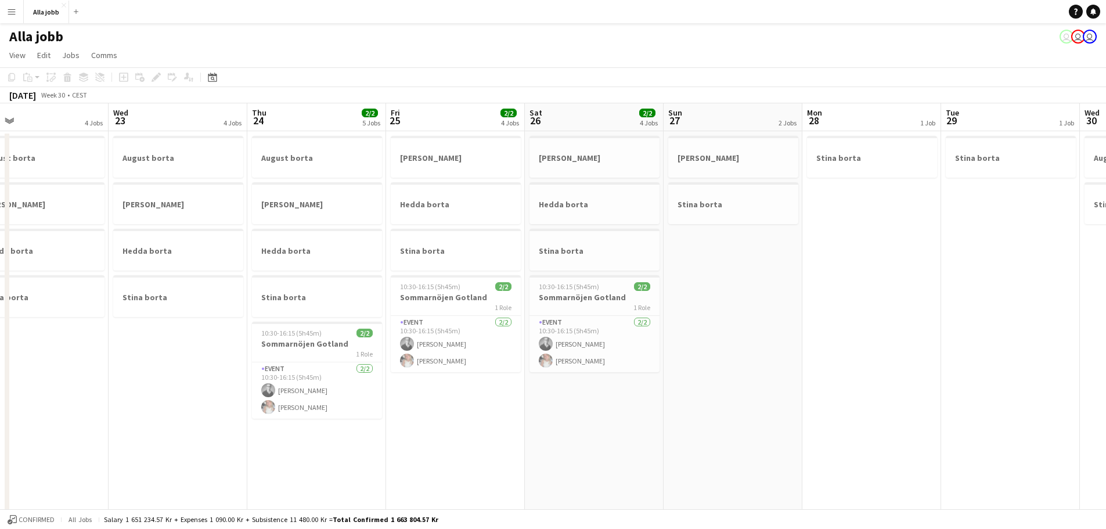
drag, startPoint x: 819, startPoint y: 294, endPoint x: 207, endPoint y: 315, distance: 612.0
click at [186, 318] on app-calendar-viewport "Sat 19 3 Jobs Sun 20 4 Jobs Mon 21 4 Jobs Tue 22 4 Jobs Wed 23 4 Jobs Thu 24 2/…" at bounding box center [553, 467] width 1106 height 729
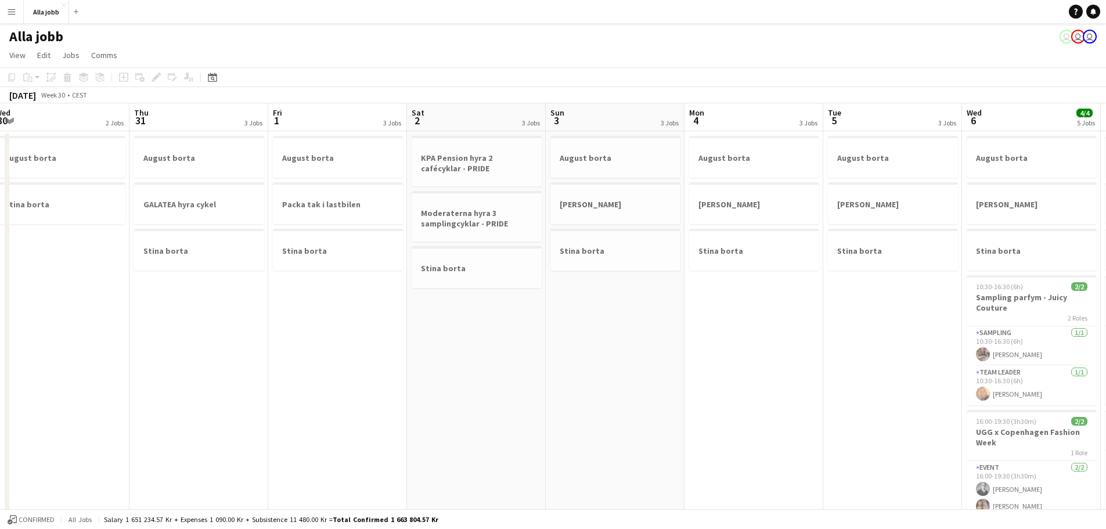
drag, startPoint x: 706, startPoint y: 317, endPoint x: 731, endPoint y: 342, distance: 35.7
click at [169, 333] on app-calendar-viewport "Sun 27 2 Jobs Mon 28 1 Job Tue 29 1 Job Wed 30 2 Jobs Thu 31 3 Jobs Fri 1 3 Job…" at bounding box center [553, 467] width 1106 height 729
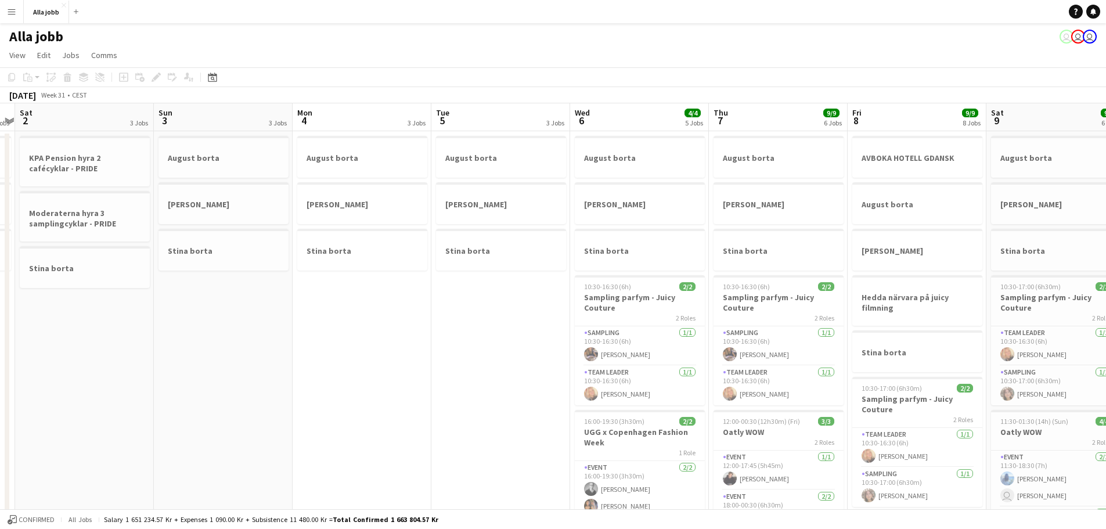
drag, startPoint x: 732, startPoint y: 342, endPoint x: 333, endPoint y: 339, distance: 399.0
click at [333, 339] on app-calendar-viewport "Wed 30 2 Jobs Thu 31 3 Jobs Fri 1 3 Jobs Sat 2 3 Jobs Sun 3 3 Jobs Mon 4 3 Jobs…" at bounding box center [553, 467] width 1106 height 729
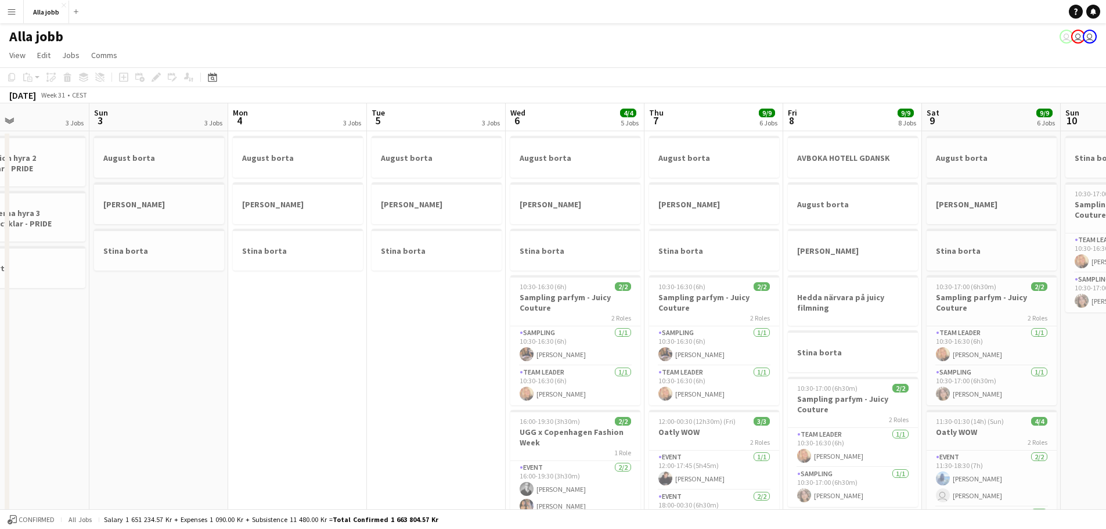
drag, startPoint x: 727, startPoint y: 328, endPoint x: 672, endPoint y: 333, distance: 54.9
click at [672, 333] on app-calendar-viewport "Thu 31 3 Jobs Fri 1 3 Jobs Sat 2 3 Jobs Sun 3 3 Jobs Mon 4 3 Jobs Tue 5 3 Jobs …" at bounding box center [553, 467] width 1106 height 729
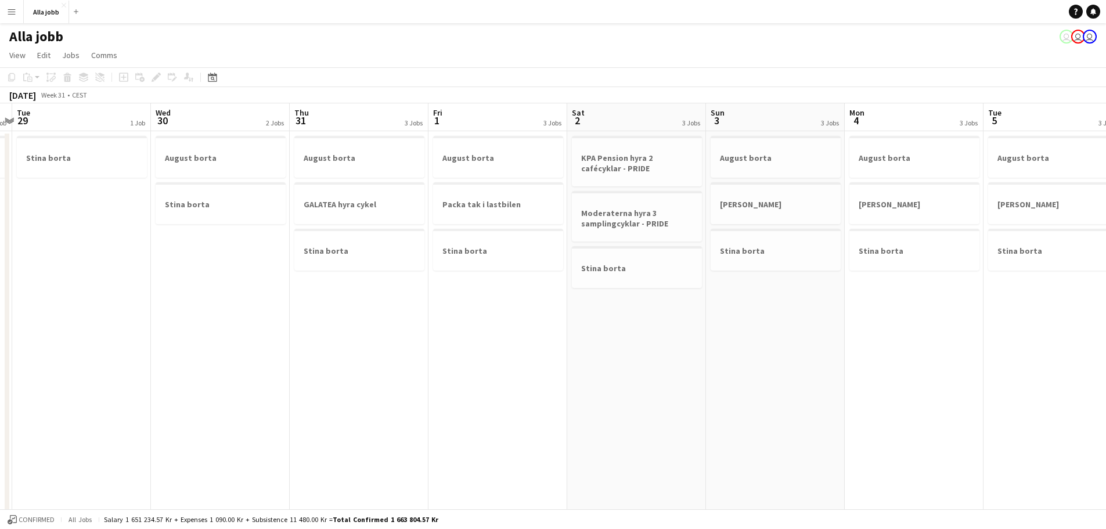
drag, startPoint x: 376, startPoint y: 292, endPoint x: 1064, endPoint y: 308, distance: 688.4
click at [892, 308] on app-calendar-viewport "Sun 27 2 Jobs Mon 28 1 Job Tue 29 1 Job Wed 30 2 Jobs Thu 31 3 Jobs Fri 1 3 Job…" at bounding box center [553, 467] width 1106 height 729
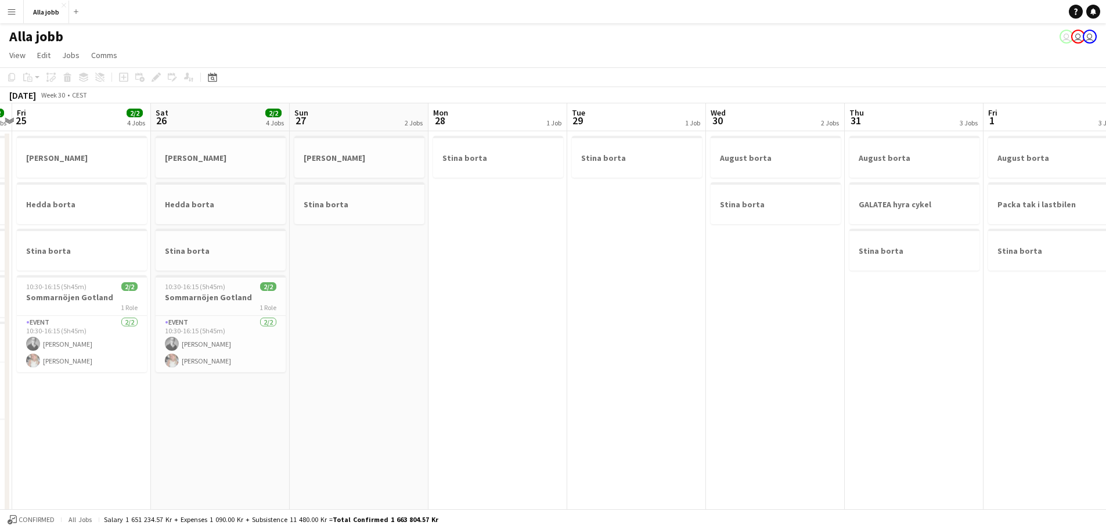
drag, startPoint x: 397, startPoint y: 297, endPoint x: 881, endPoint y: 318, distance: 484.3
click at [881, 318] on app-calendar-viewport "Wed 23 4 Jobs Thu 24 2/2 5 Jobs Fri 25 2/2 4 Jobs Sat 26 2/2 4 Jobs Sun 27 2 Jo…" at bounding box center [553, 467] width 1106 height 729
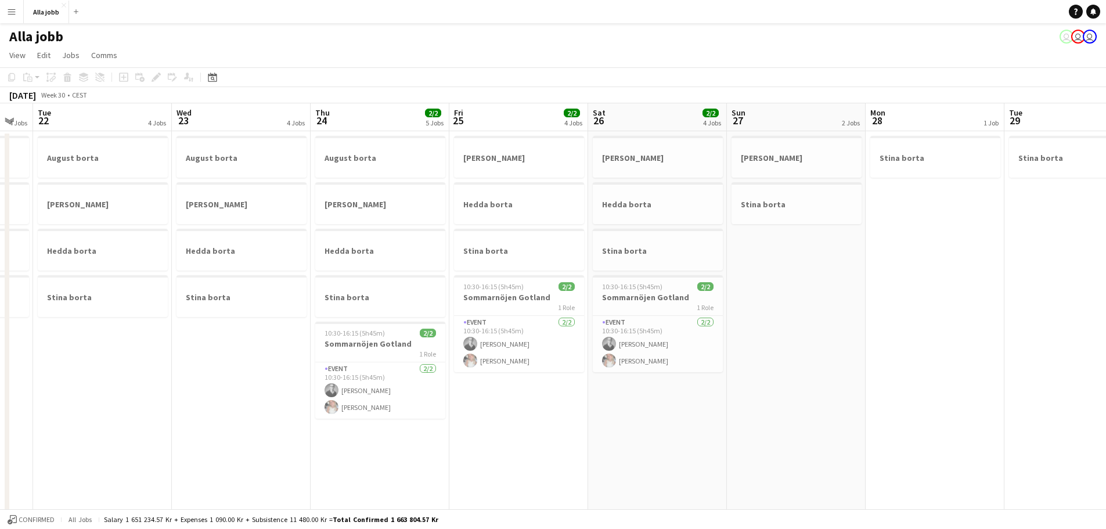
drag, startPoint x: 263, startPoint y: 286, endPoint x: 700, endPoint y: 300, distance: 437.5
click at [700, 300] on app-calendar-viewport "Sun 20 4 Jobs Mon 21 4 Jobs Tue 22 4 Jobs Wed 23 4 Jobs Thu 24 2/2 5 Jobs Fri 2…" at bounding box center [553, 467] width 1106 height 729
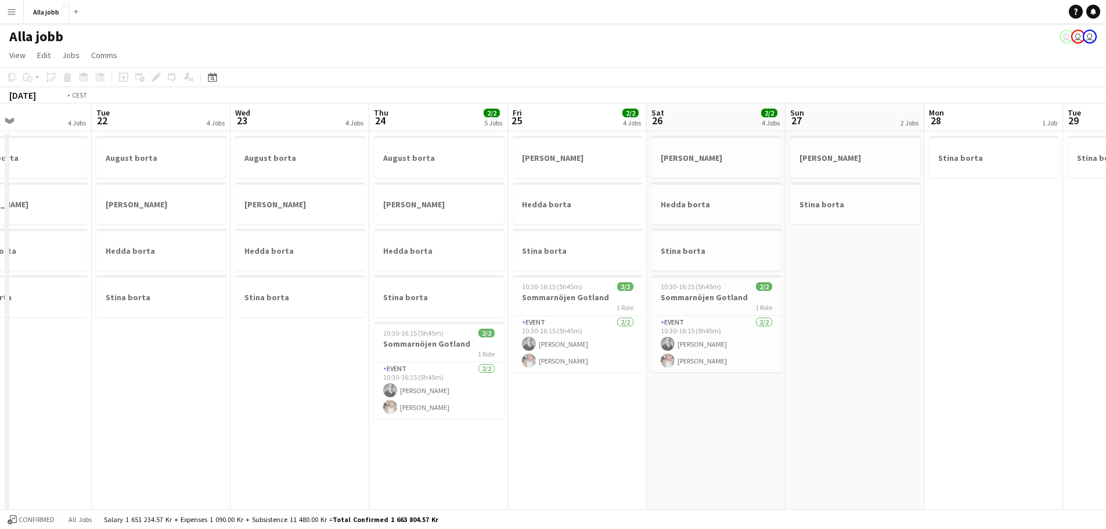
drag, startPoint x: 209, startPoint y: 263, endPoint x: 571, endPoint y: 280, distance: 362.2
click at [568, 281] on app-calendar-viewport "Sat 19 3 Jobs Sun 20 4 Jobs Mon 21 4 Jobs Tue 22 4 Jobs Wed 23 4 Jobs Thu 24 2/…" at bounding box center [553, 467] width 1106 height 729
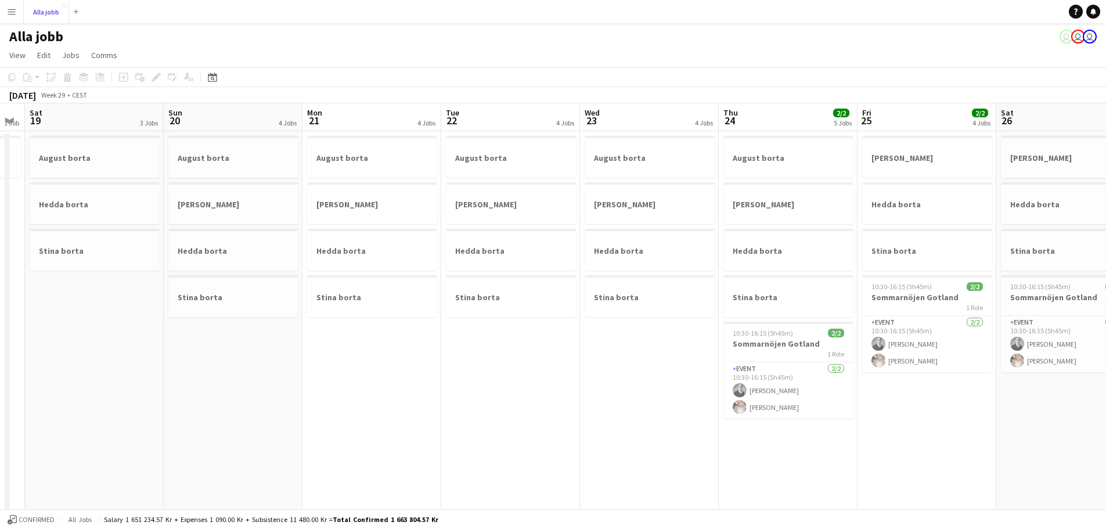
click at [57, 18] on button "Alla jobb Close" at bounding box center [46, 12] width 45 height 23
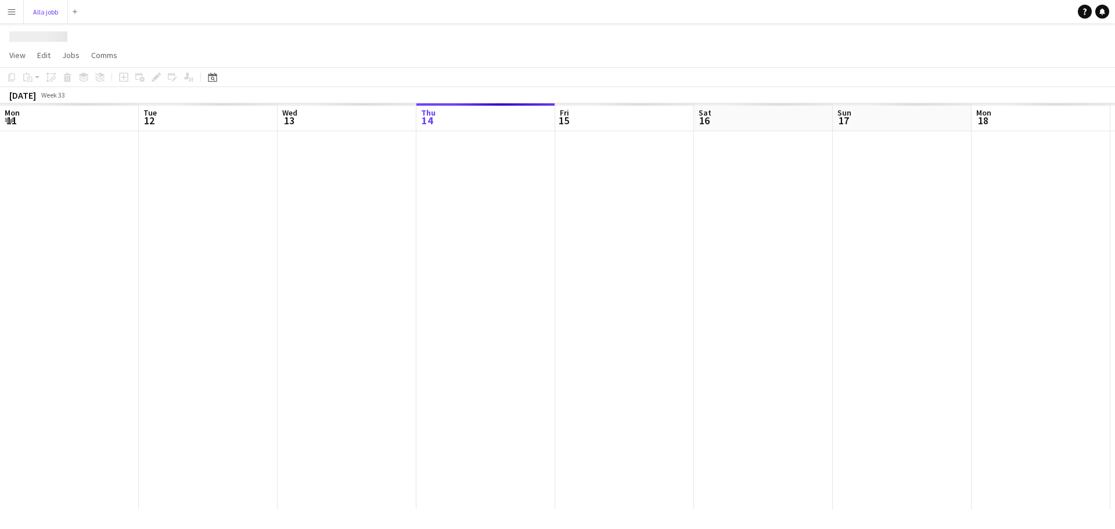
scroll to position [0, 278]
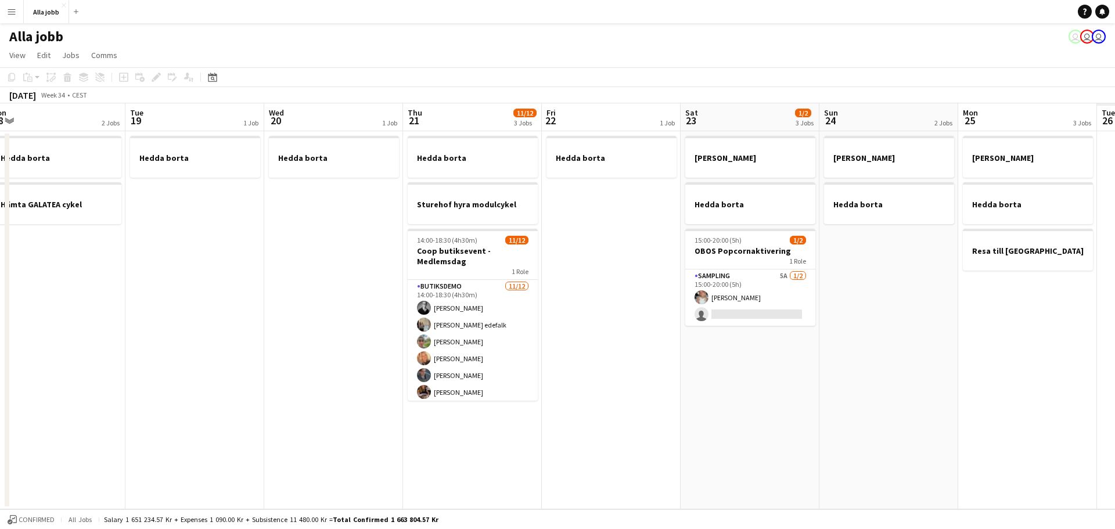
drag, startPoint x: 798, startPoint y: 263, endPoint x: 113, endPoint y: 224, distance: 686.4
click at [113, 224] on app-calendar-viewport "Sat 16 2/2 3 Jobs Sun 17 1 Job Mon 18 2 Jobs Tue 19 1 Job Wed 20 1 Job Thu 21 1…" at bounding box center [557, 306] width 1115 height 406
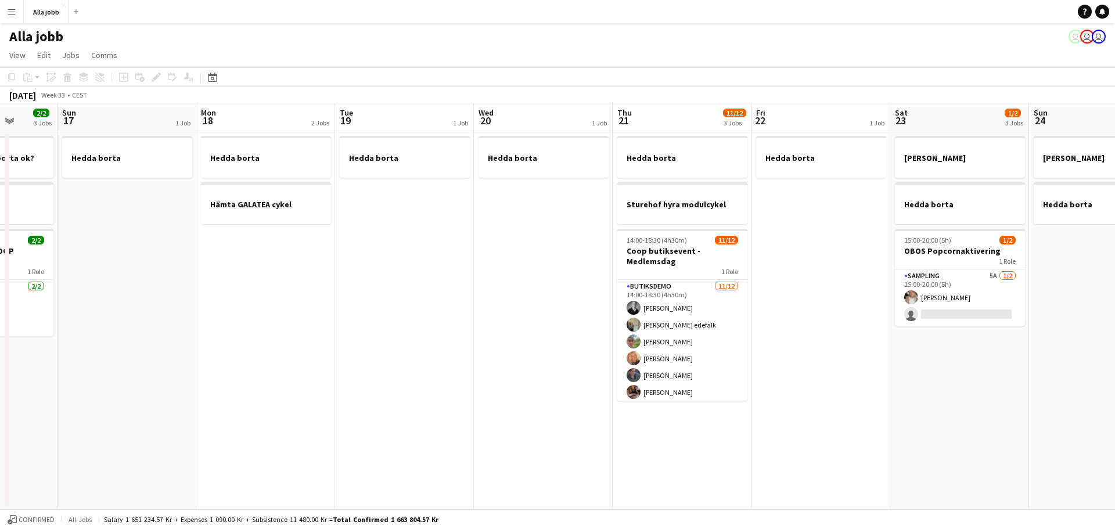
drag, startPoint x: 153, startPoint y: 201, endPoint x: 874, endPoint y: 207, distance: 721.4
click at [864, 207] on app-calendar-viewport "Thu 14 Fri 15 Sat 16 2/2 3 Jobs Sun 17 1 Job Mon 18 2 Jobs Tue 19 1 Job Wed 20 …" at bounding box center [557, 306] width 1115 height 406
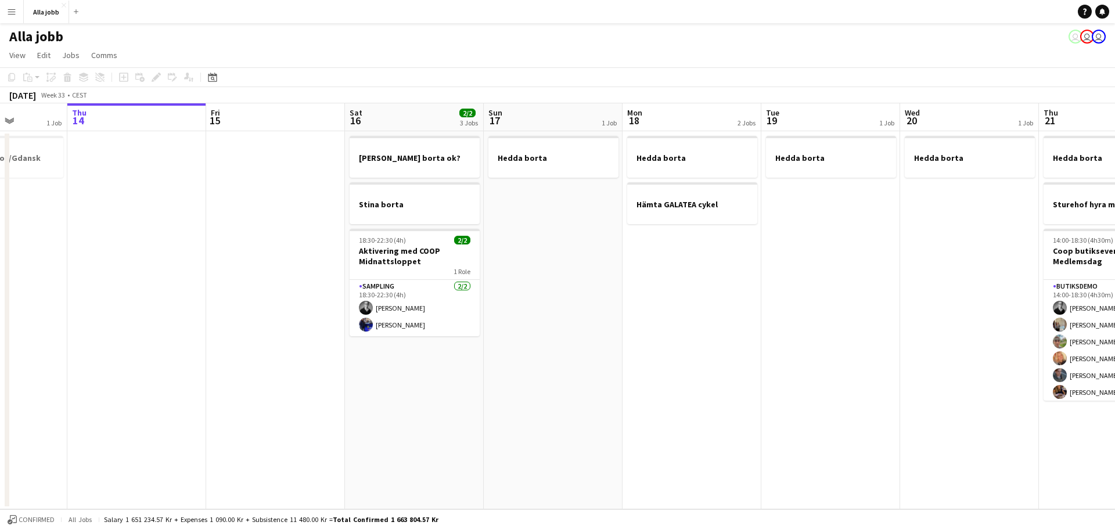
click at [763, 206] on app-calendar-viewport "Mon 11 Tue 12 1 Job Wed 13 1 Job Thu 14 Fri 15 Sat 16 2/2 3 Jobs Sun 17 1 Job M…" at bounding box center [557, 306] width 1115 height 406
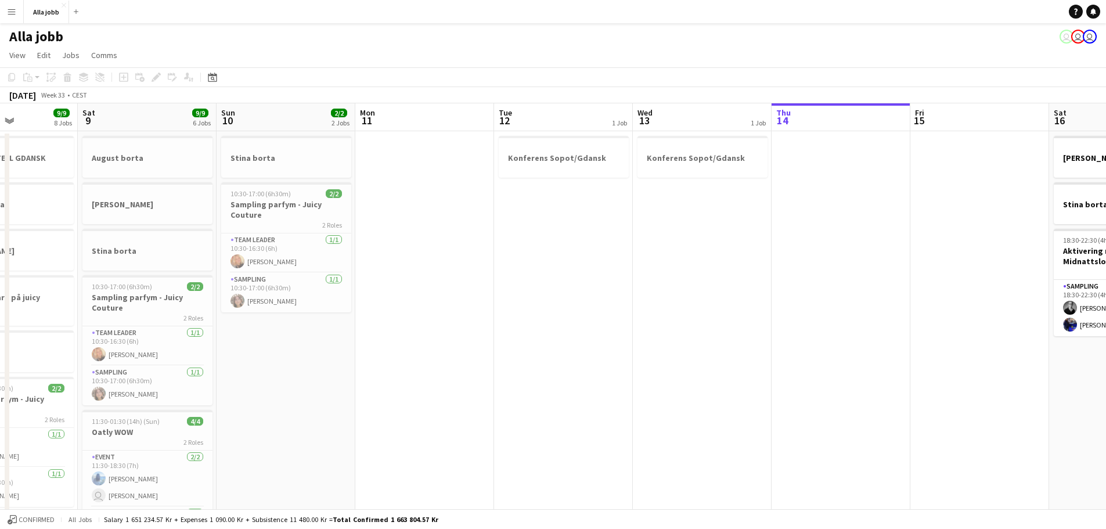
click at [846, 211] on app-calendar-viewport "Wed 6 4/4 5 Jobs Thu 7 9/9 6 Jobs Fri 8 9/9 8 Jobs Sat 9 9/9 6 Jobs Sun 10 2/2 …" at bounding box center [553, 467] width 1106 height 729
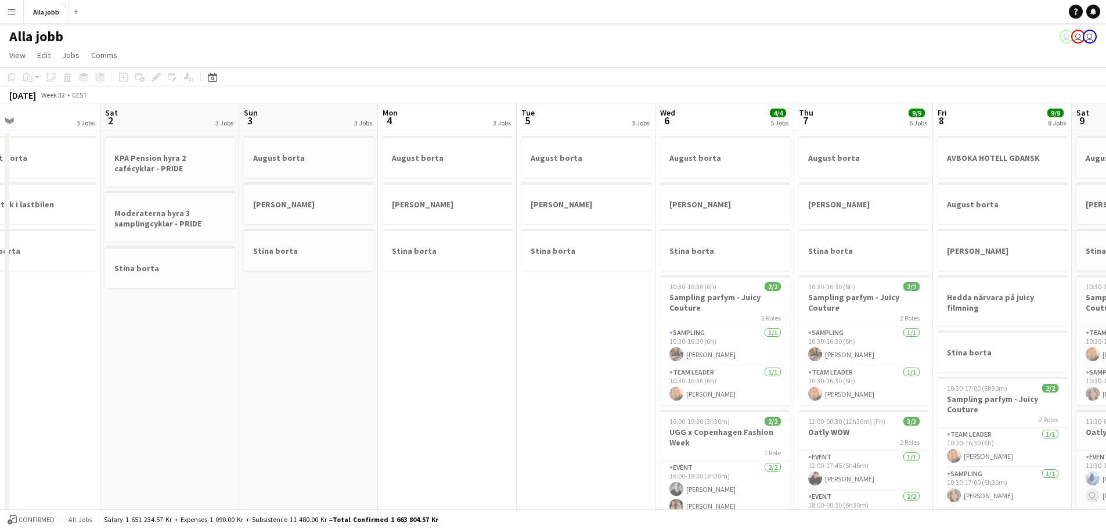
drag, startPoint x: 247, startPoint y: 274, endPoint x: 754, endPoint y: 288, distance: 507.2
click at [756, 287] on app-calendar-viewport "Wed 30 2 Jobs Thu 31 3 Jobs Fri 1 3 Jobs Sat 2 3 Jobs Sun 3 3 Jobs Mon 4 3 Jobs…" at bounding box center [553, 467] width 1106 height 729
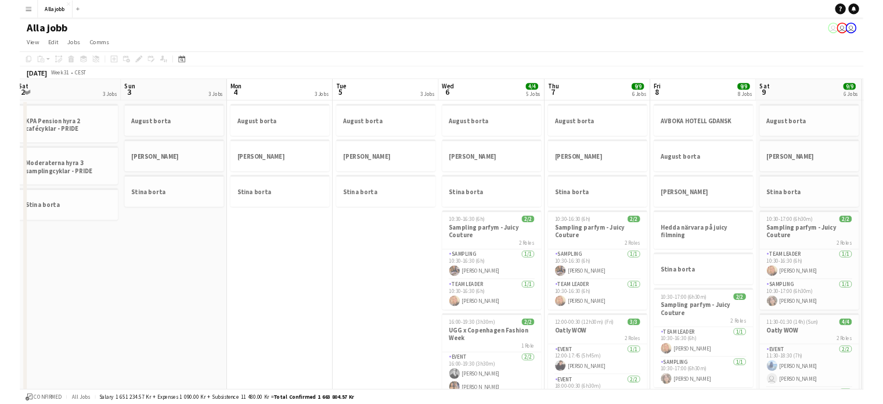
scroll to position [0, 426]
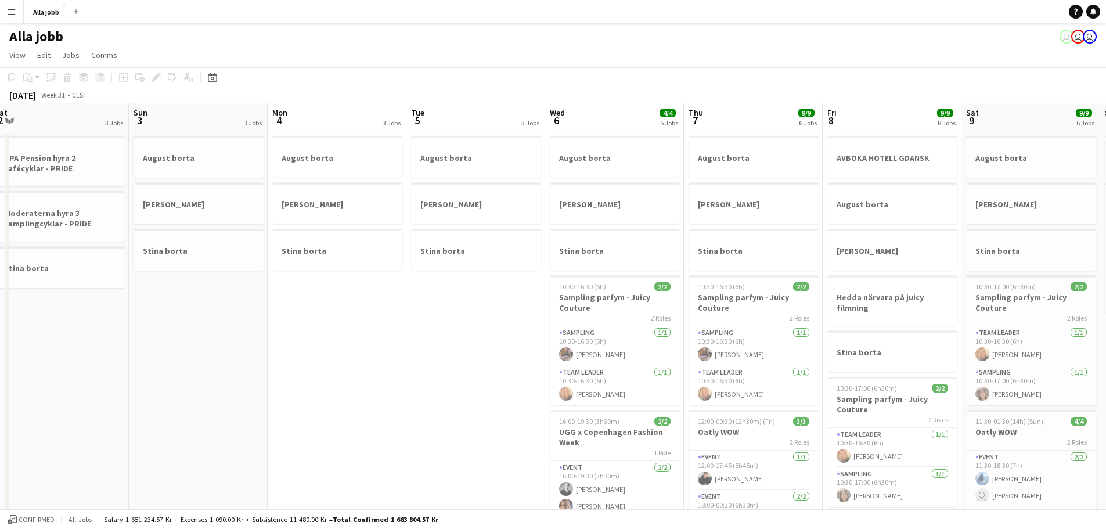
drag, startPoint x: 658, startPoint y: 309, endPoint x: 551, endPoint y: 314, distance: 107.0
click at [551, 314] on app-calendar-viewport "Wed 30 2 Jobs Thu 31 3 Jobs Fri 1 3 Jobs Sat 2 3 Jobs Sun 3 3 Jobs Mon 4 3 Jobs…" at bounding box center [553, 467] width 1106 height 729
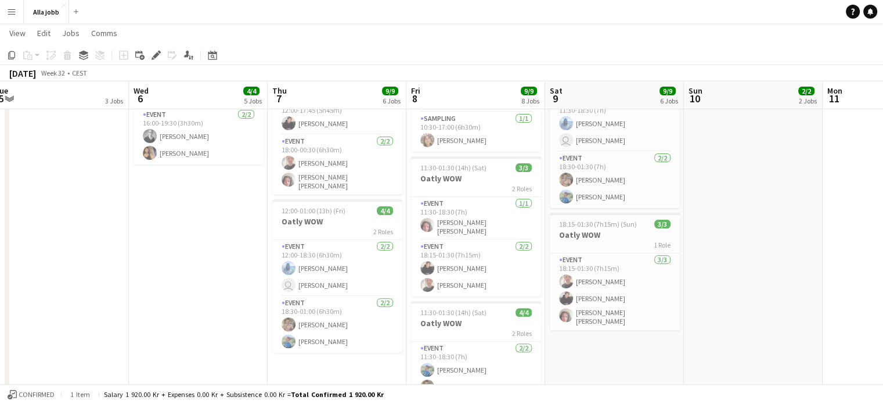
scroll to position [447, 0]
